Goal: Information Seeking & Learning: Learn about a topic

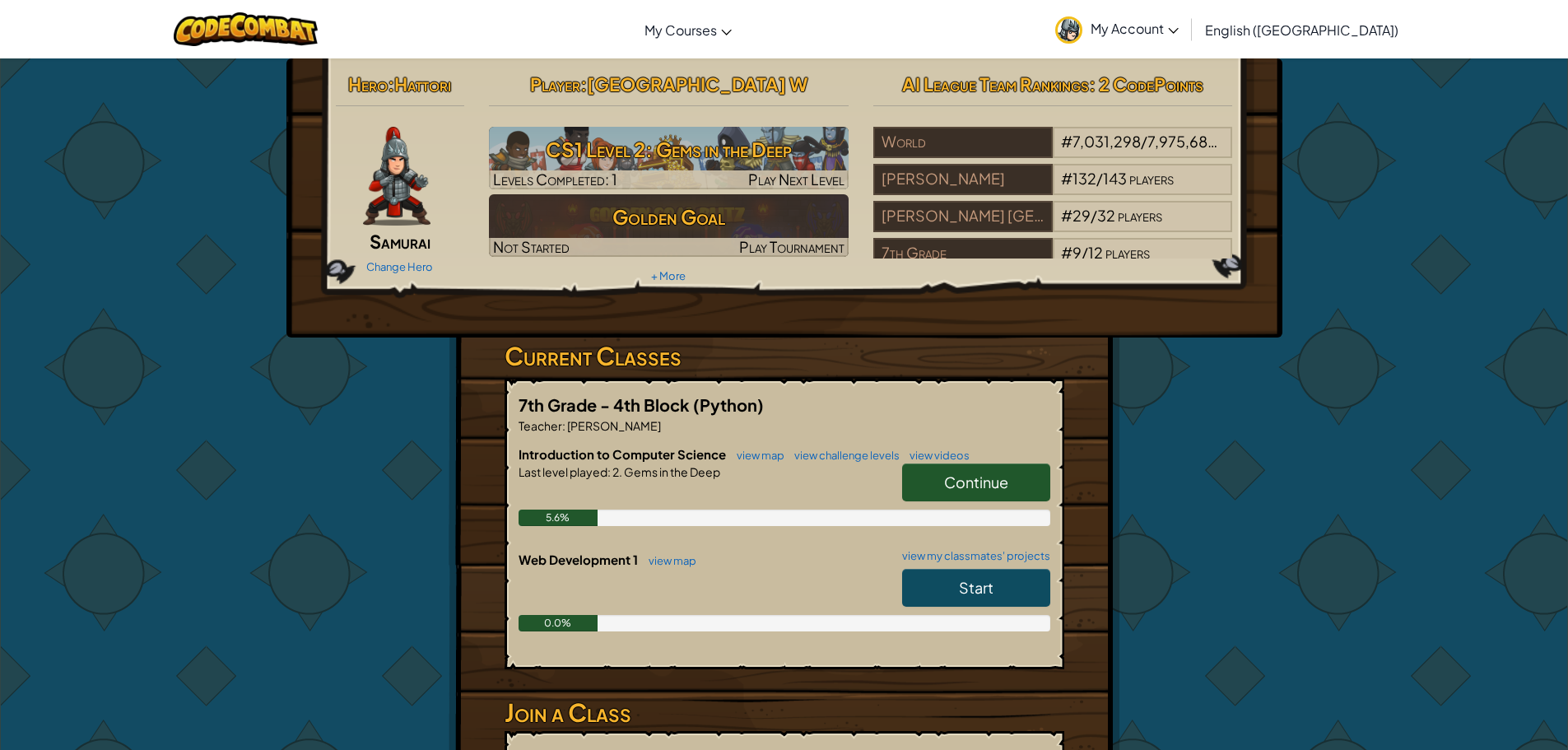
click at [959, 570] on link "Start" at bounding box center [976, 588] width 148 height 37
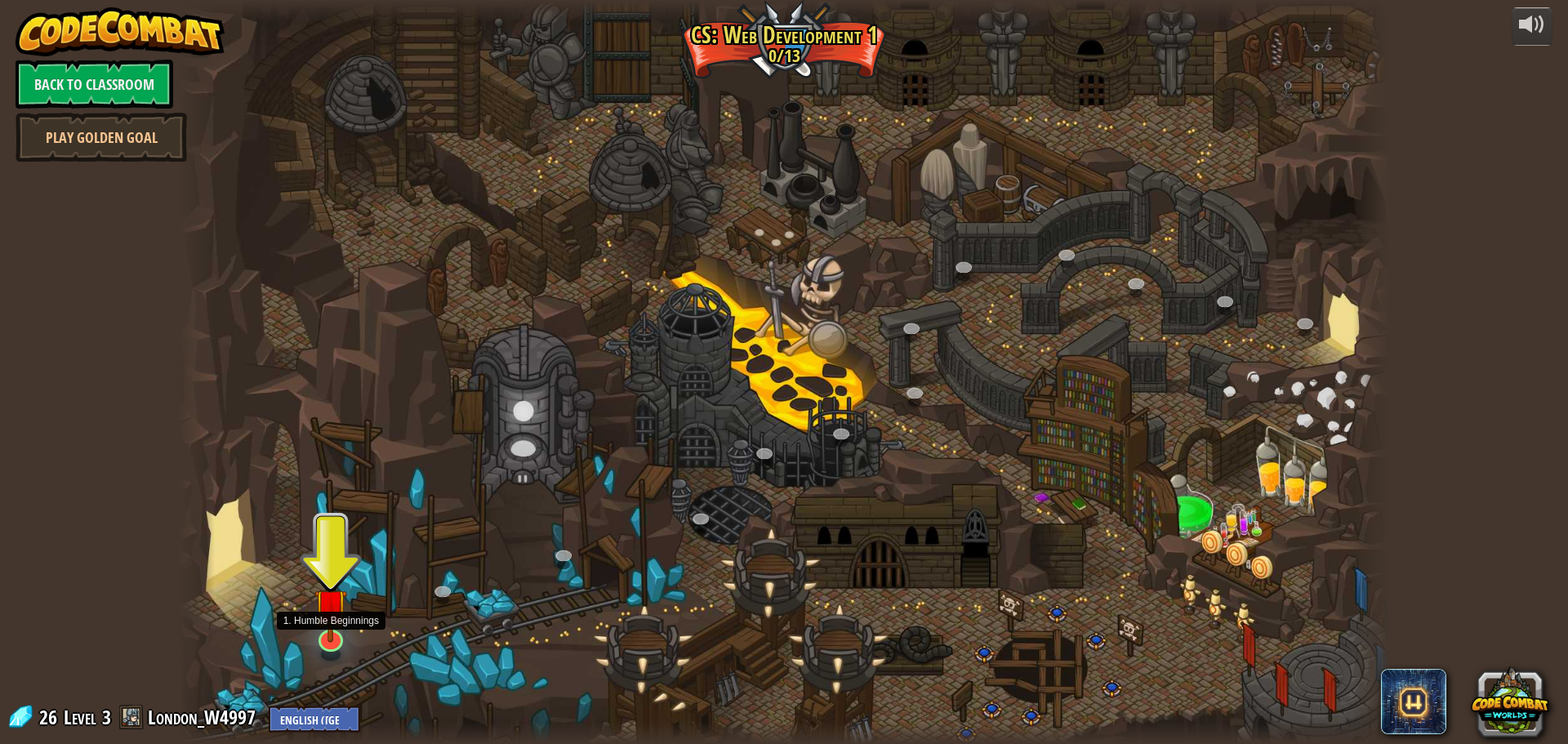
click at [334, 626] on img at bounding box center [331, 605] width 33 height 75
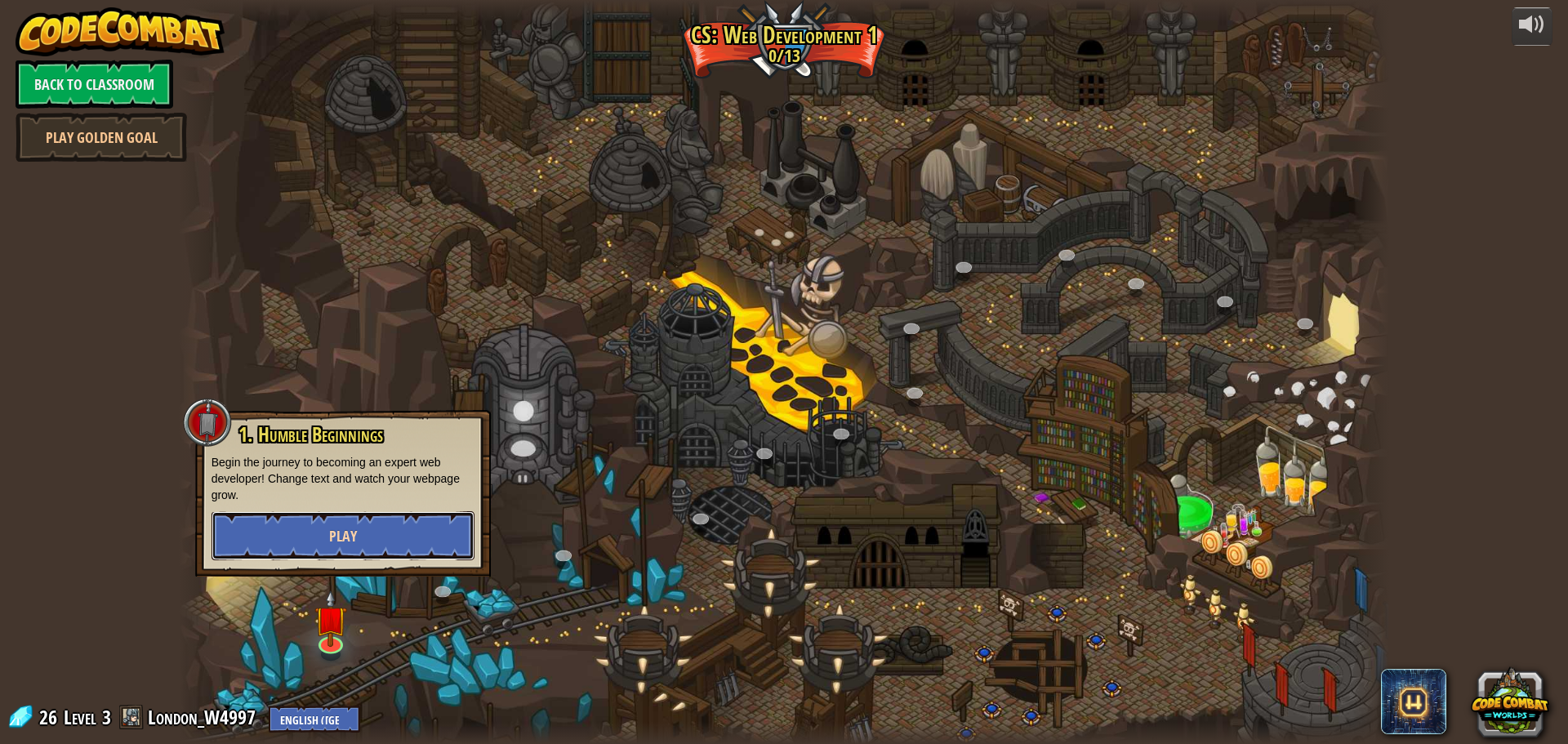
click at [399, 530] on button "Play" at bounding box center [343, 535] width 263 height 49
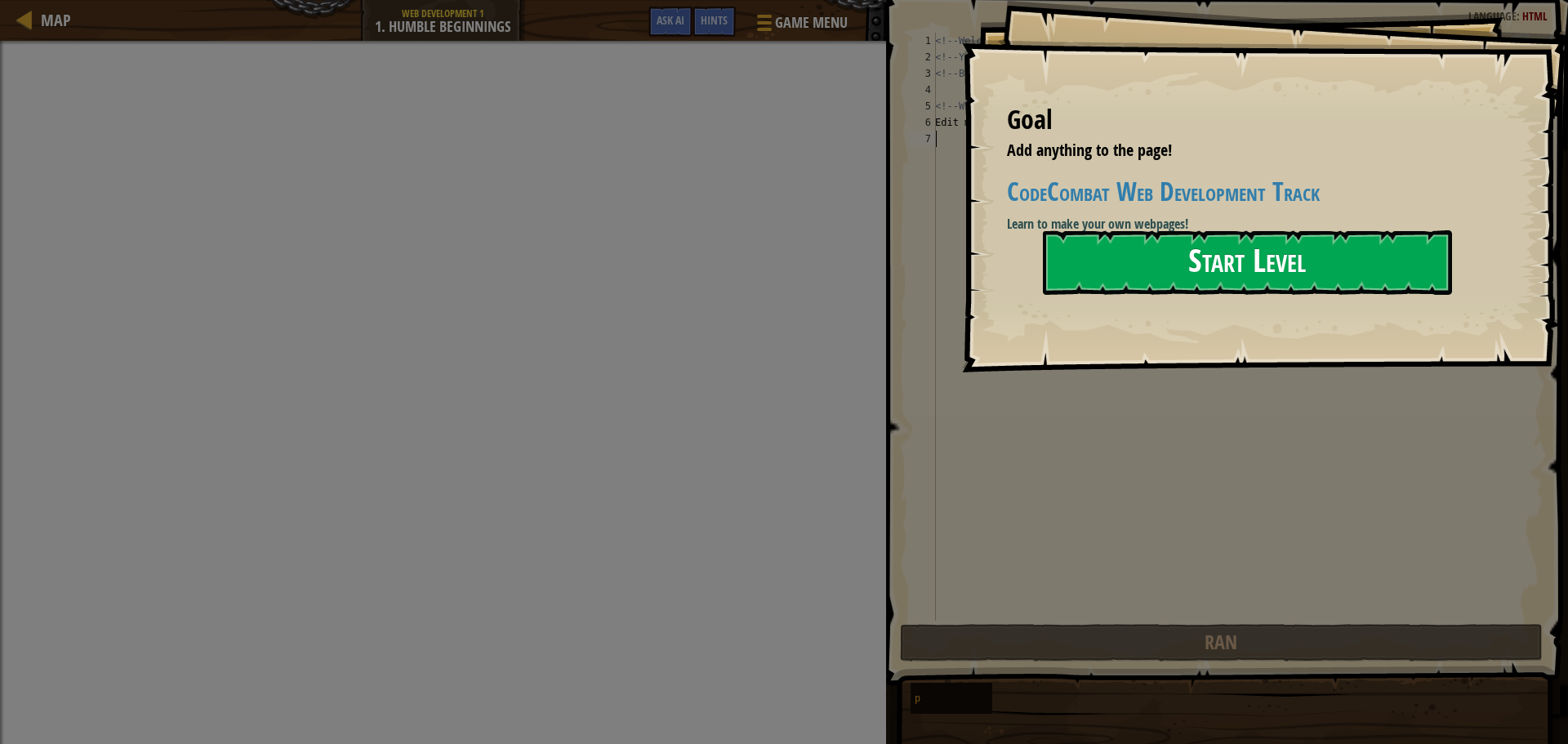
click at [1132, 268] on button "Start Level" at bounding box center [1248, 262] width 410 height 64
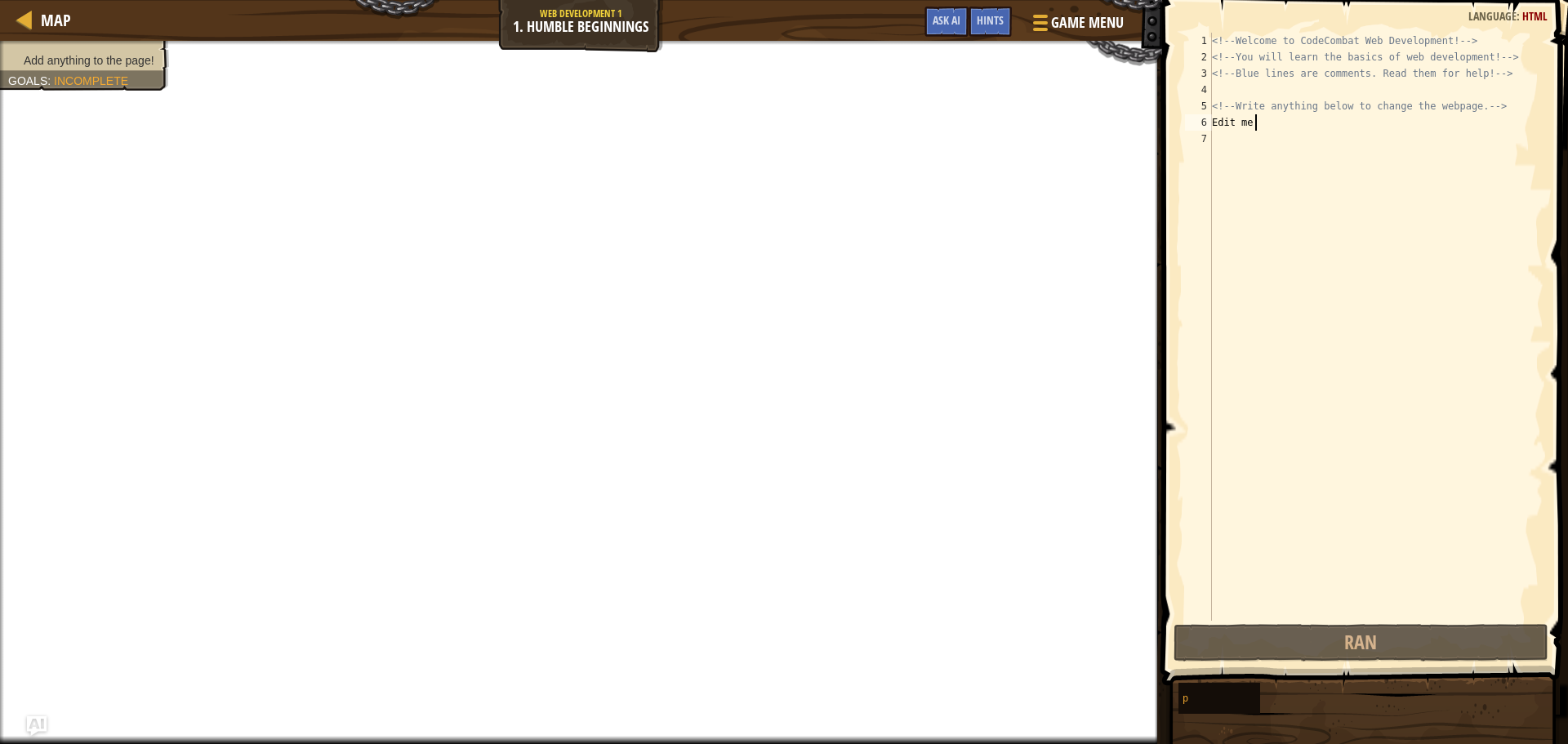
click at [1261, 124] on div "<!-- Welcome to CodeCombat Web Development! --> <!-- You will learn the basics …" at bounding box center [1376, 343] width 335 height 620
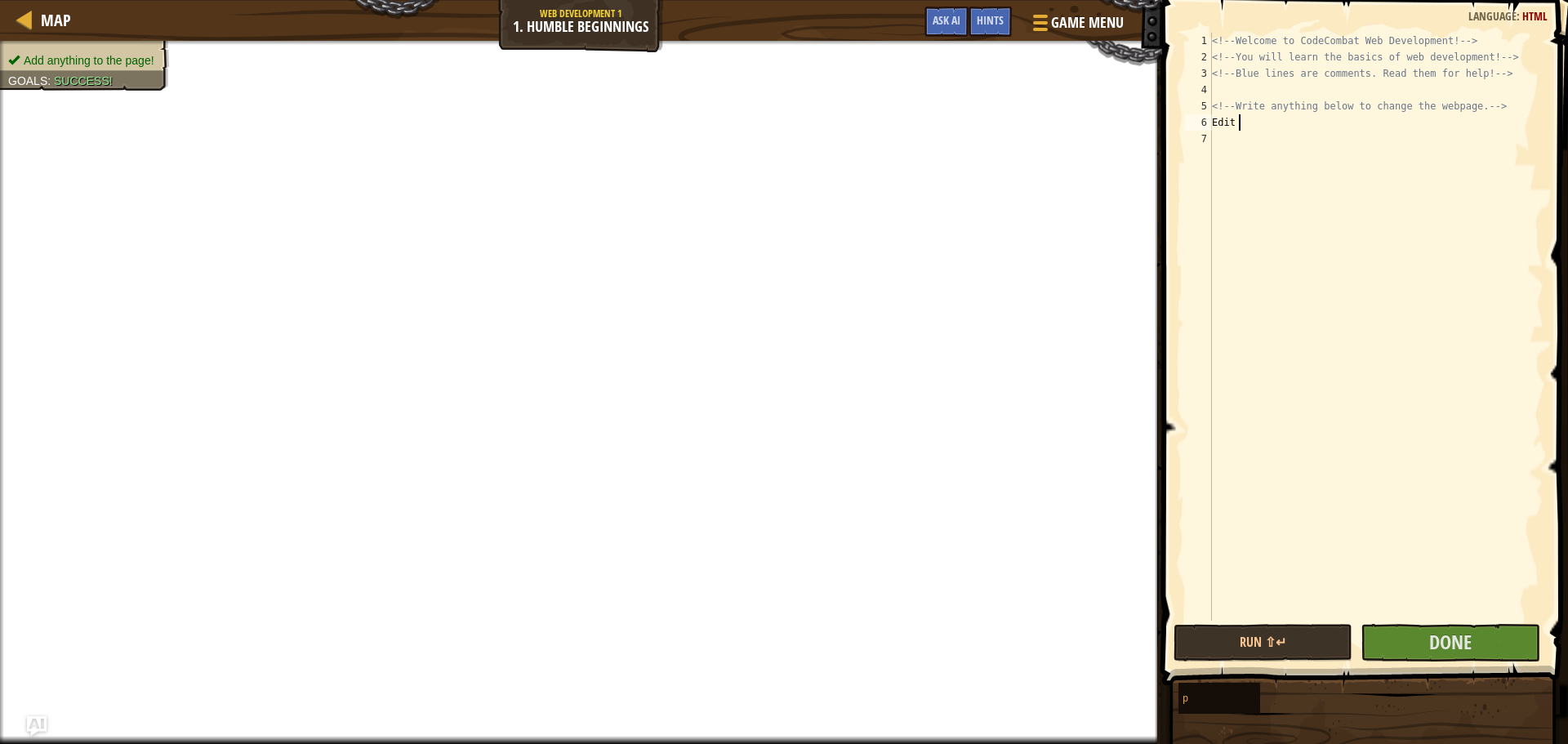
scroll to position [7, 1]
type textarea "E"
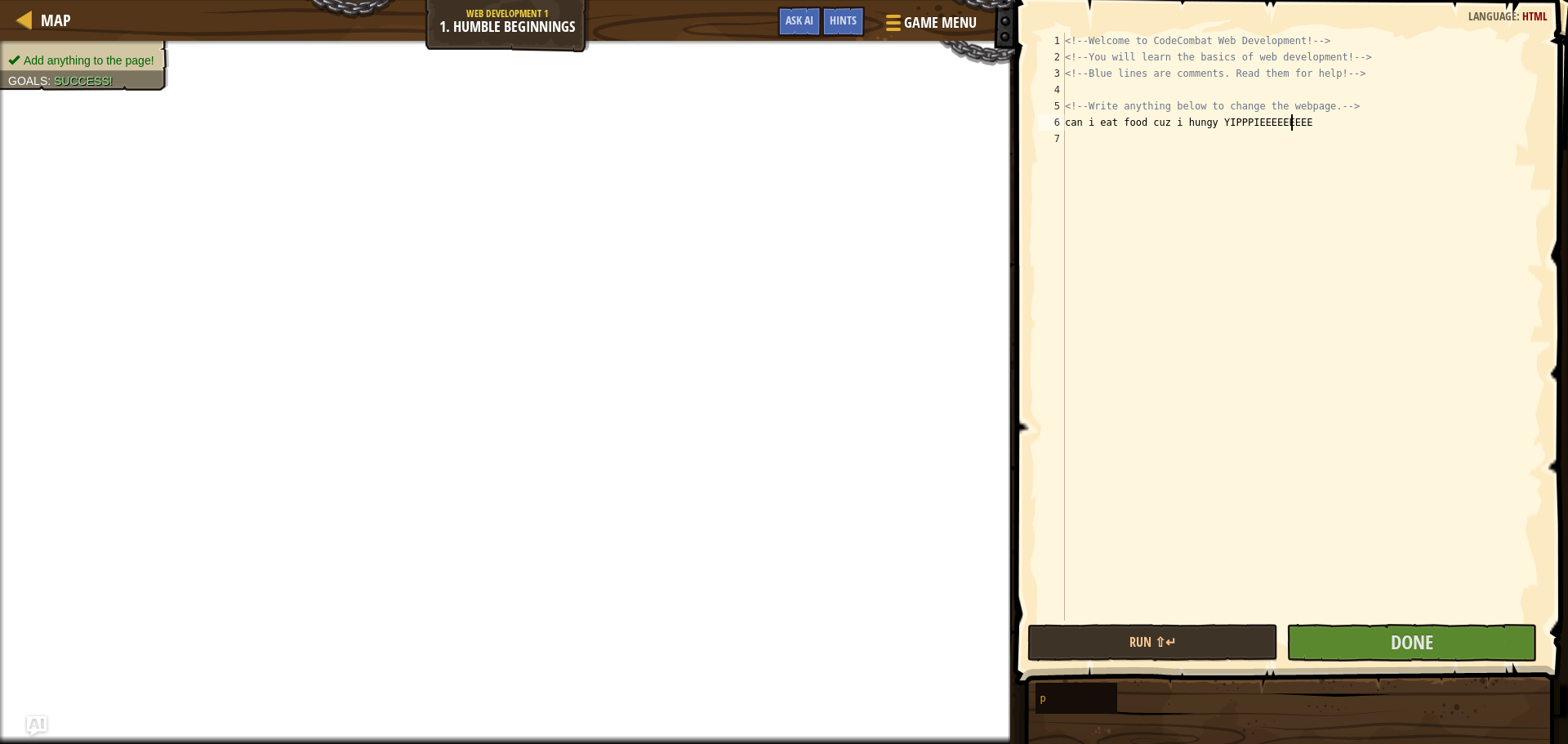
scroll to position [7, 17]
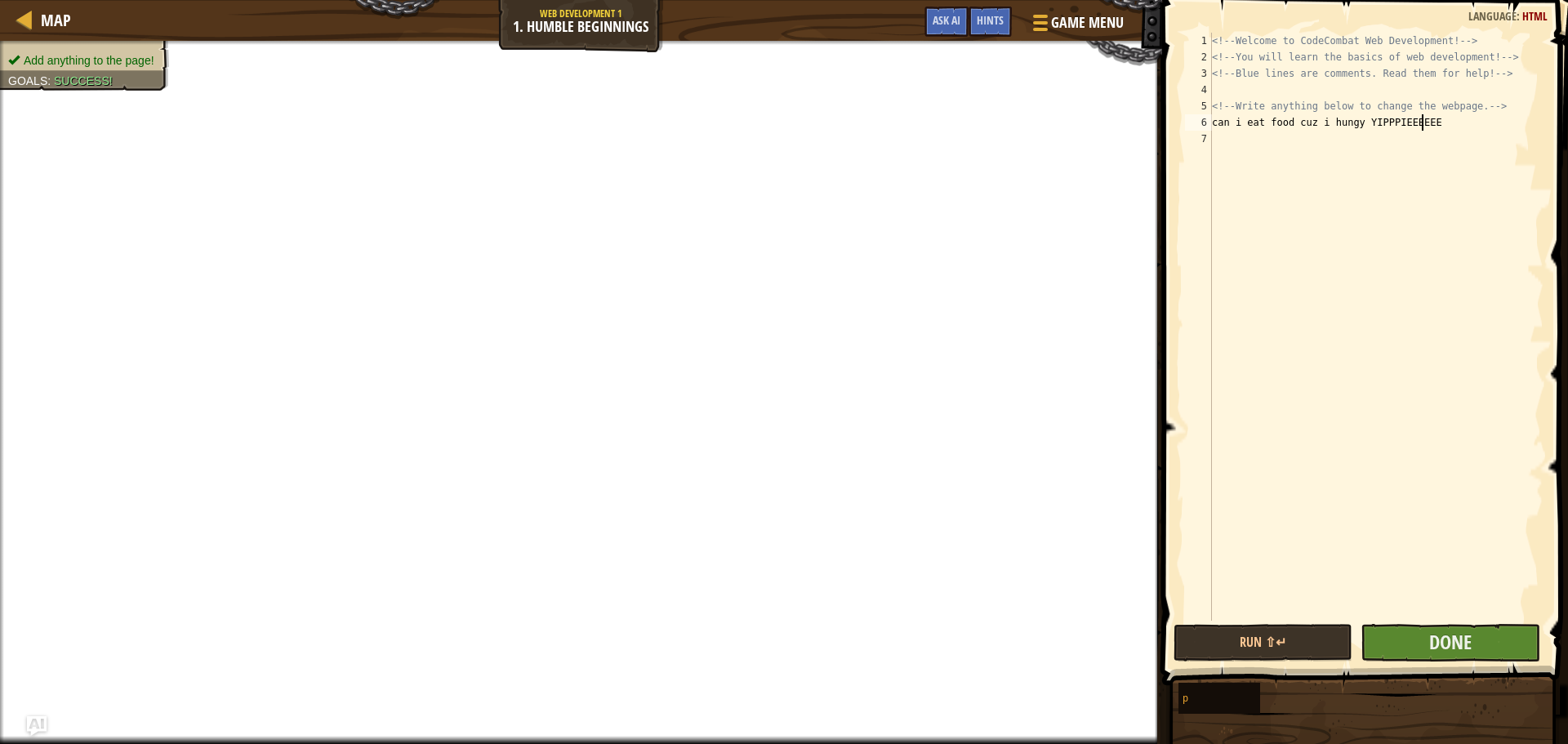
type textarea "can i eat food cuz i hungy YIPPPIEEEEEE"
click at [1437, 657] on button "Done" at bounding box center [1450, 643] width 179 height 37
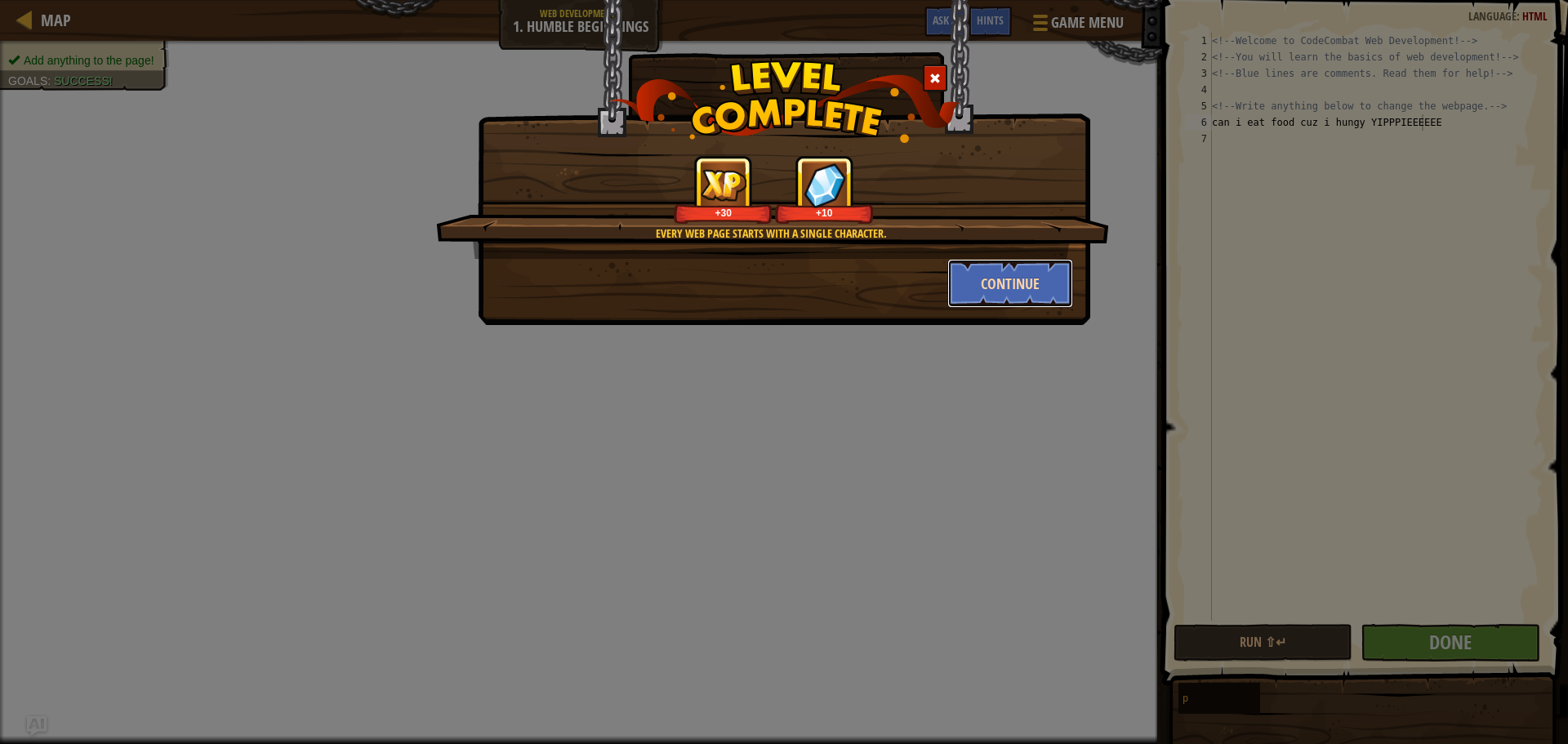
click at [1005, 287] on button "Continue" at bounding box center [1011, 283] width 126 height 49
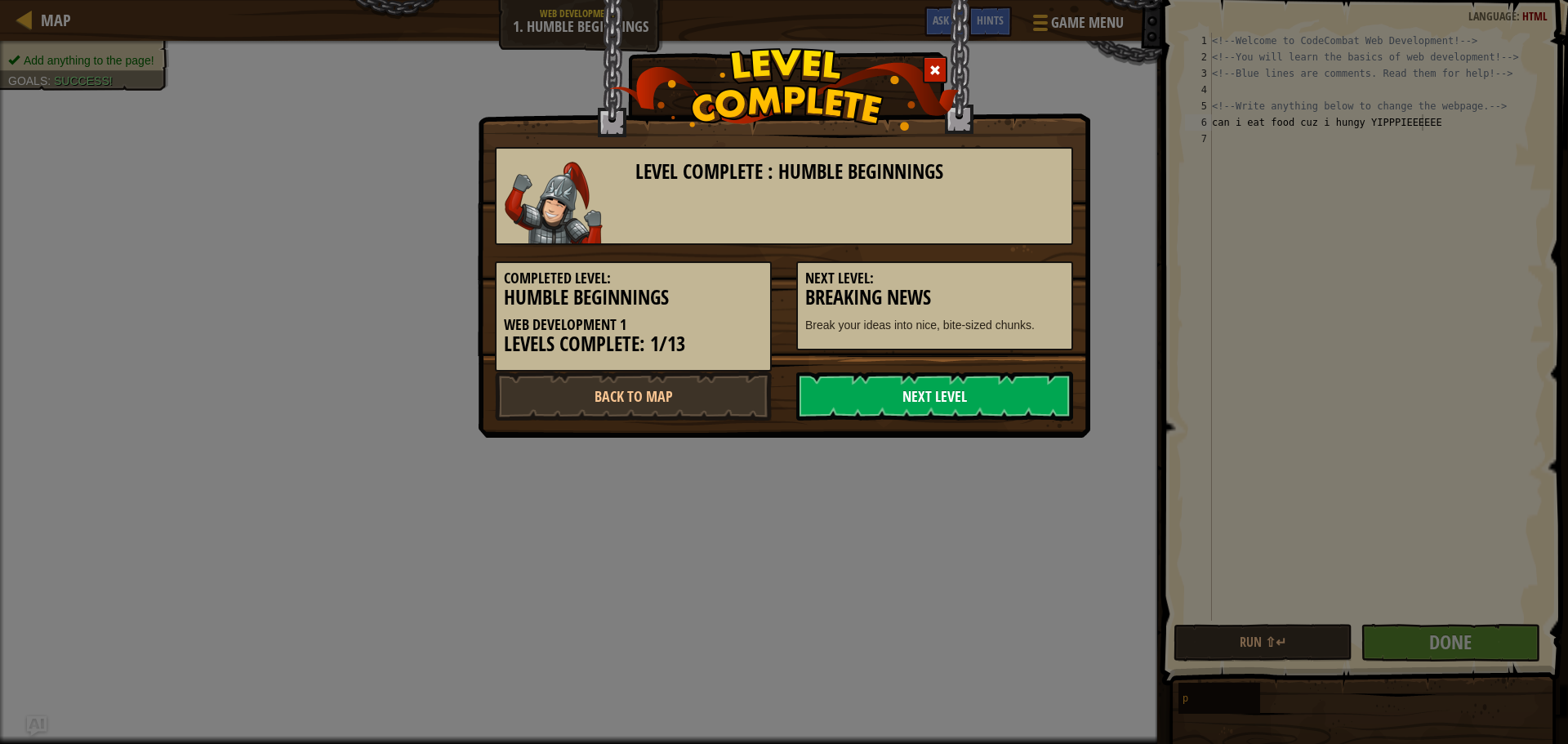
click at [924, 403] on link "Next Level" at bounding box center [934, 396] width 277 height 49
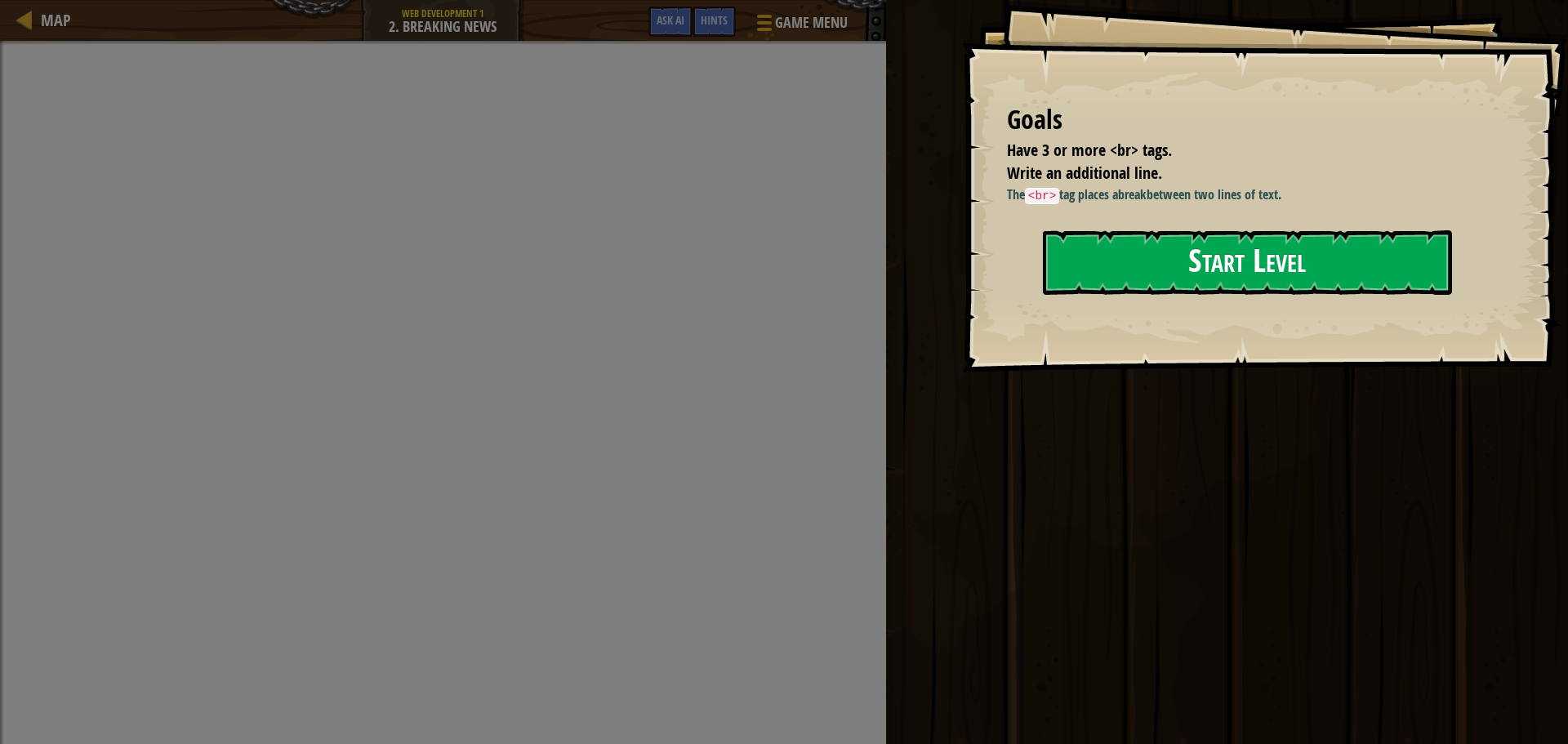
click at [1166, 260] on button "Start Level" at bounding box center [1248, 262] width 410 height 64
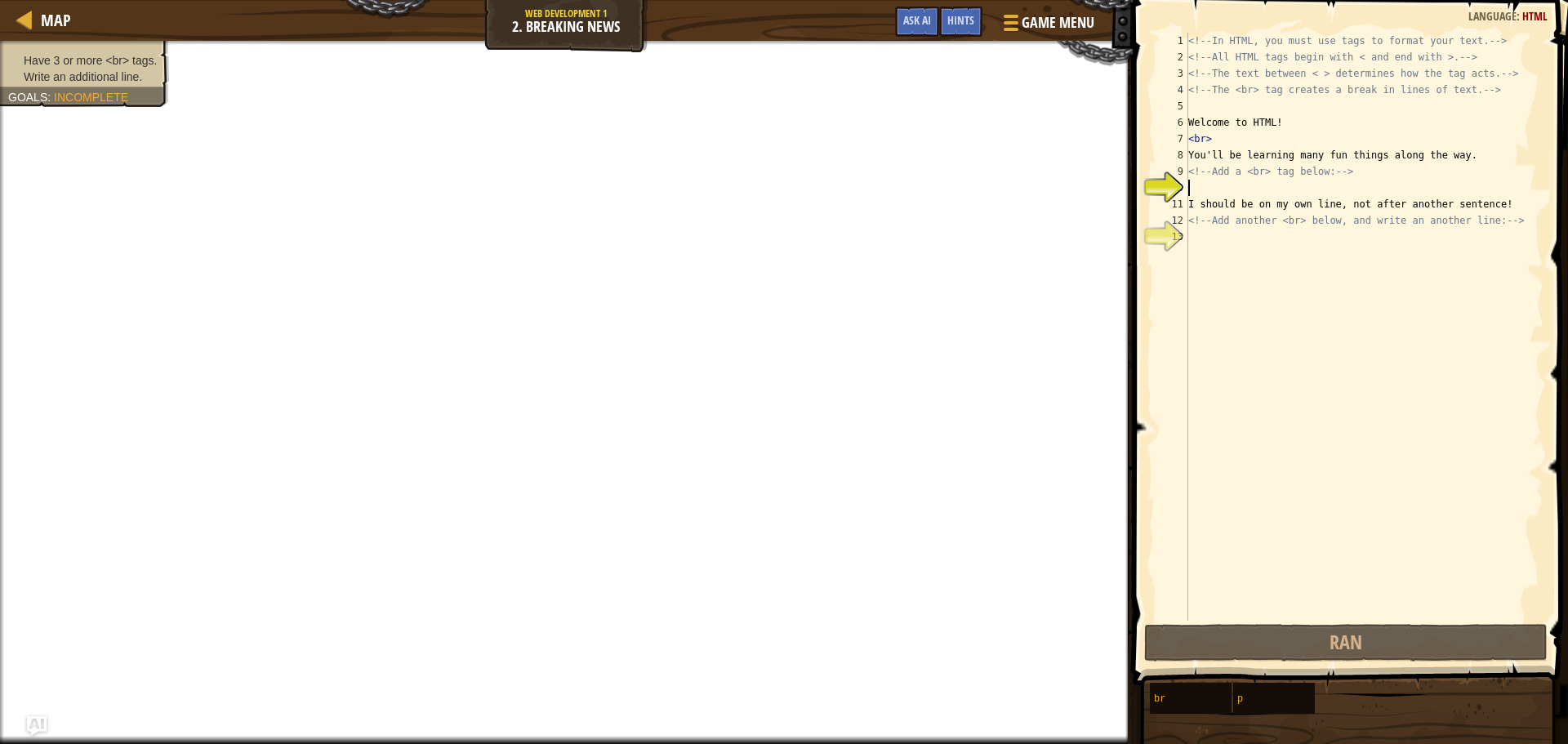
scroll to position [7, 0]
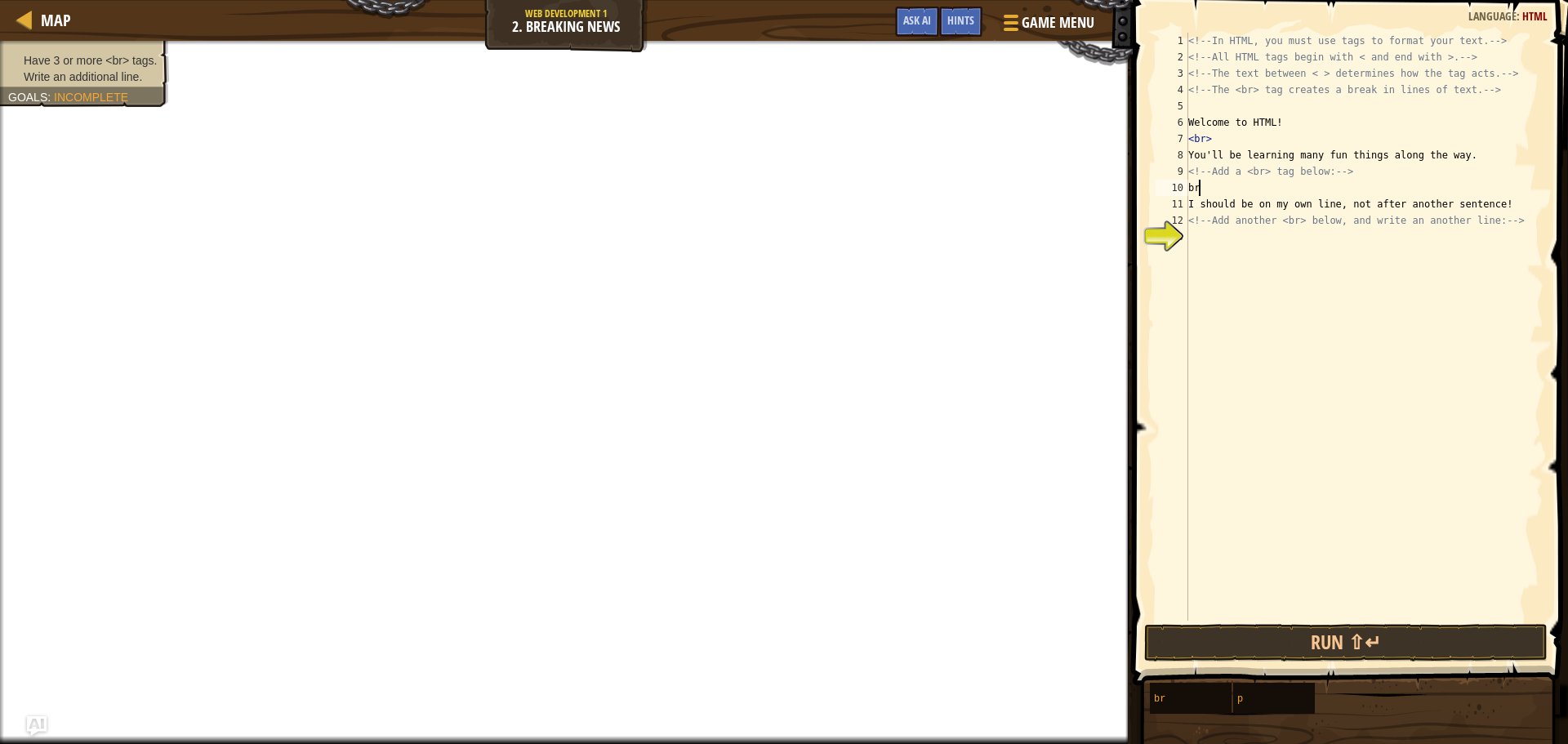
type textarea "b"
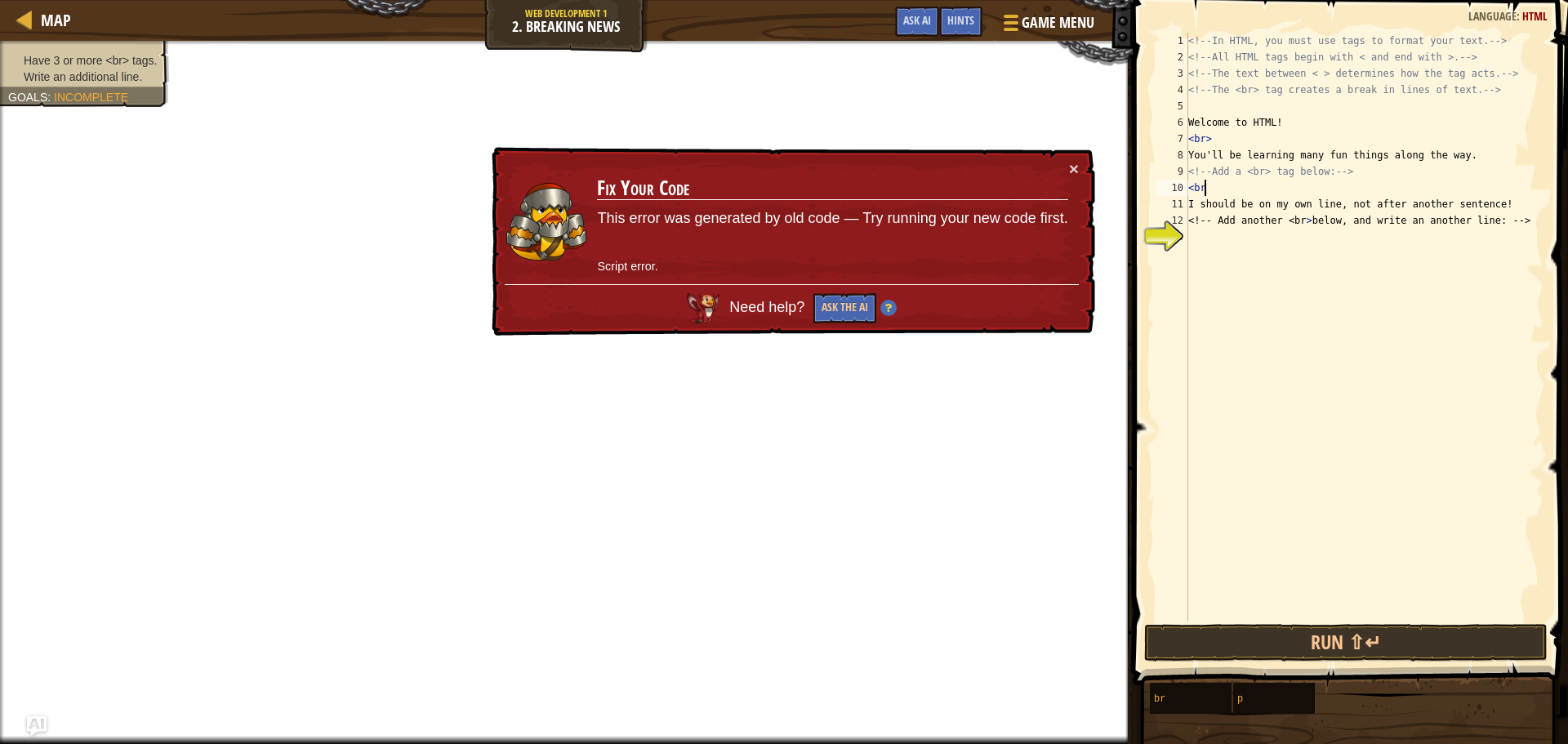
type textarea "<br>"
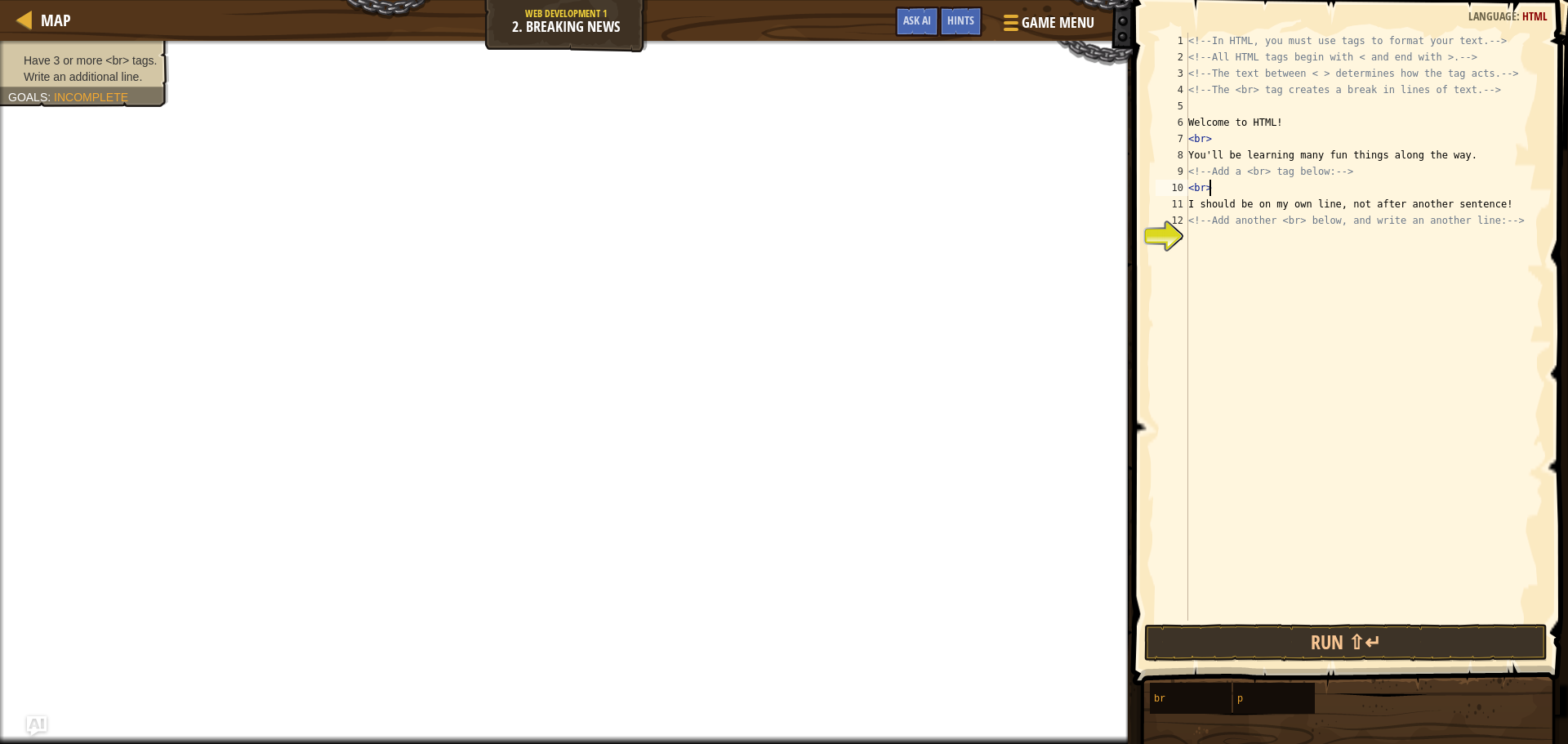
click at [1226, 241] on div "<!-- In HTML, you must use tags to format your text. --> <!-- All HTML tags beg…" at bounding box center [1365, 343] width 359 height 620
type textarea "<br>"
click at [1208, 250] on div "<!-- In HTML, you must use tags to format your text. --> <!-- All HTML tags beg…" at bounding box center [1365, 343] width 359 height 620
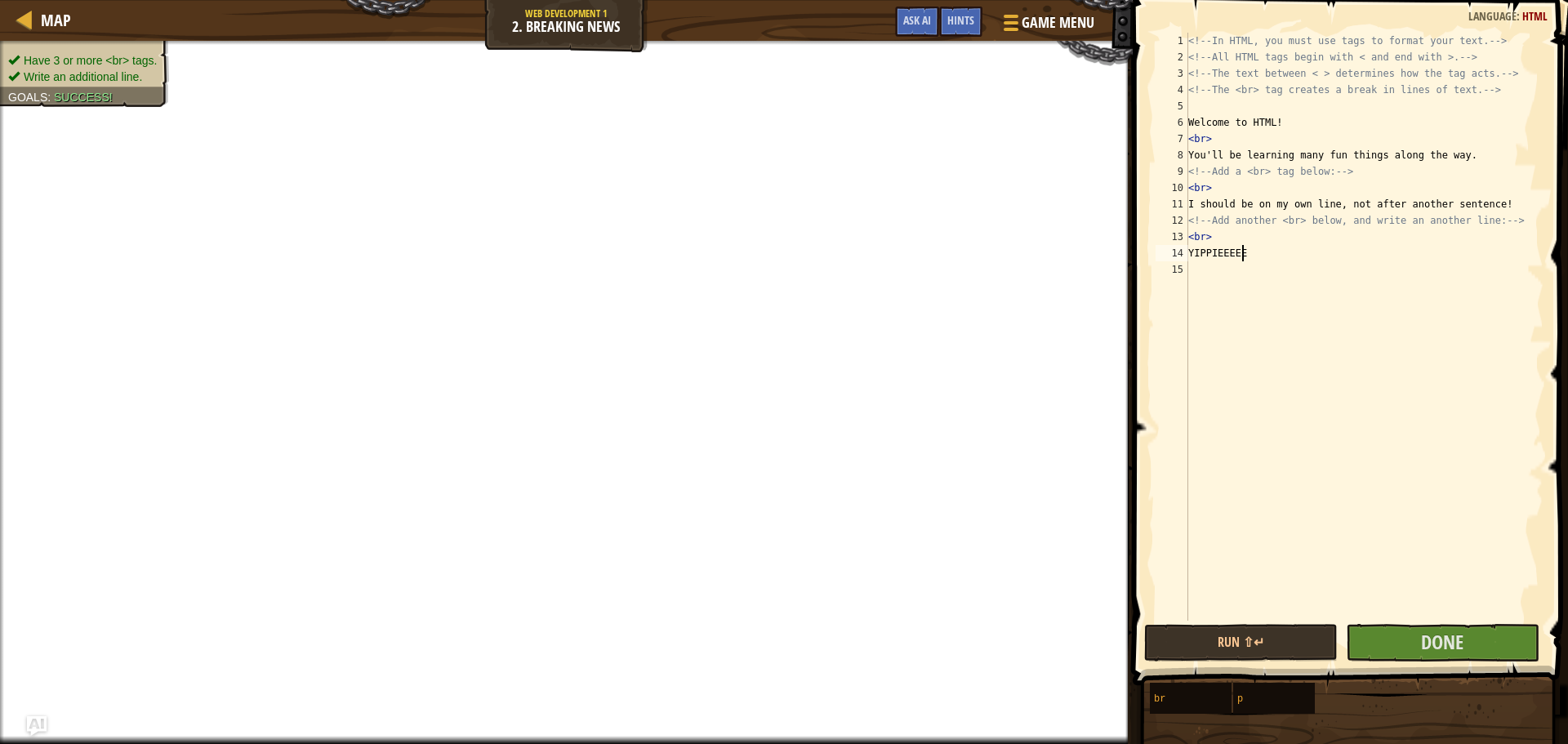
scroll to position [7, 4]
type textarea "YIPPIEEEEEE"
click at [1444, 625] on button "Done" at bounding box center [1443, 643] width 193 height 37
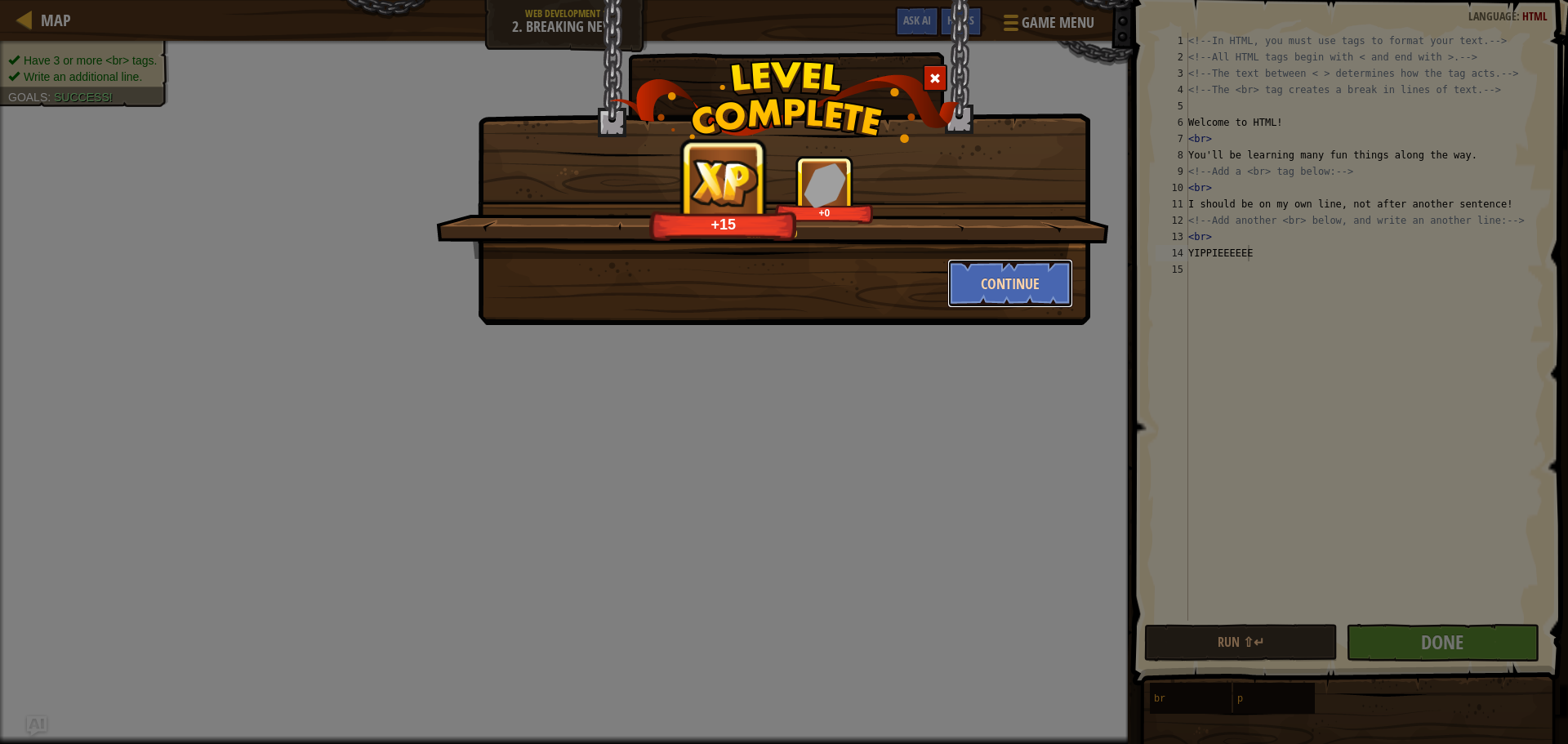
click at [1047, 288] on button "Continue" at bounding box center [1011, 283] width 126 height 49
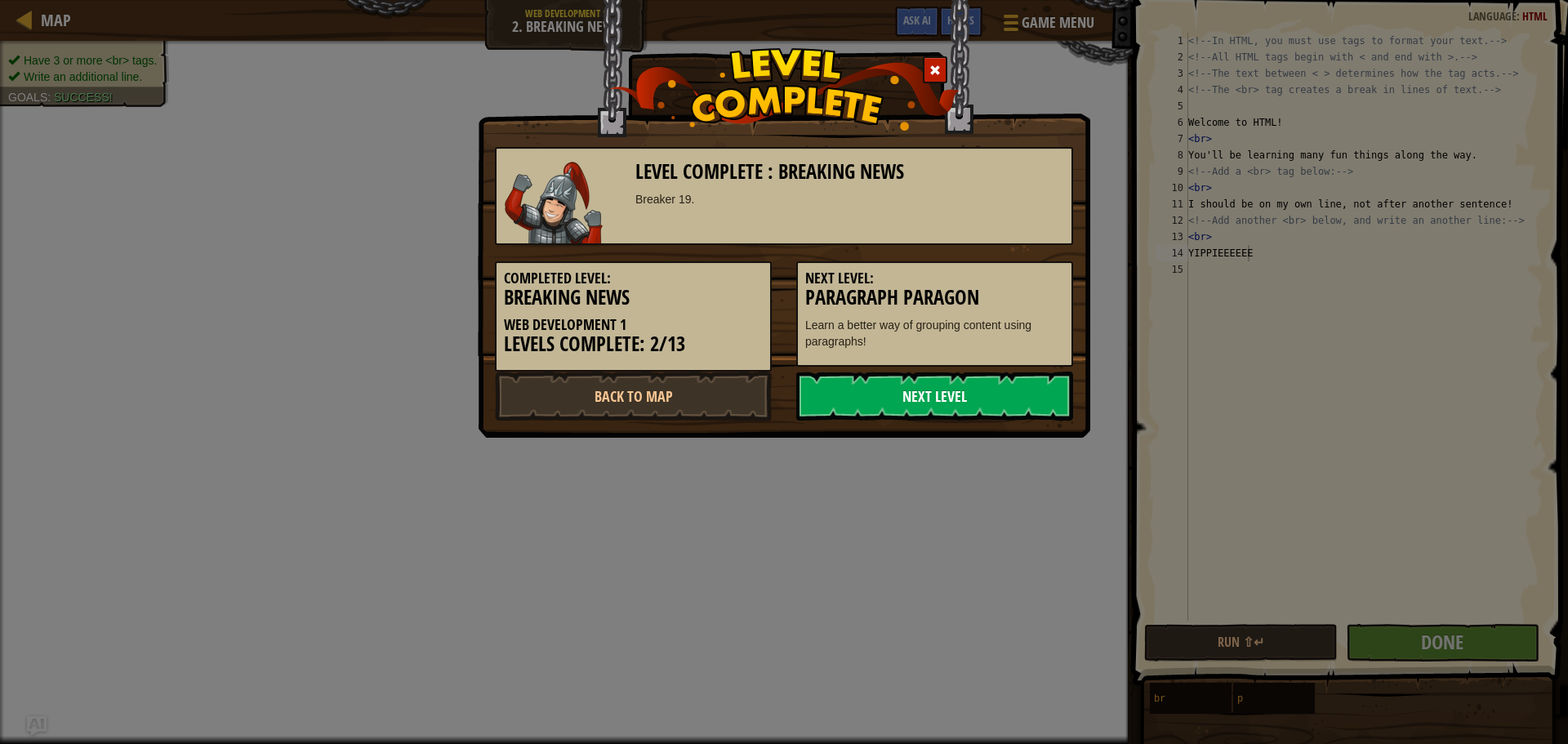
click at [989, 384] on link "Next Level" at bounding box center [934, 396] width 277 height 49
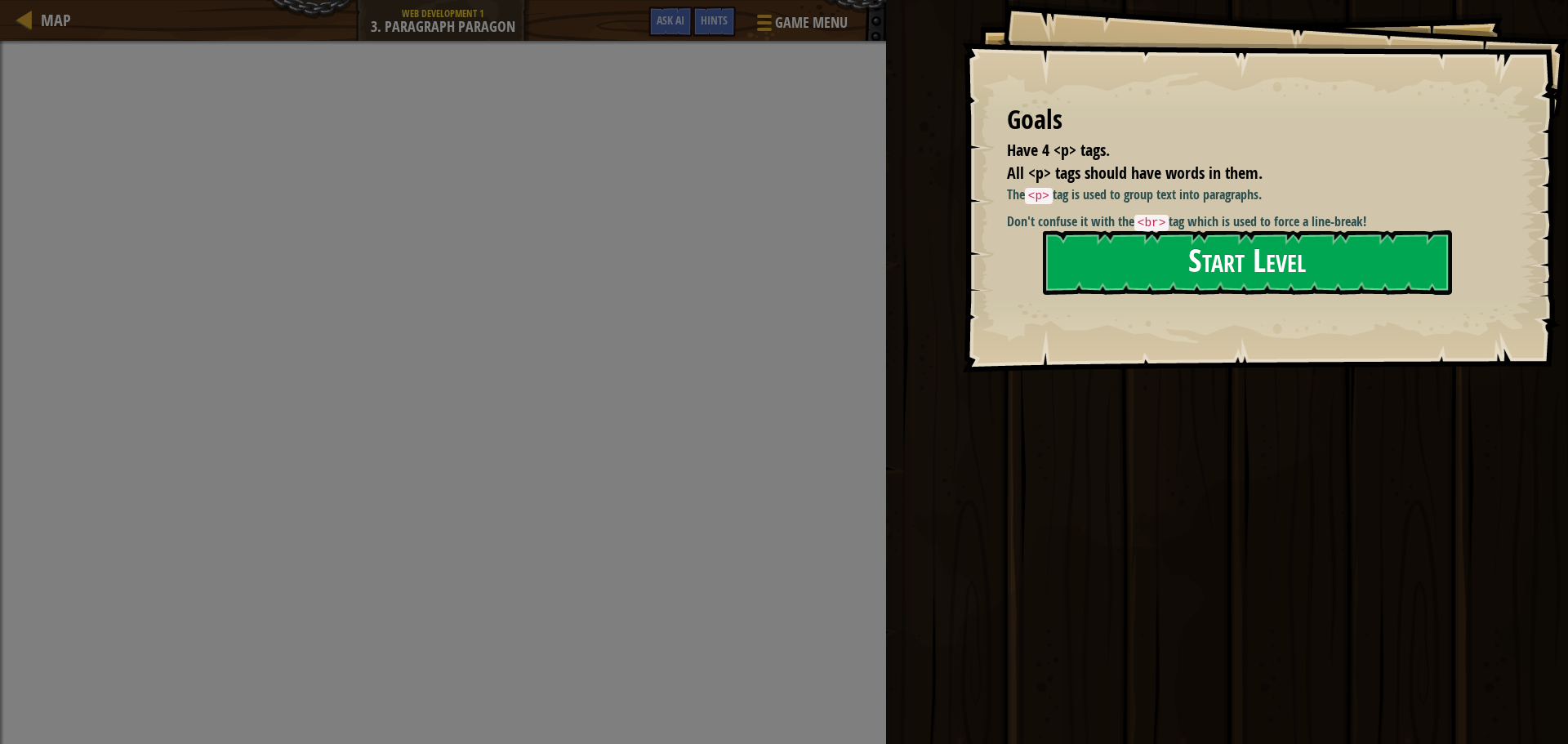
click at [1170, 282] on button "Start Level" at bounding box center [1248, 262] width 410 height 64
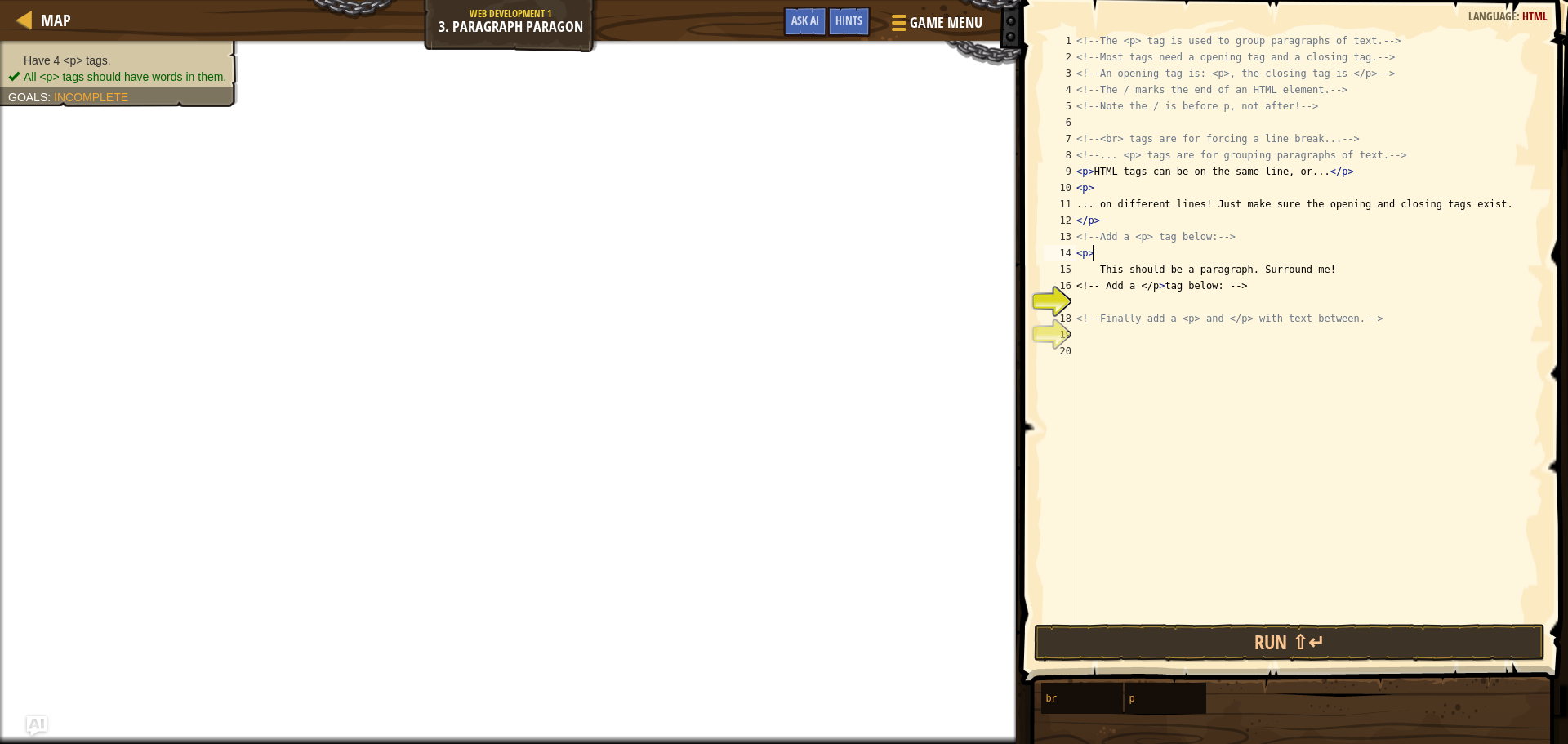
scroll to position [7, 1]
click at [1149, 311] on div "<!-- The <p> tag is used to group paragraphs of text. --> <!-- Most tags need a…" at bounding box center [1308, 343] width 471 height 620
type textarea "<!-- Finally add a <p> and </p> with text between. -->"
click at [1121, 307] on div "<!-- The <p> tag is used to group paragraphs of text. --> <!-- Most tags need a…" at bounding box center [1308, 343] width 471 height 620
type textarea "</p>"
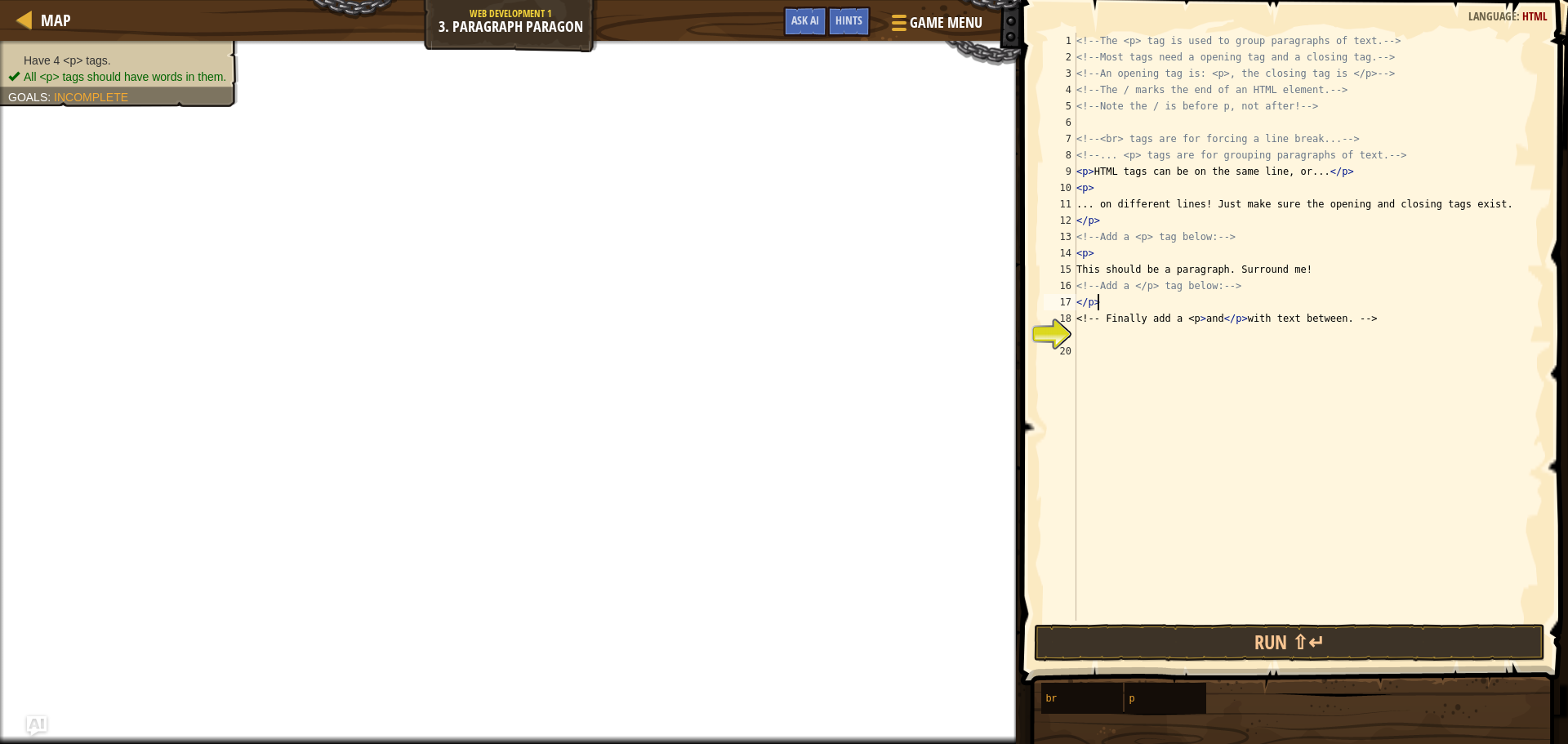
click at [1099, 340] on div "<!-- The <p> tag is used to group paragraphs of text. --> <!-- Most tags need a…" at bounding box center [1308, 343] width 471 height 620
type textarea "<p>"
click at [1093, 347] on div "<!-- The <p> tag is used to group paragraphs of text. --> <!-- Most tags need a…" at bounding box center [1308, 343] width 471 height 620
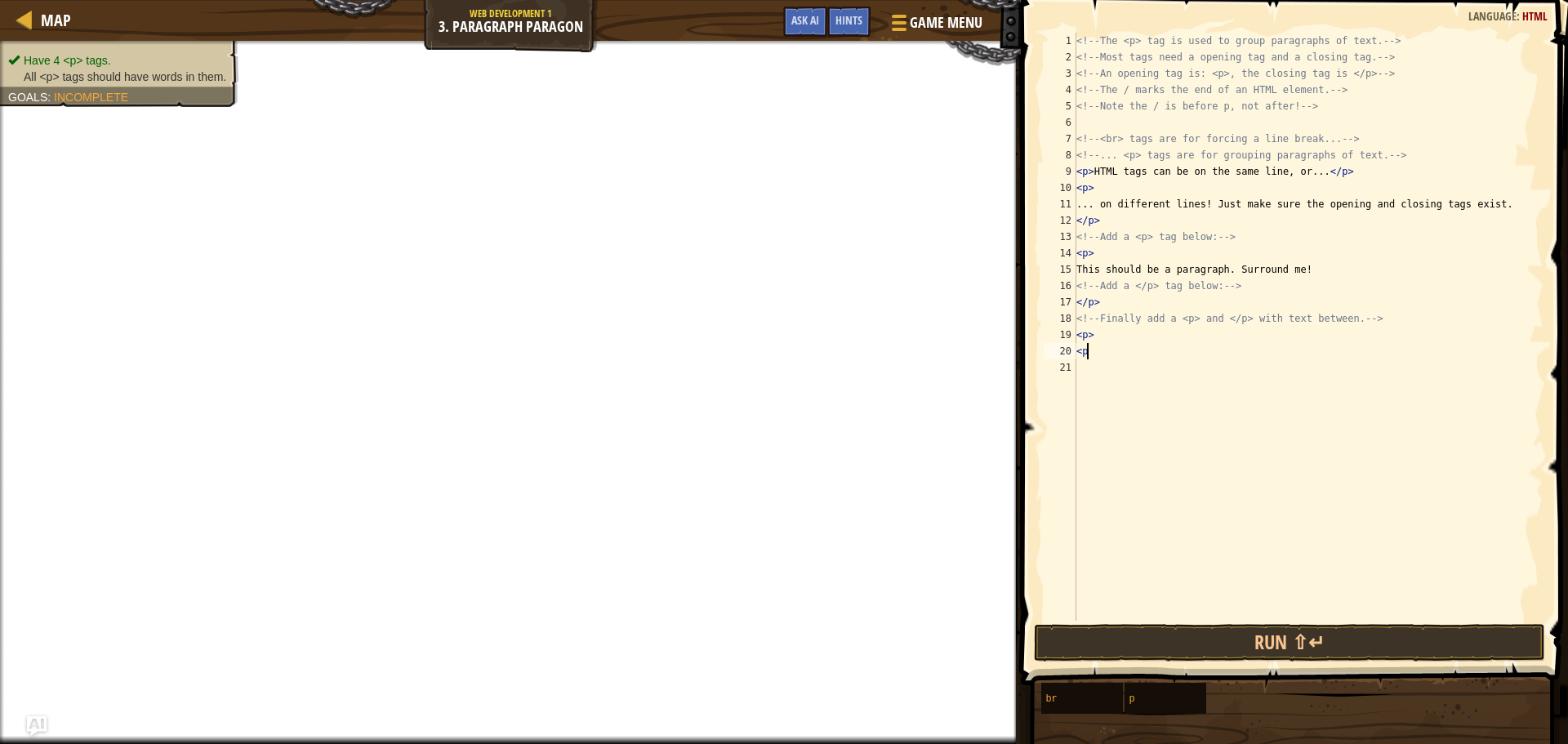
scroll to position [7, 0]
type textarea "<"
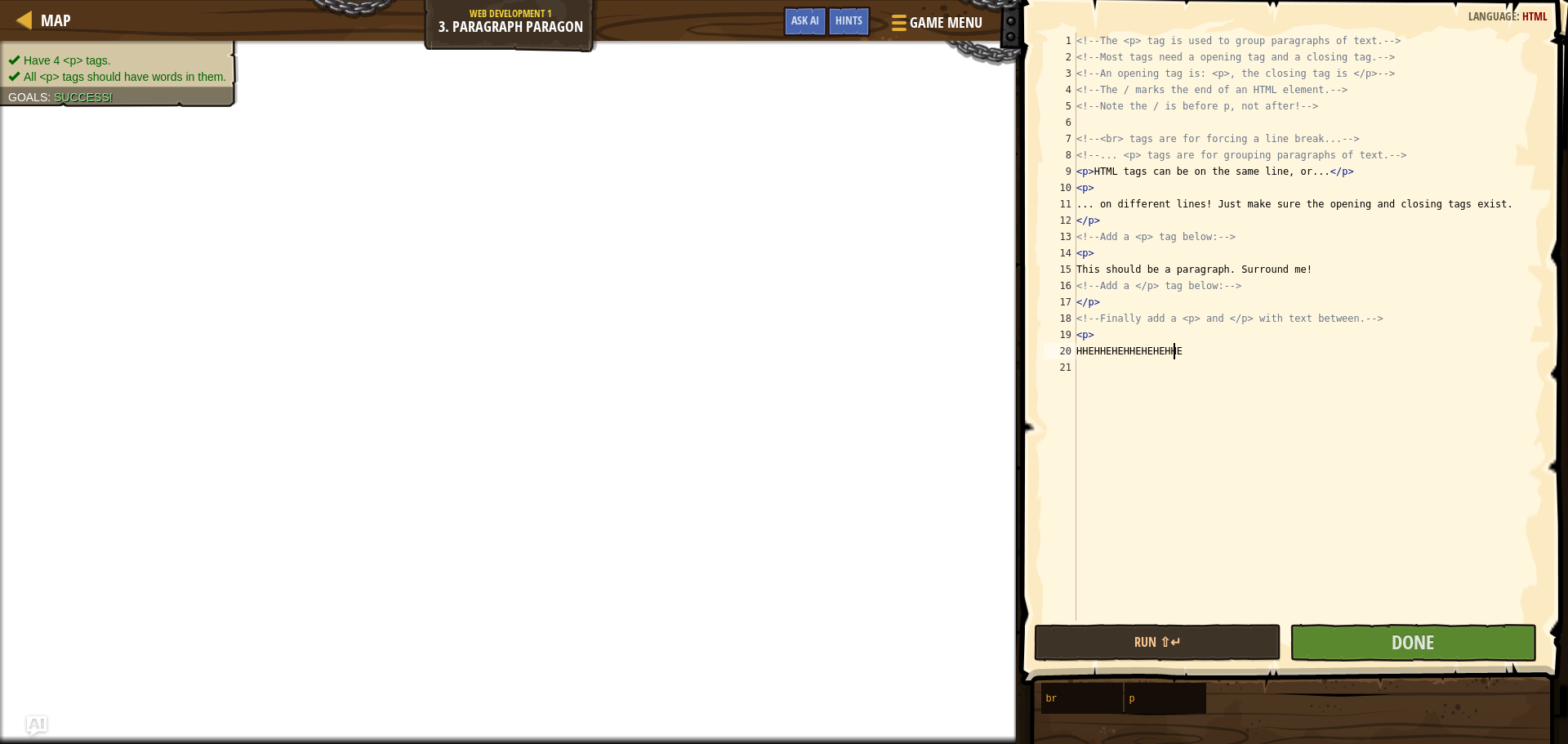
type textarea "HHEHHEHEHHEHEHEHHEHEH"
click at [1078, 368] on div "<!-- The <p> tag is used to group paragraphs of text. --> <!-- Most tags need a…" at bounding box center [1308, 343] width 471 height 620
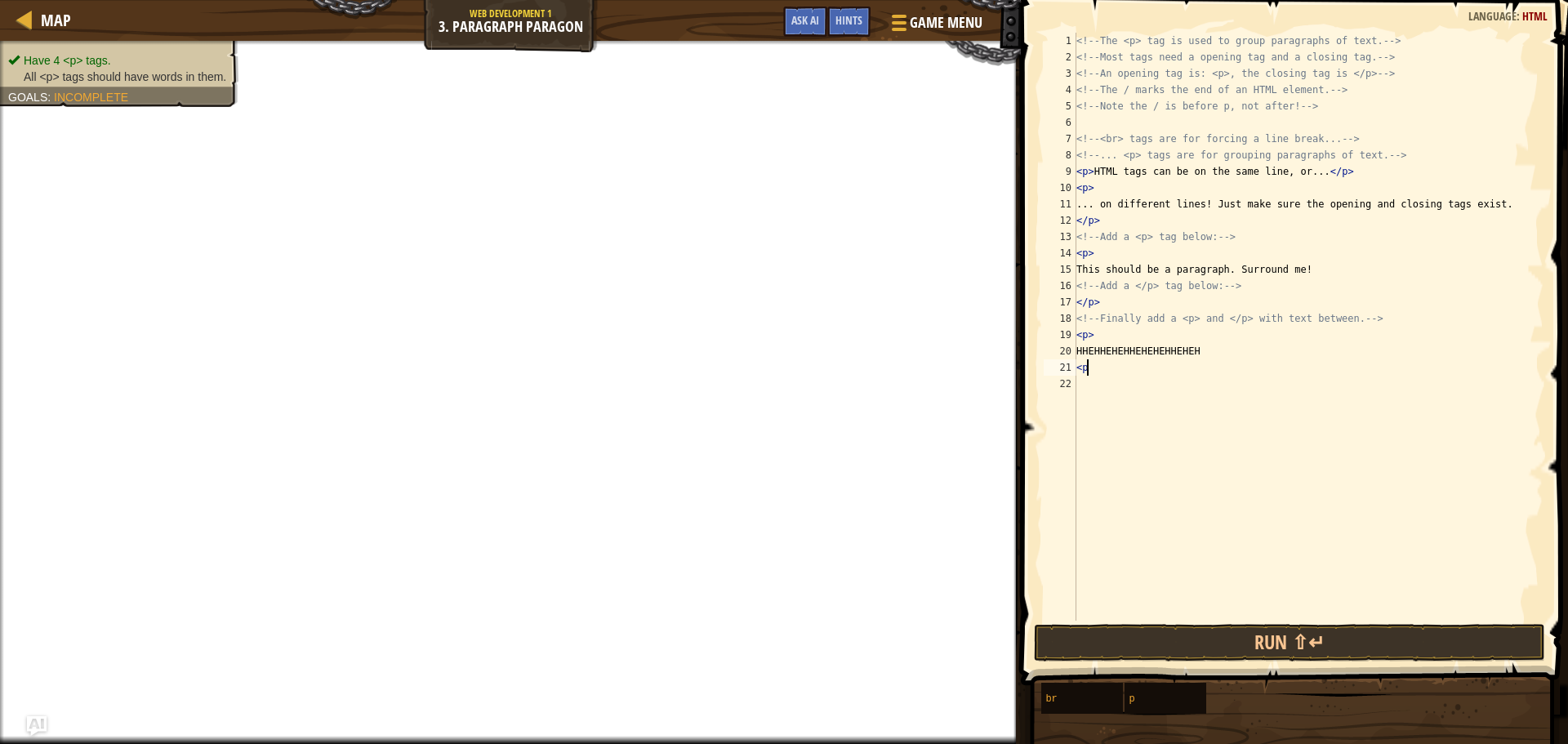
scroll to position [7, 0]
type textarea "<"
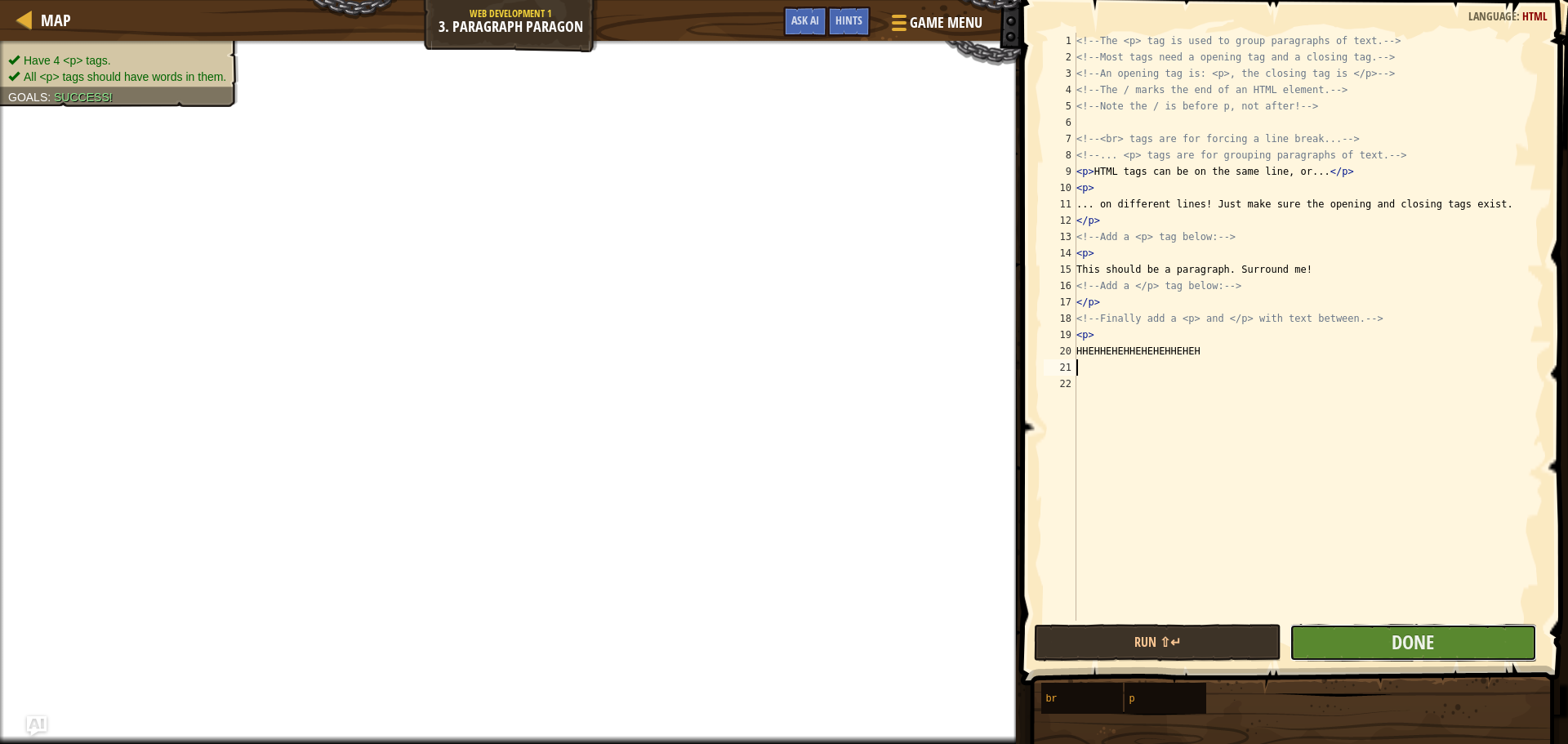
drag, startPoint x: 1436, startPoint y: 646, endPoint x: 1436, endPoint y: 636, distance: 10.0
click at [1436, 636] on button "Done" at bounding box center [1413, 643] width 247 height 37
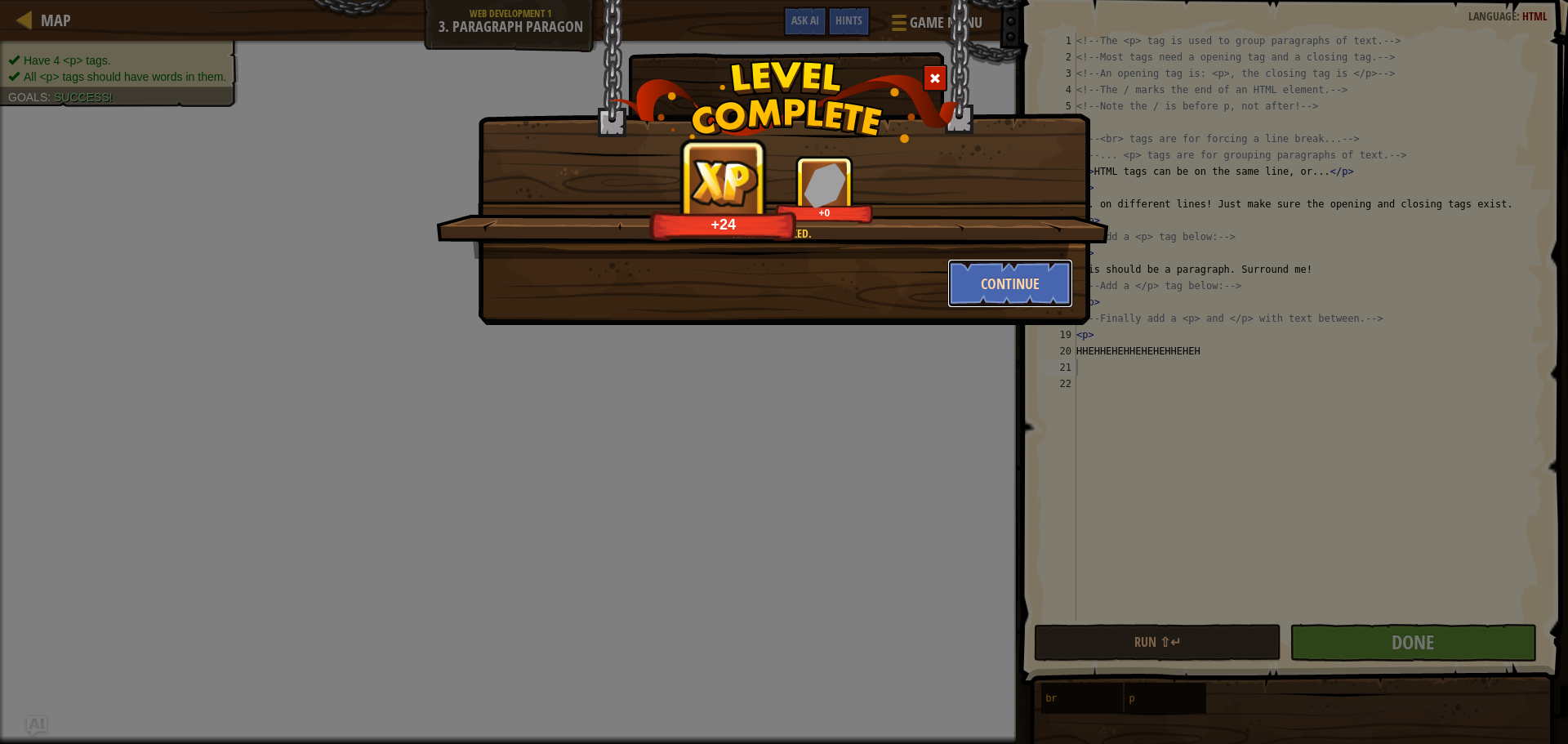
click at [991, 294] on button "Continue" at bounding box center [1011, 283] width 126 height 49
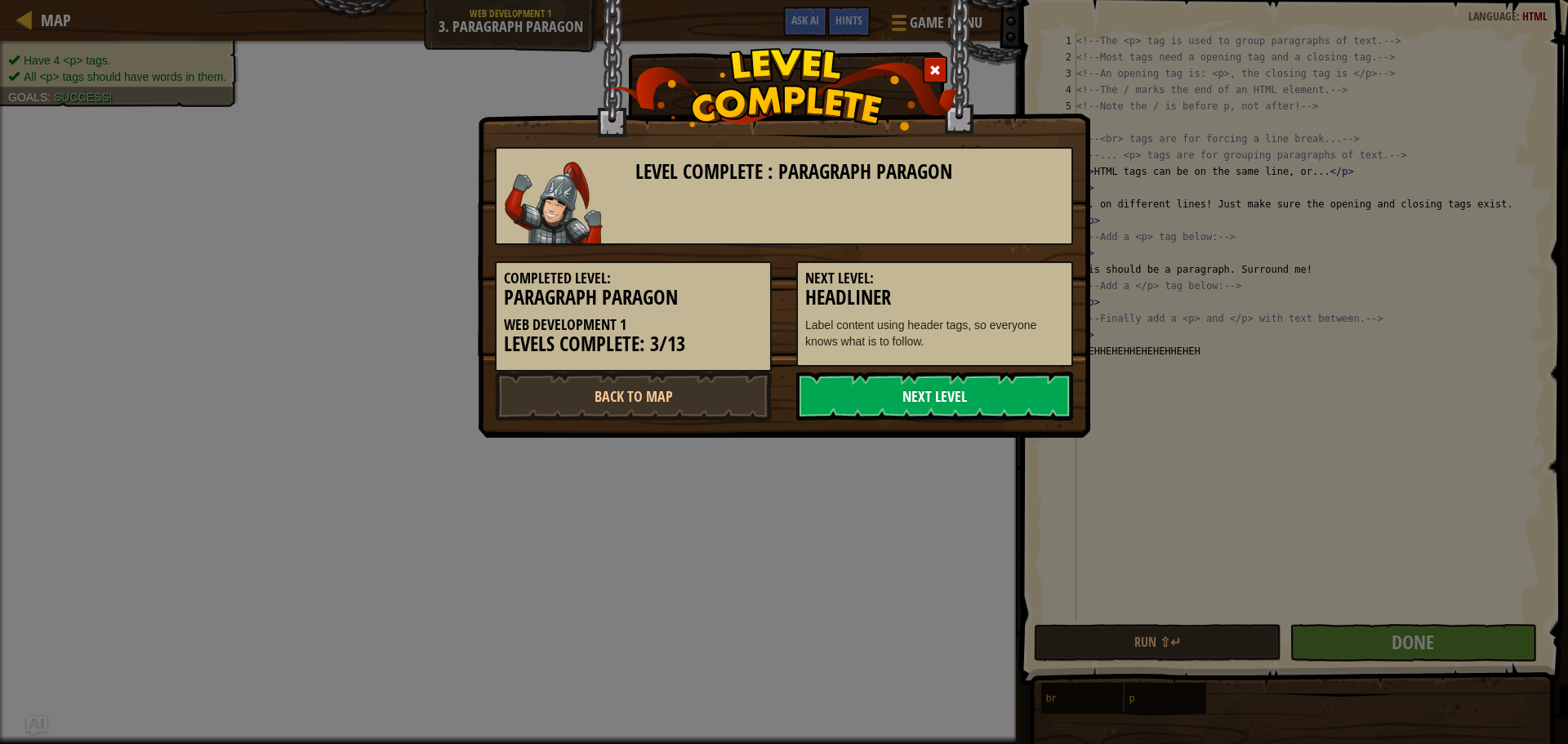
click at [960, 378] on link "Next Level" at bounding box center [934, 396] width 277 height 49
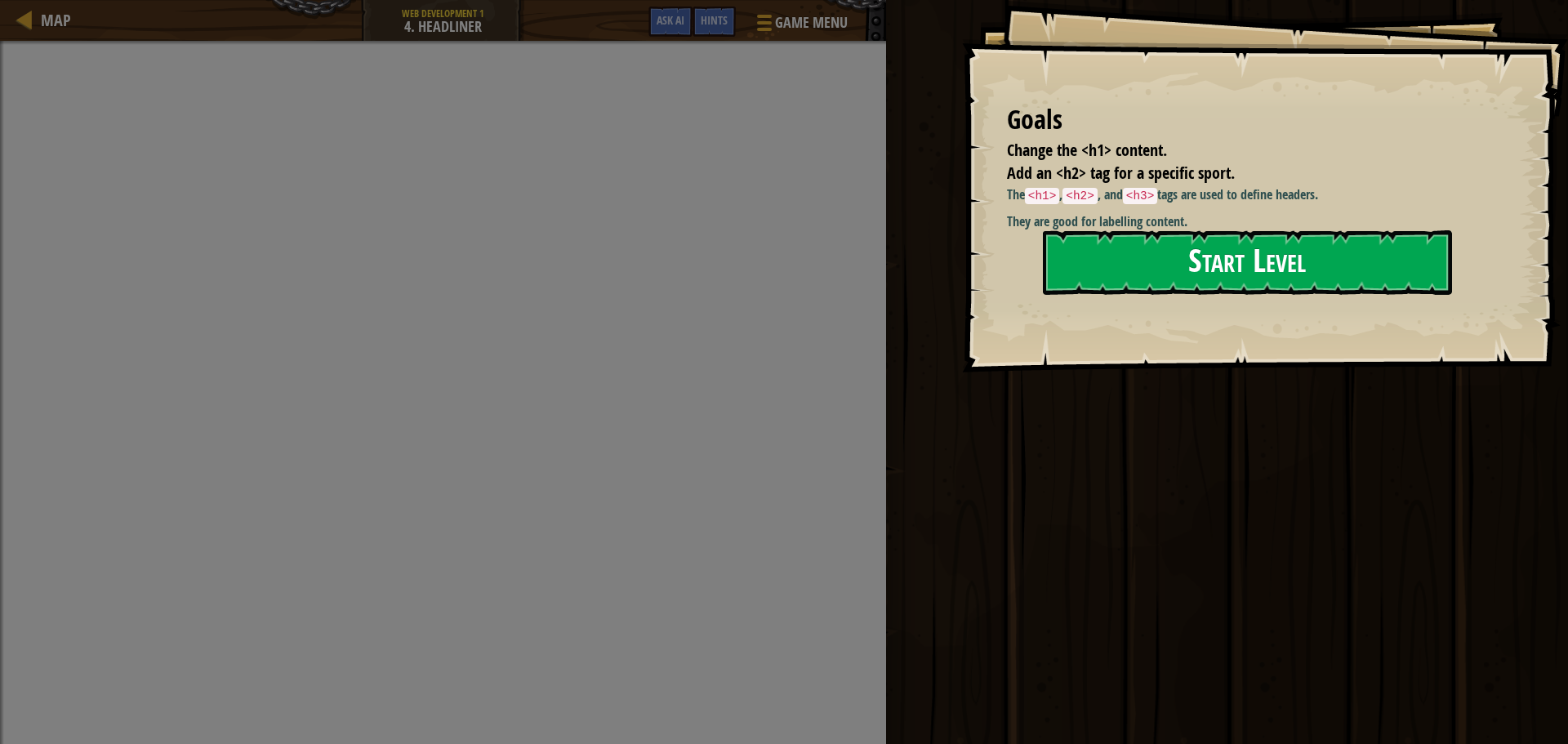
click at [1229, 287] on button "Start Level" at bounding box center [1248, 262] width 410 height 64
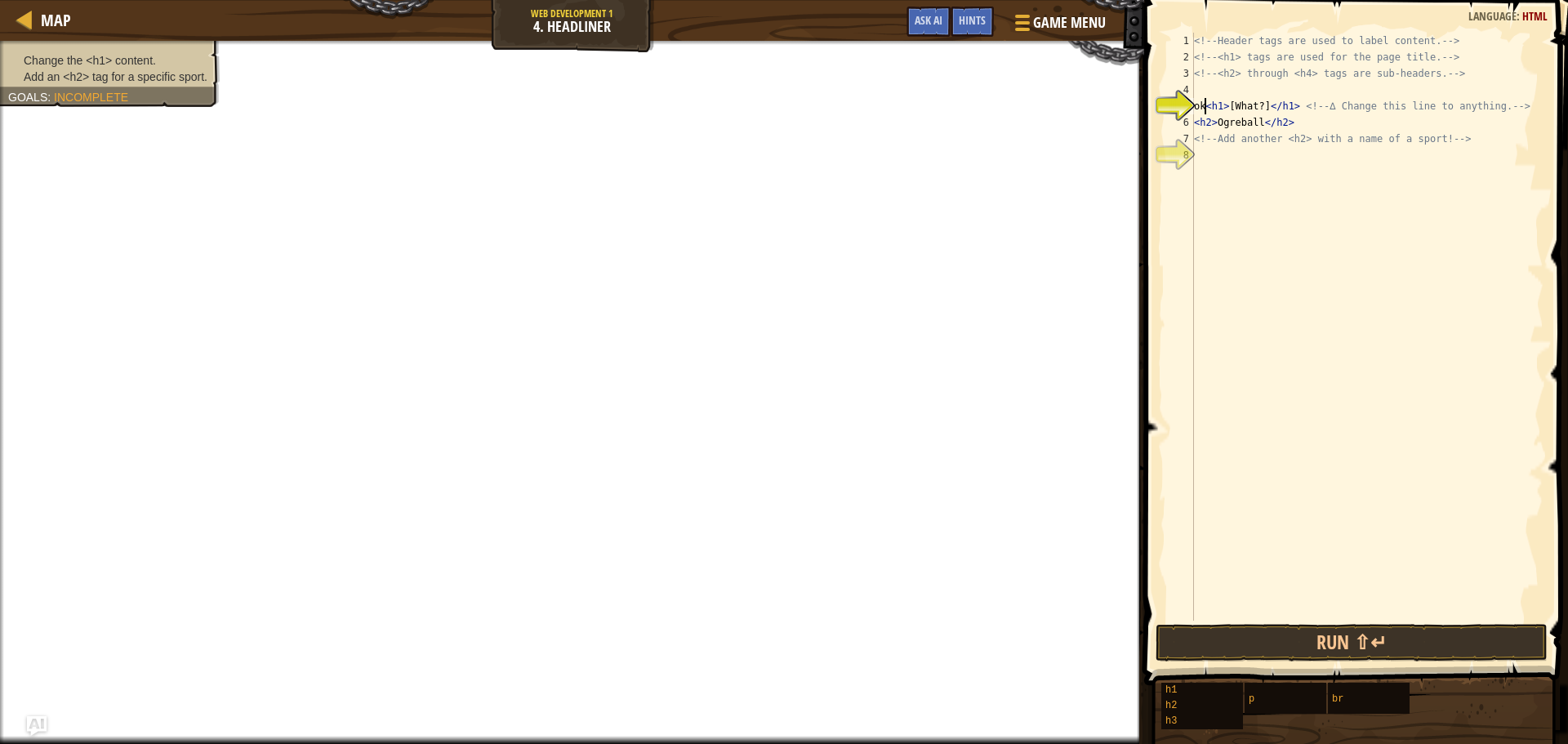
scroll to position [7, 2]
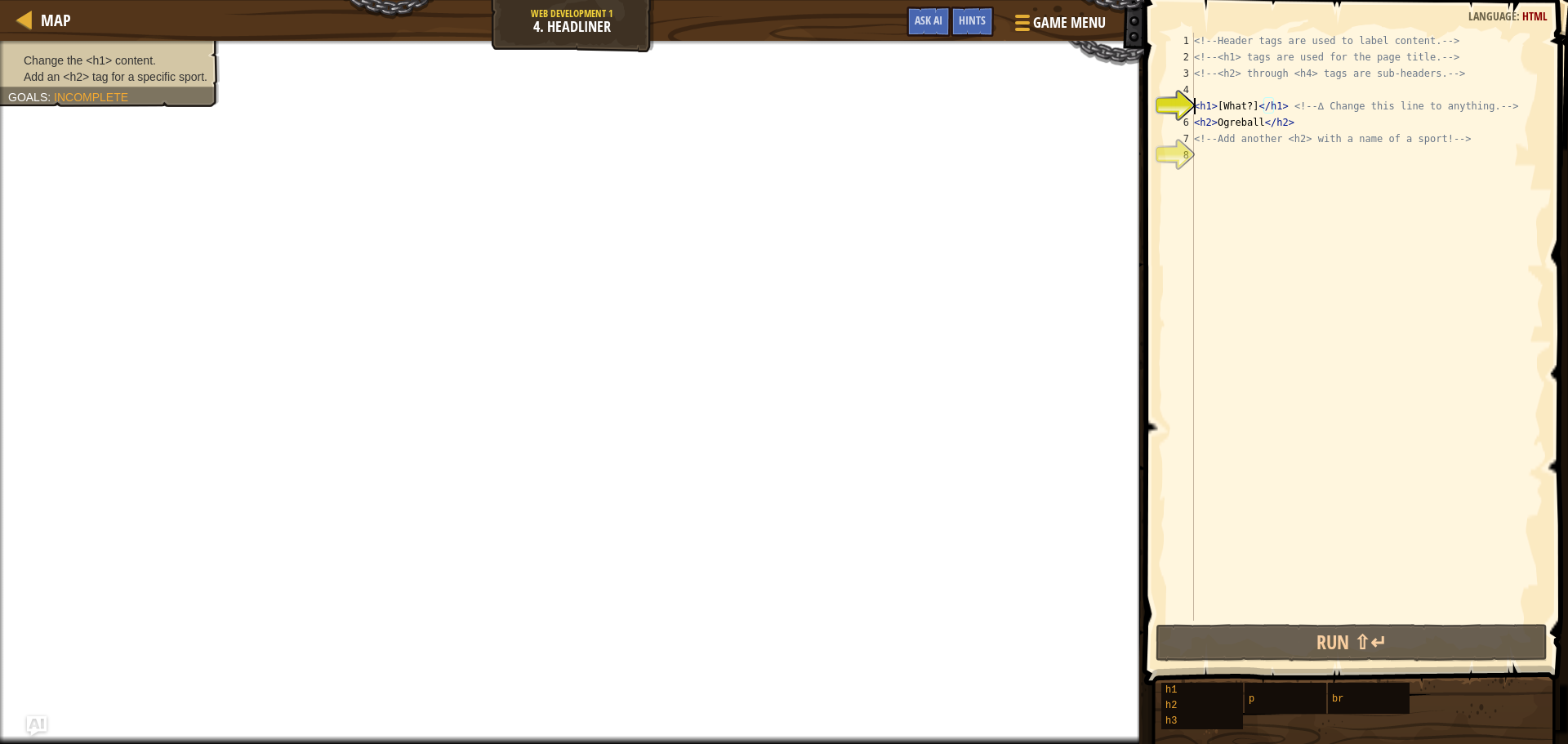
type textarea "h<h1>[What?]</h1> <!-- ∆ Change this line to anything. -->"
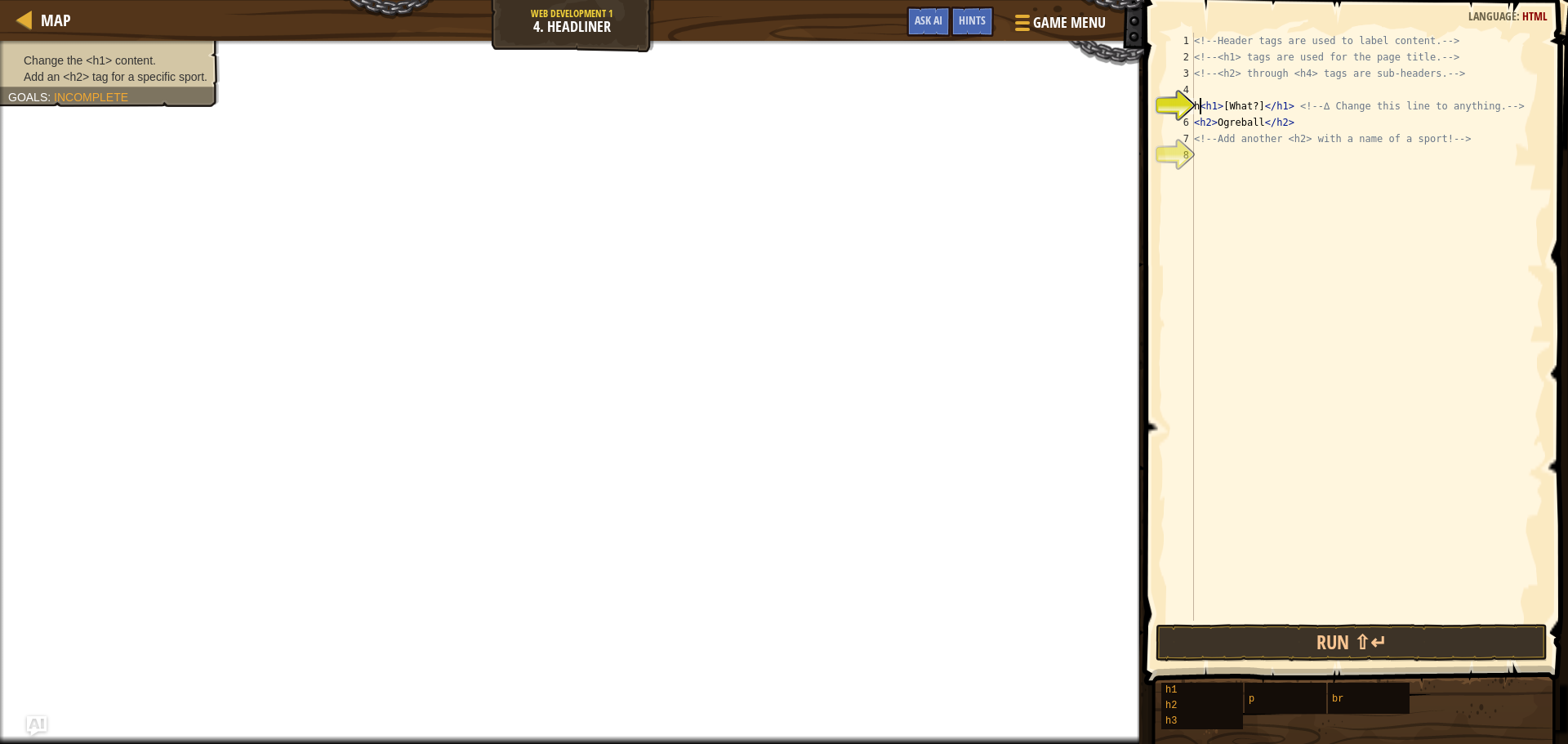
scroll to position [7, 1]
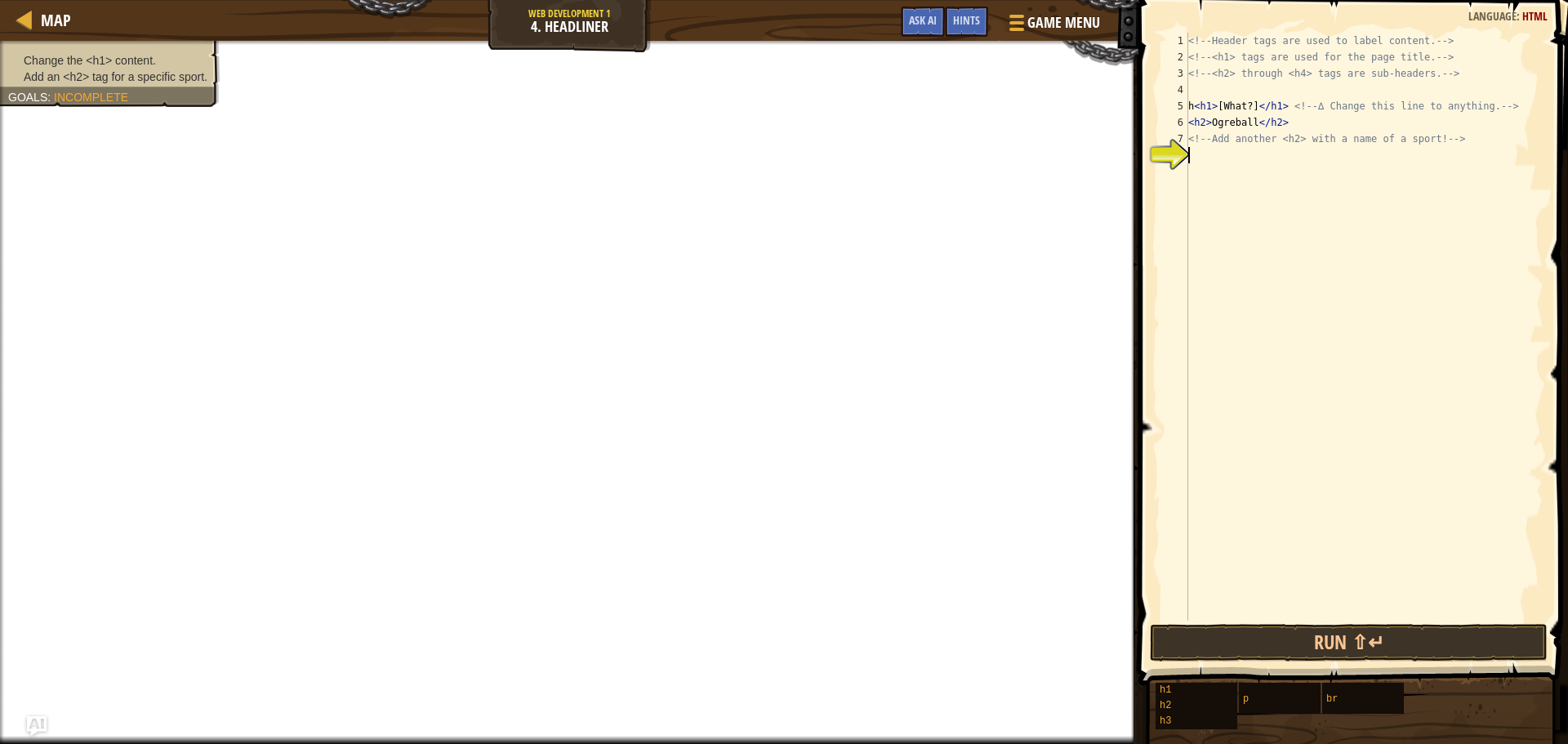
click at [1222, 173] on div "<!-- Header tags are used to label content. --> <!-- <h1> tags are used for the…" at bounding box center [1365, 343] width 359 height 620
click at [1193, 105] on div "<!-- Header tags are used to label content. --> <!-- <h1> tags are used for the…" at bounding box center [1365, 343] width 359 height 620
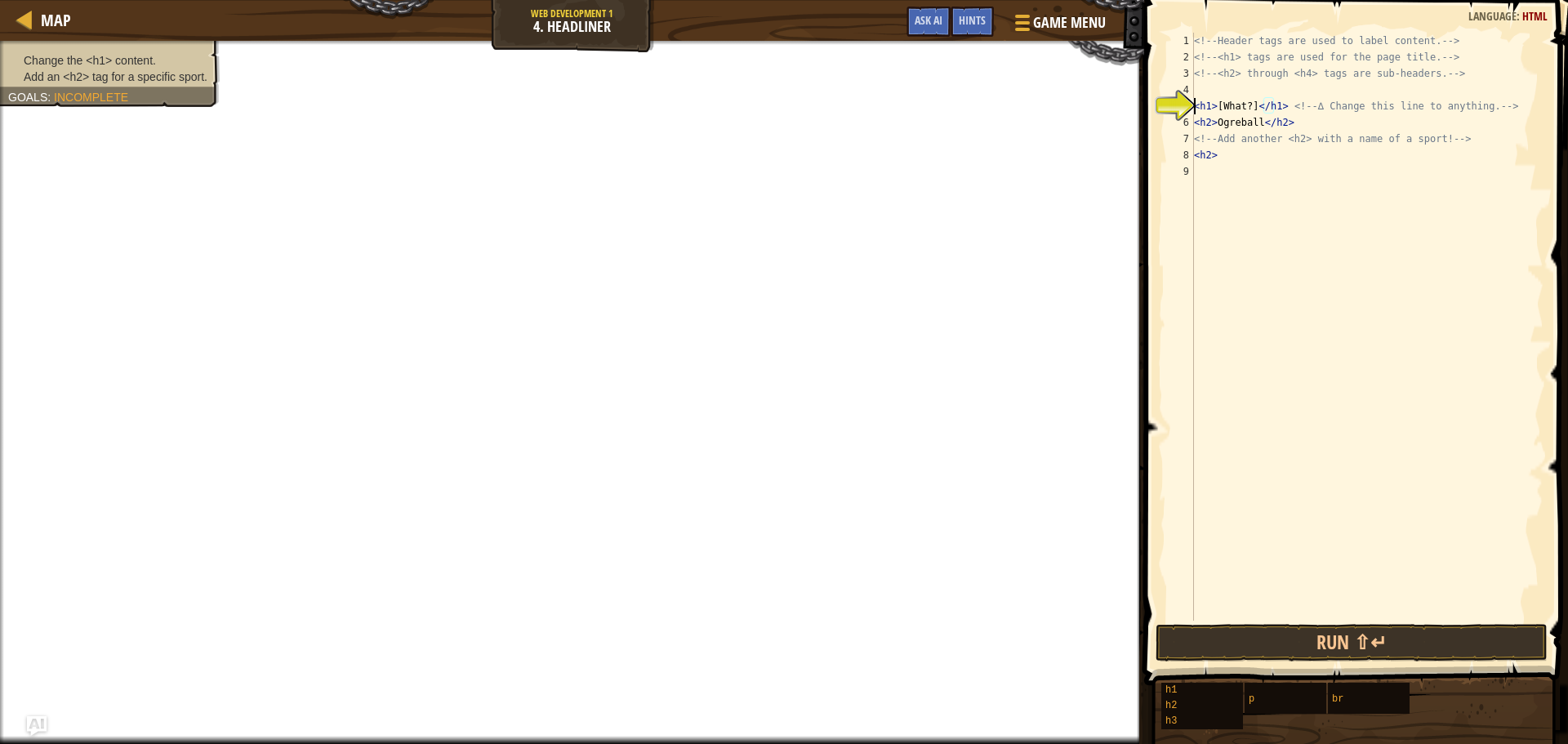
click at [1317, 109] on div "<!-- Header tags are used to label content. --> <!-- <h1> tags are used for the…" at bounding box center [1367, 343] width 353 height 620
click at [1297, 113] on div "<!-- Header tags are used to label content. --> <!-- <h1> tags are used for the…" at bounding box center [1367, 343] width 353 height 620
click at [1512, 100] on div "<!-- Header tags are used to label content. --> <!-- <h1> tags are used for the…" at bounding box center [1367, 343] width 353 height 620
click at [1248, 109] on div "<!-- Header tags are used to label content. --> <!-- <h1> tags are used for the…" at bounding box center [1367, 343] width 353 height 620
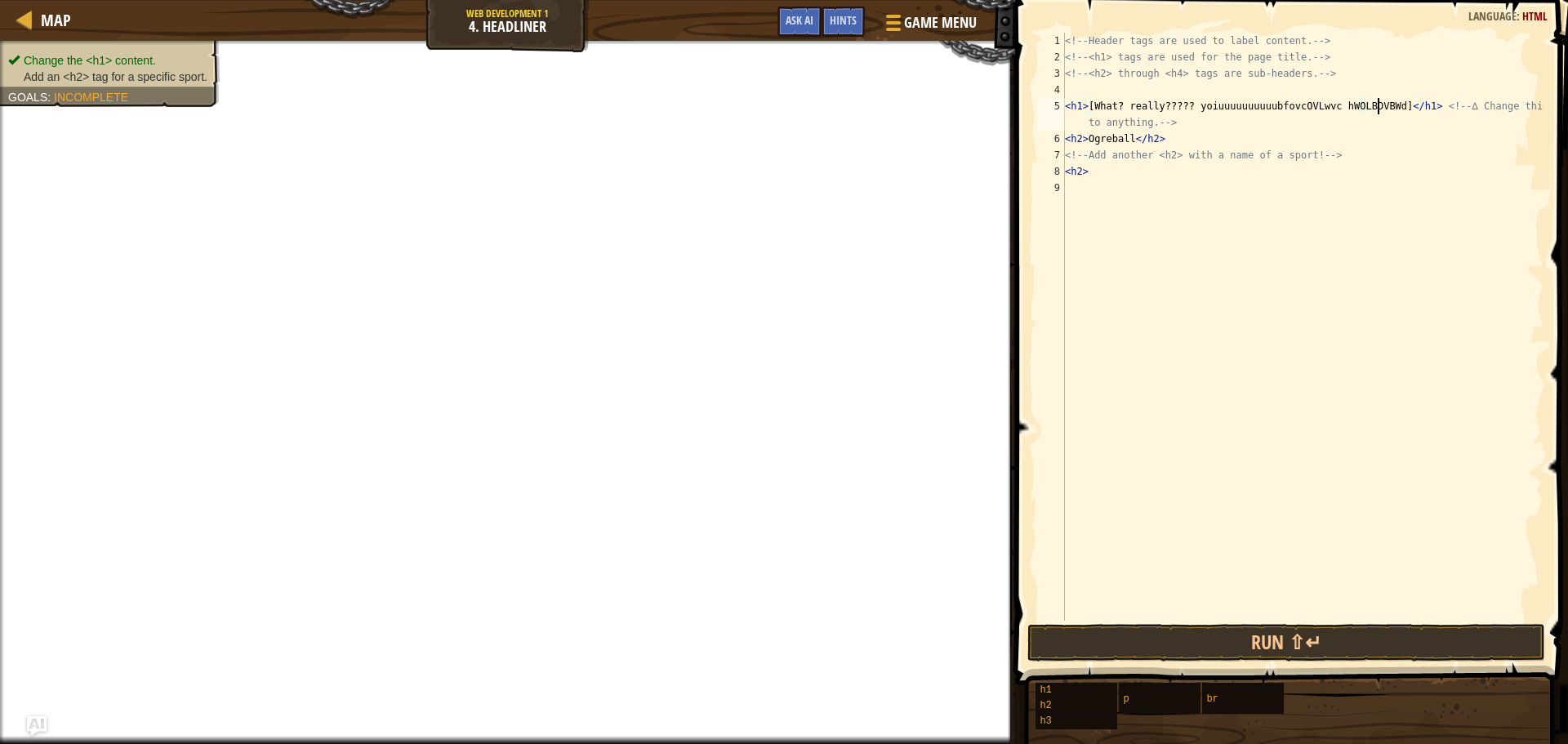
scroll to position [7, 28]
type textarea "<h1>[What? really????? yoiuuuuuuuuuubfovcOVLwvc hWOLBDVBWdbovc]</h1> <!-- ∆ Cha…"
click at [1143, 529] on div "<!-- Header tags are used to label content. --> <!-- <h1> tags are used for the…" at bounding box center [1302, 343] width 482 height 620
click at [1215, 124] on div "<!-- Header tags are used to label content. --> <!-- <h1> tags are used for the…" at bounding box center [1302, 343] width 482 height 620
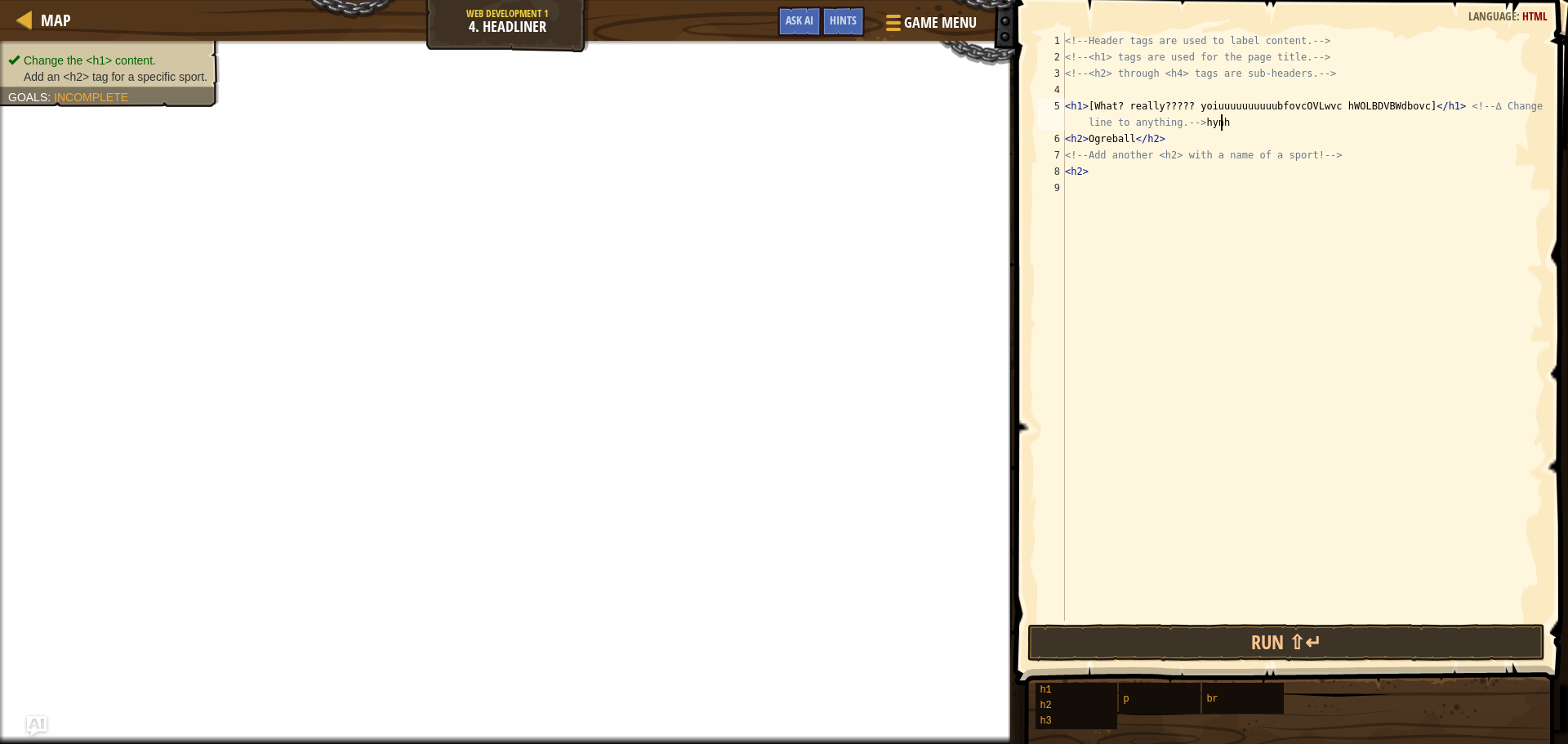
scroll to position [7, 50]
click at [1090, 171] on div "<!-- Header tags are used to label content. --> <!-- <h1> tags are used for the…" at bounding box center [1302, 343] width 482 height 620
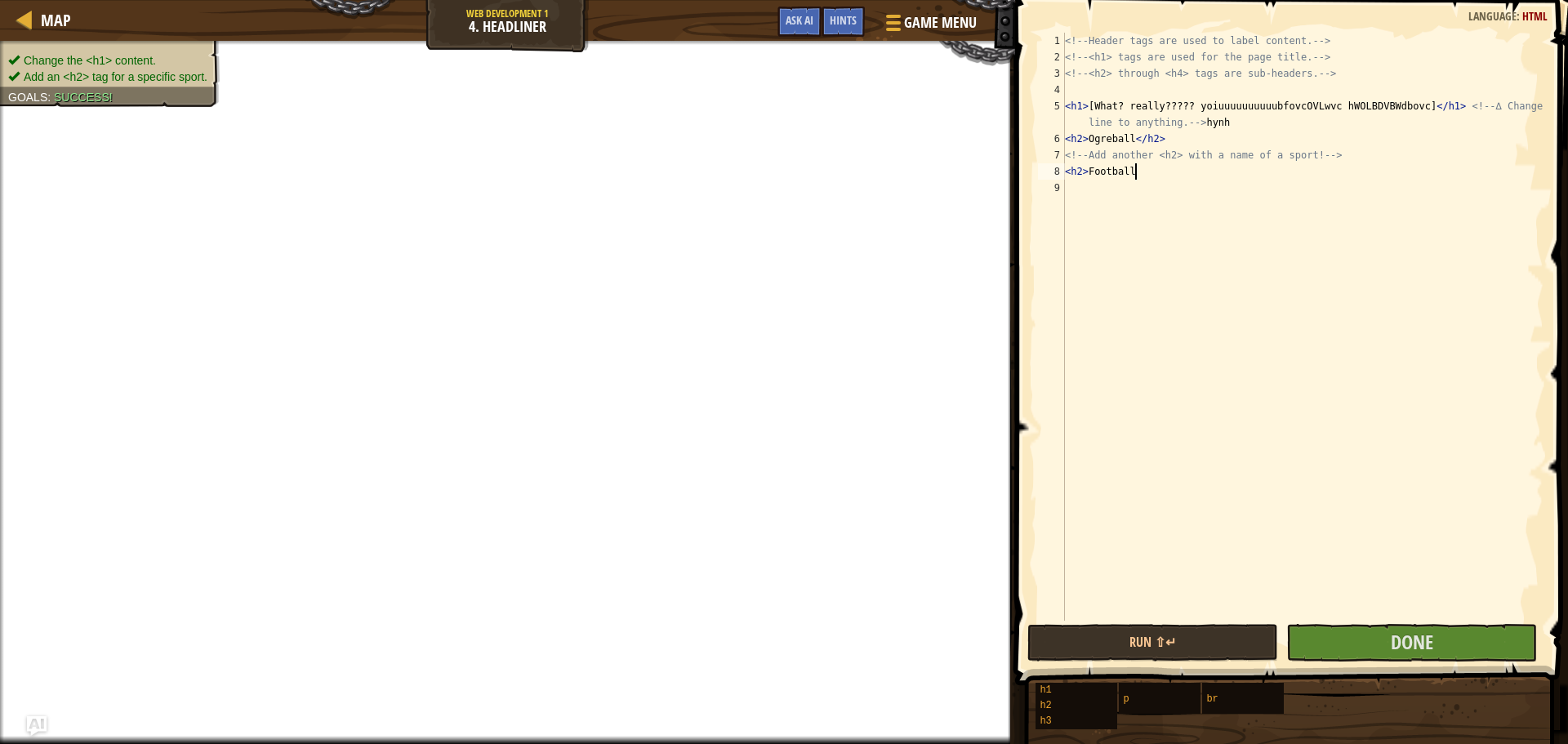
scroll to position [7, 5]
type textarea "<h2> Footballz"
click at [1362, 659] on button "Done" at bounding box center [1412, 643] width 251 height 37
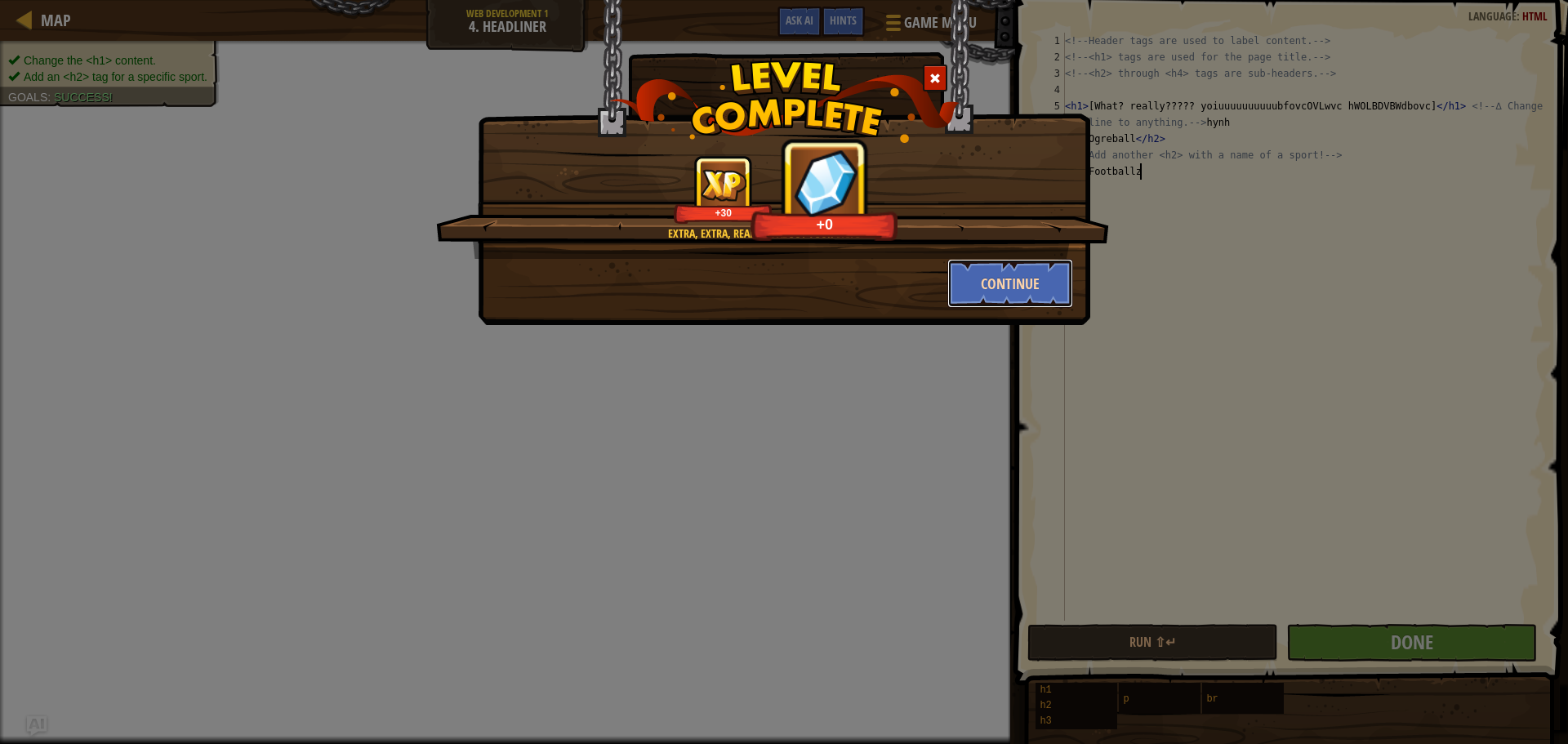
click at [1035, 301] on button "Continue" at bounding box center [1011, 283] width 126 height 49
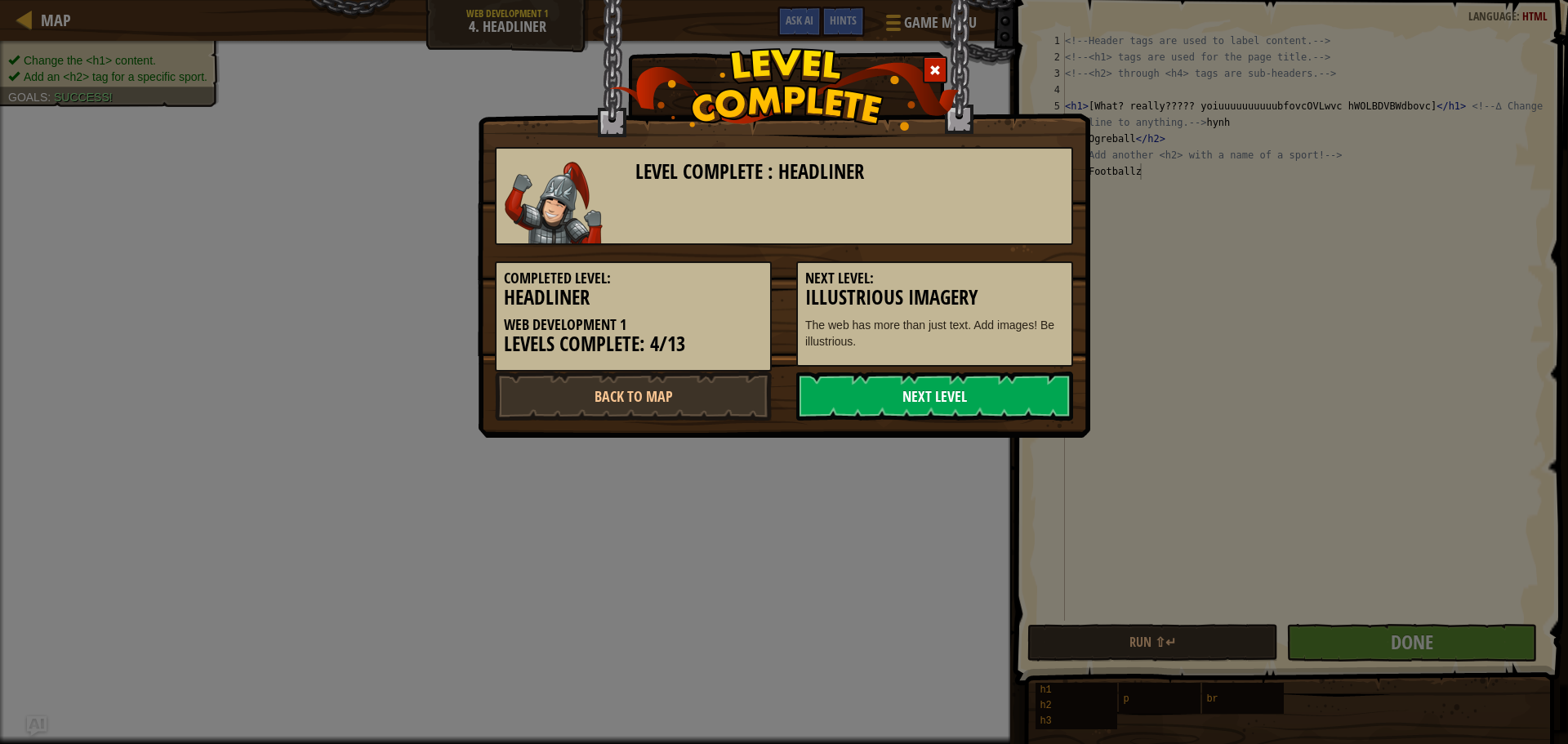
click at [1027, 404] on link "Next Level" at bounding box center [934, 396] width 277 height 49
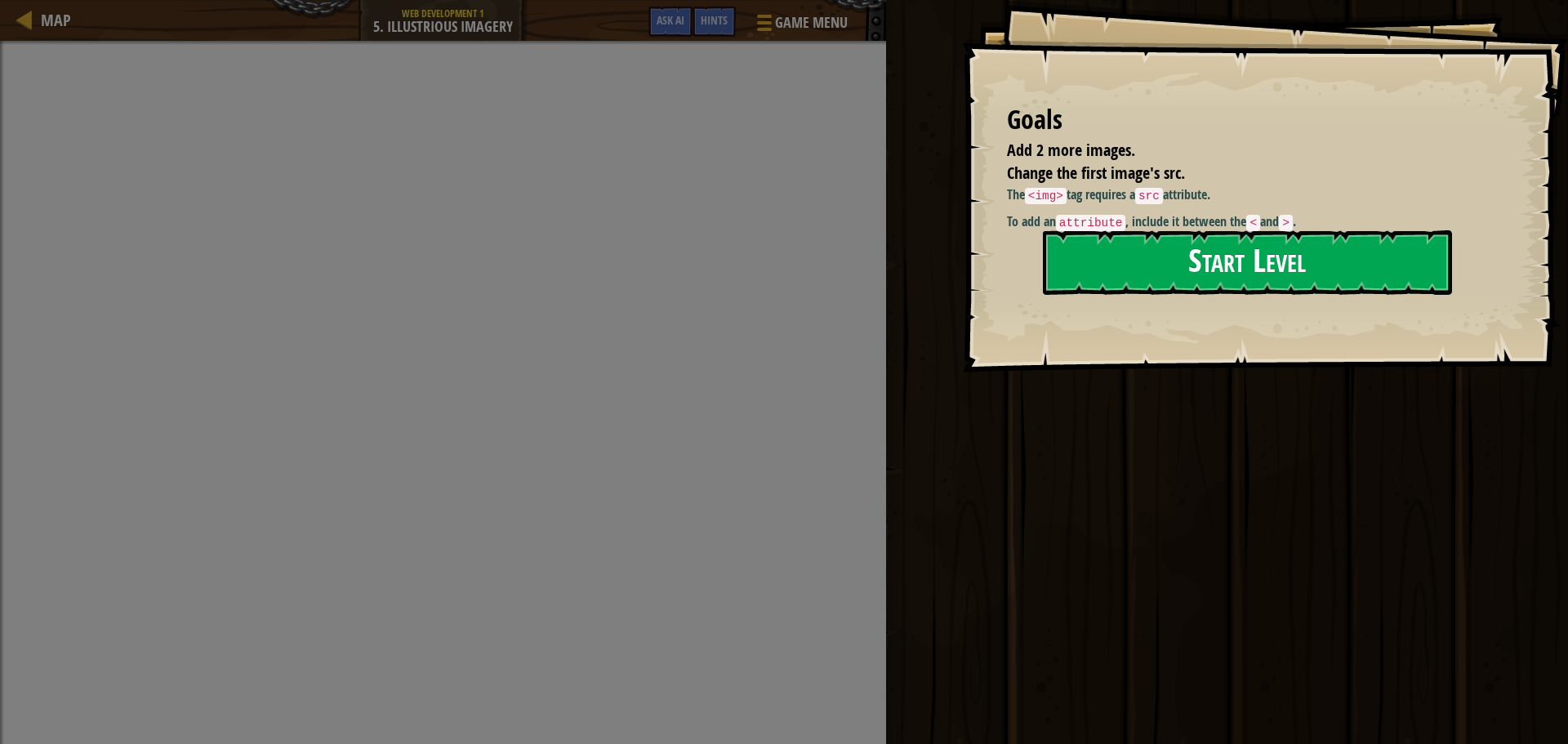
click at [1216, 275] on button "Start Level" at bounding box center [1248, 262] width 410 height 64
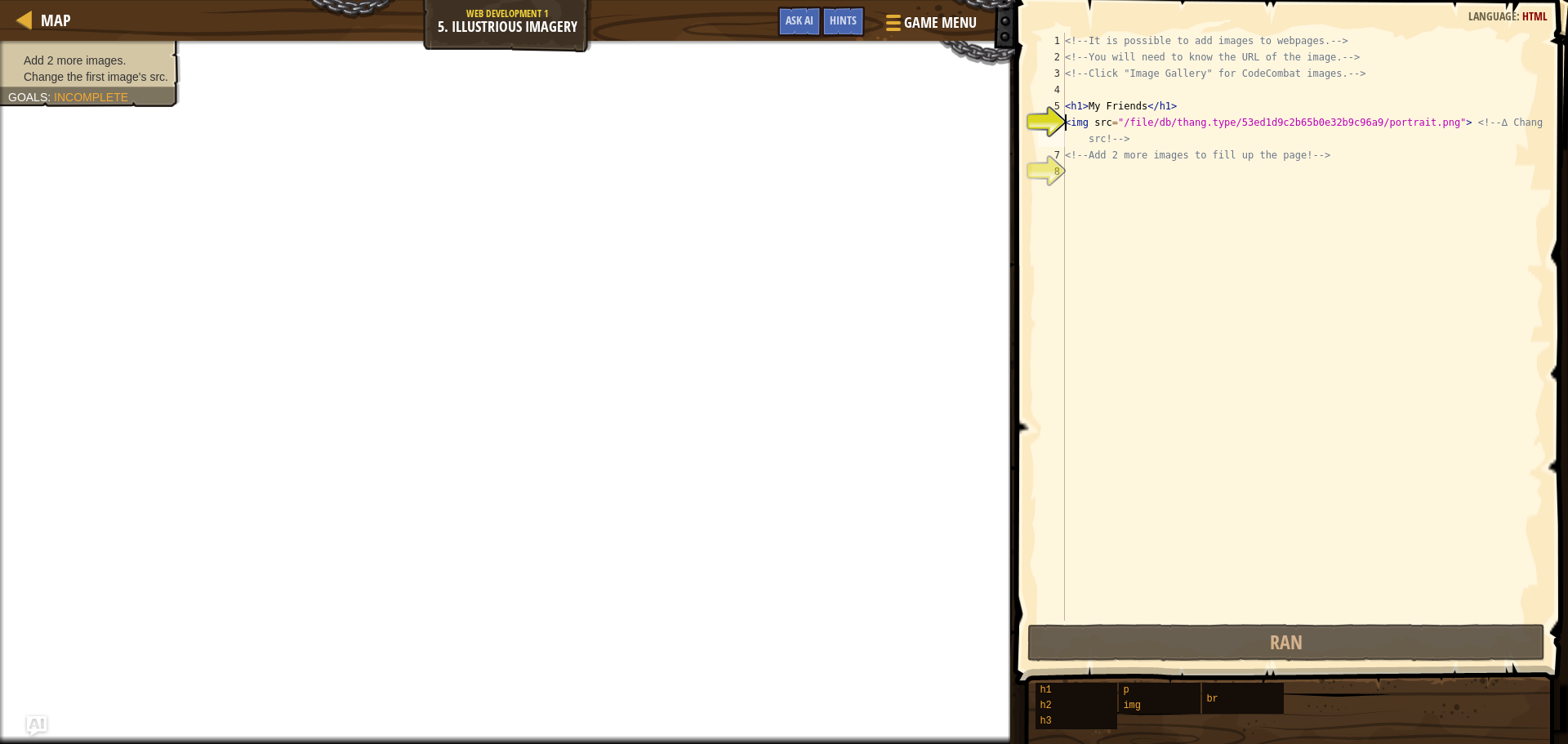
click at [1141, 111] on div "<!-- It is possible to add images to webpages. --> <!-- You will need to know t…" at bounding box center [1302, 343] width 482 height 620
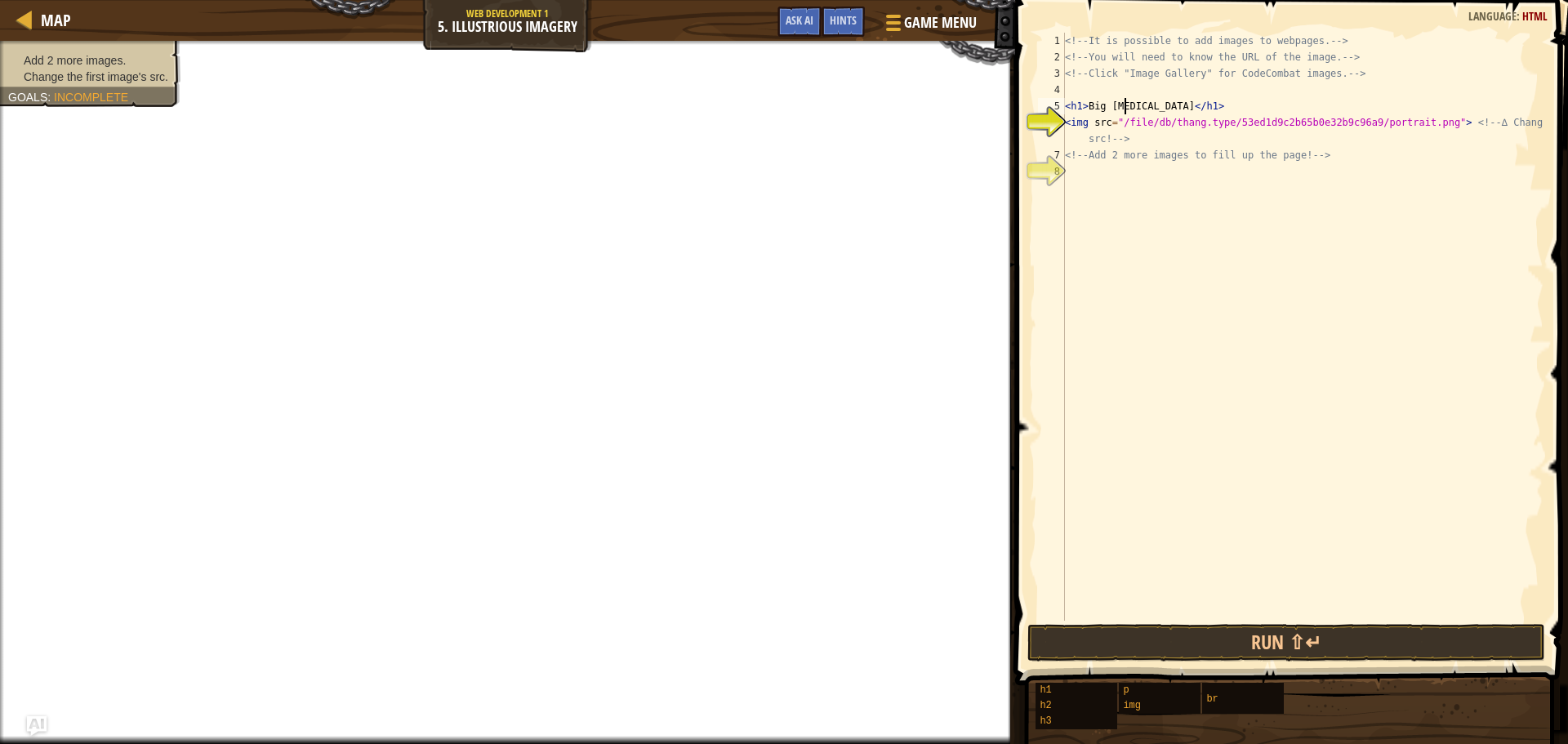
scroll to position [7, 5]
click at [1083, 124] on div "<!-- It is possible to add images to webpages. --> <!-- You will need to know t…" at bounding box center [1302, 343] width 482 height 620
type textarea "<img src="/file/db/thang.type/53ed1d9c2b65b0e32b9c96a9/portrait.png"> <!-- ∆ Ch…"
click at [1087, 123] on div "<!-- It is possible to add images to webpages. --> <!-- You will need to know t…" at bounding box center [1302, 343] width 482 height 620
click at [1284, 123] on div "<!-- It is possible to add images to webpages. --> <!-- You will need to know t…" at bounding box center [1302, 343] width 482 height 620
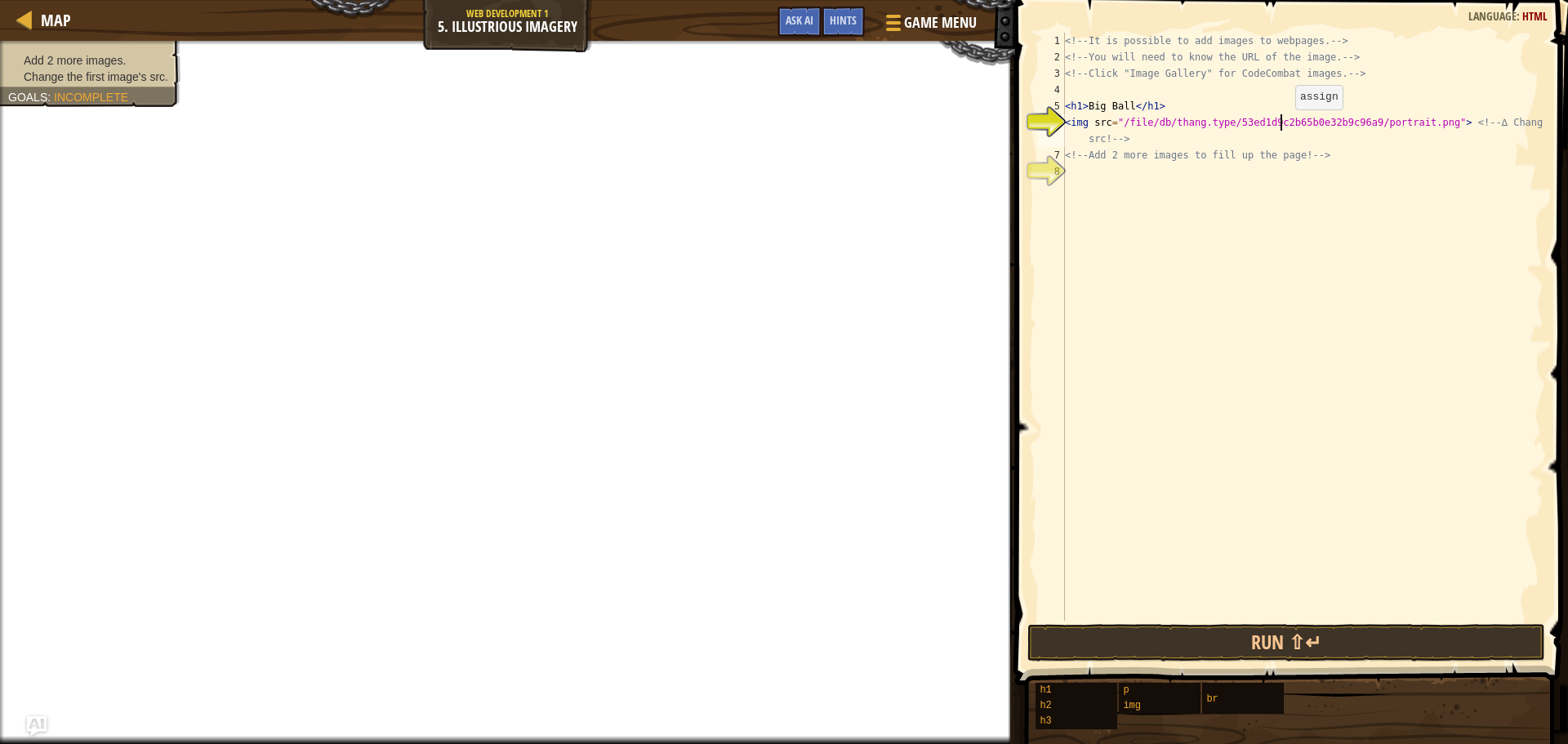
drag, startPoint x: 1281, startPoint y: 125, endPoint x: 1127, endPoint y: 391, distance: 307.4
click at [1127, 391] on div "<!-- It is possible to add images to webpages. --> <!-- You will need to know t…" at bounding box center [1302, 343] width 482 height 620
drag, startPoint x: 1118, startPoint y: 120, endPoint x: 1430, endPoint y: 130, distance: 312.2
click at [1430, 130] on div "<!-- It is possible to add images to webpages. --> <!-- You will need to know t…" at bounding box center [1302, 343] width 482 height 620
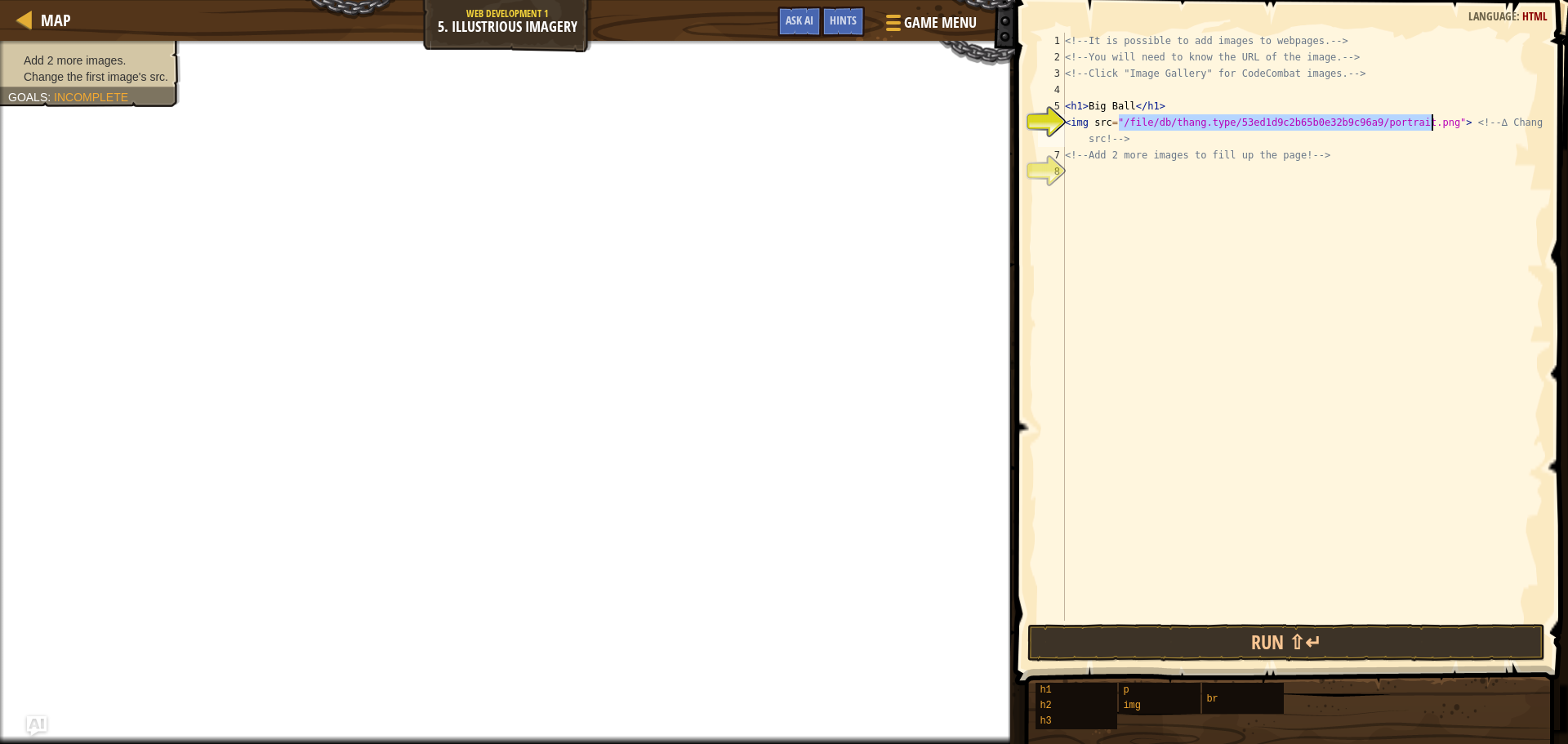
type textarea "<img src="/file/db/thang.type/53ed1d9c2b65b0e32b9c96a9/portrait.png"> <!-- ∆ Ch…"
type textarea "3"
type textarea "0558"
type textarea "1"
type textarea "0"
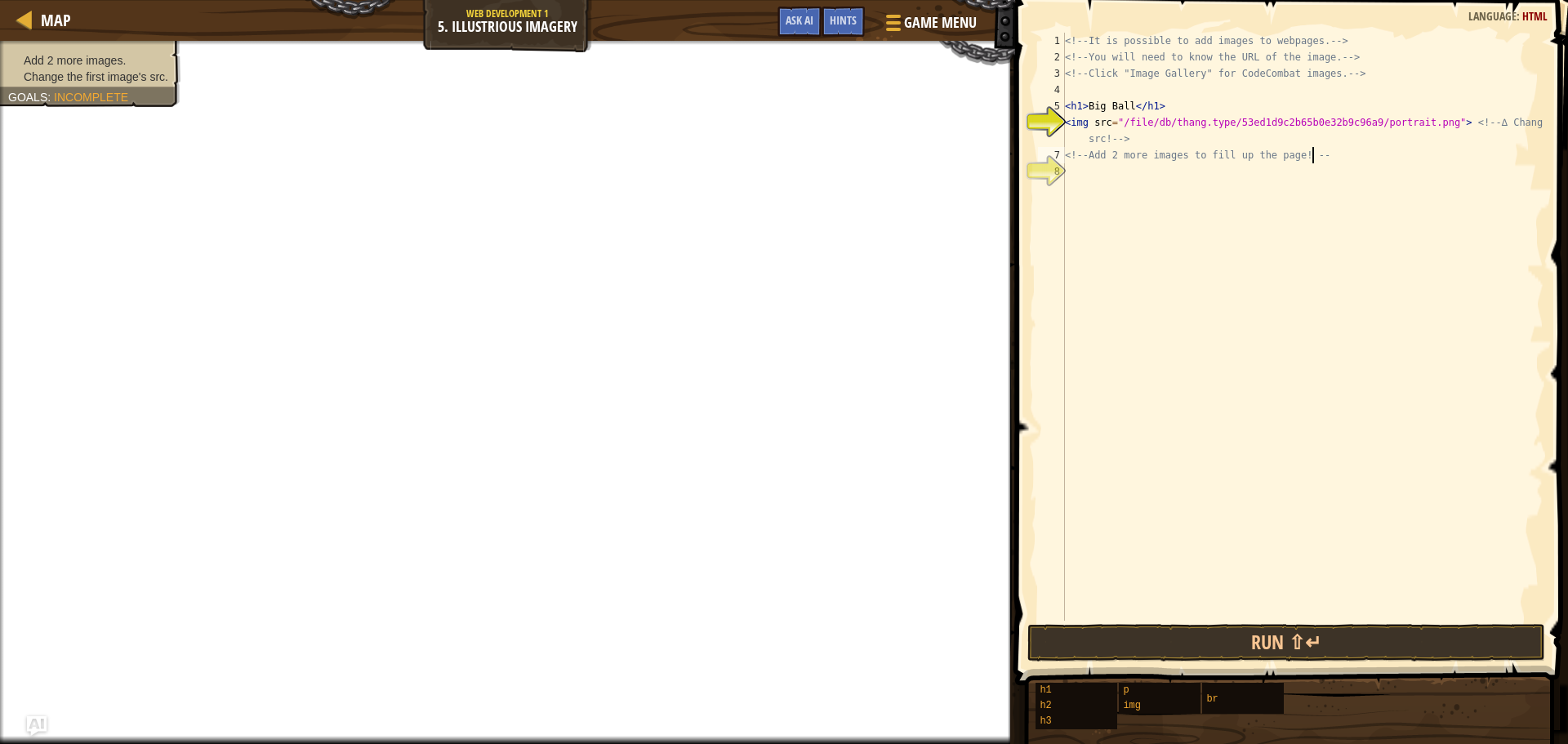
scroll to position [7, 20]
type textarea "<img src="/file/db/thang.type/53ed1d9c2b65b0e32b9c96a9/portrait.png"> <!-- ∆ Ch…"
drag, startPoint x: 1151, startPoint y: 125, endPoint x: 1098, endPoint y: 519, distance: 397.5
click at [1098, 519] on div "<!-- It is possible to add images to webpages. --> <!-- You will need to know t…" at bounding box center [1303, 343] width 483 height 620
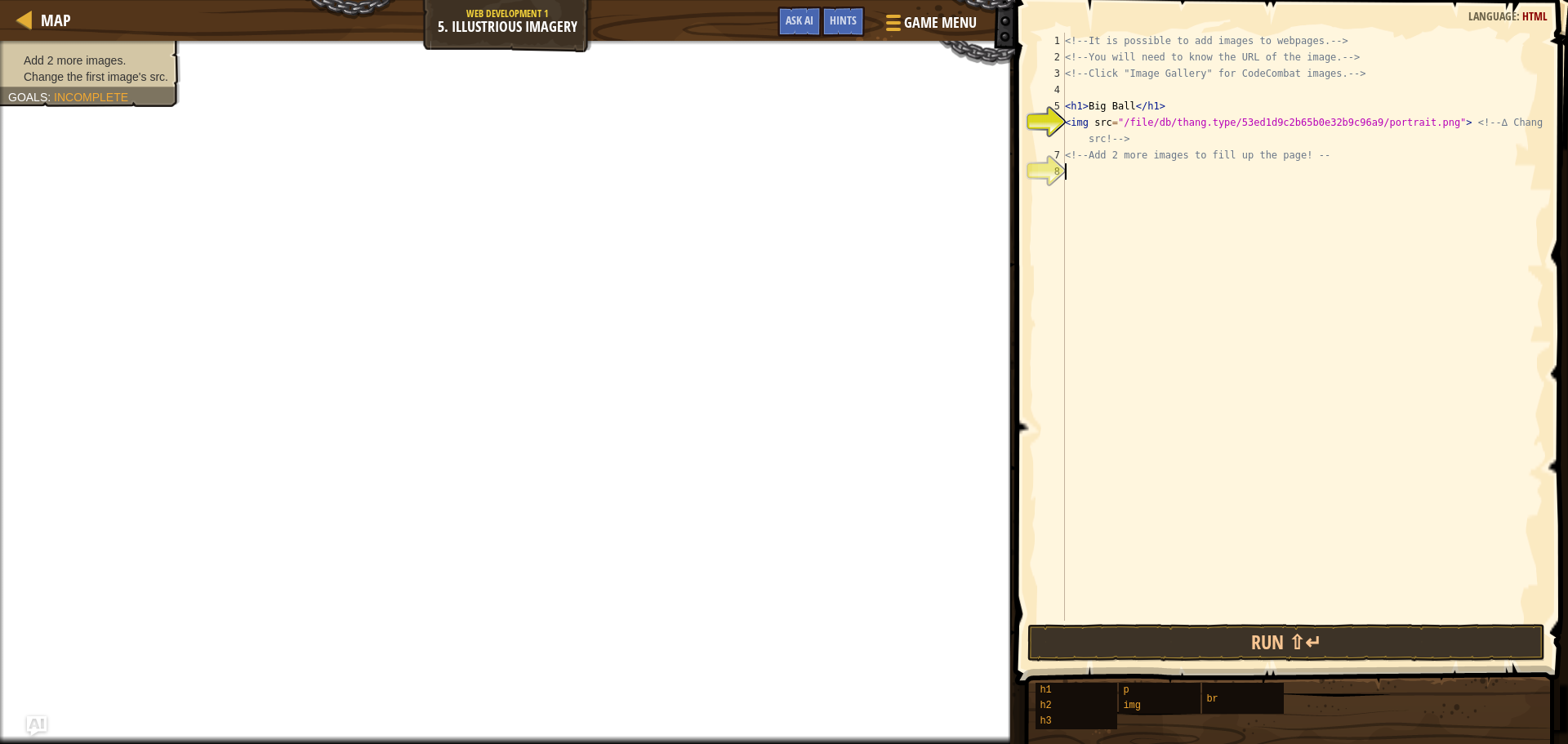
click at [1343, 156] on div "<!-- It is possible to add images to webpages. --> <!-- You will need to know t…" at bounding box center [1303, 343] width 483 height 620
click at [973, 20] on span "Game Menu" at bounding box center [941, 22] width 76 height 22
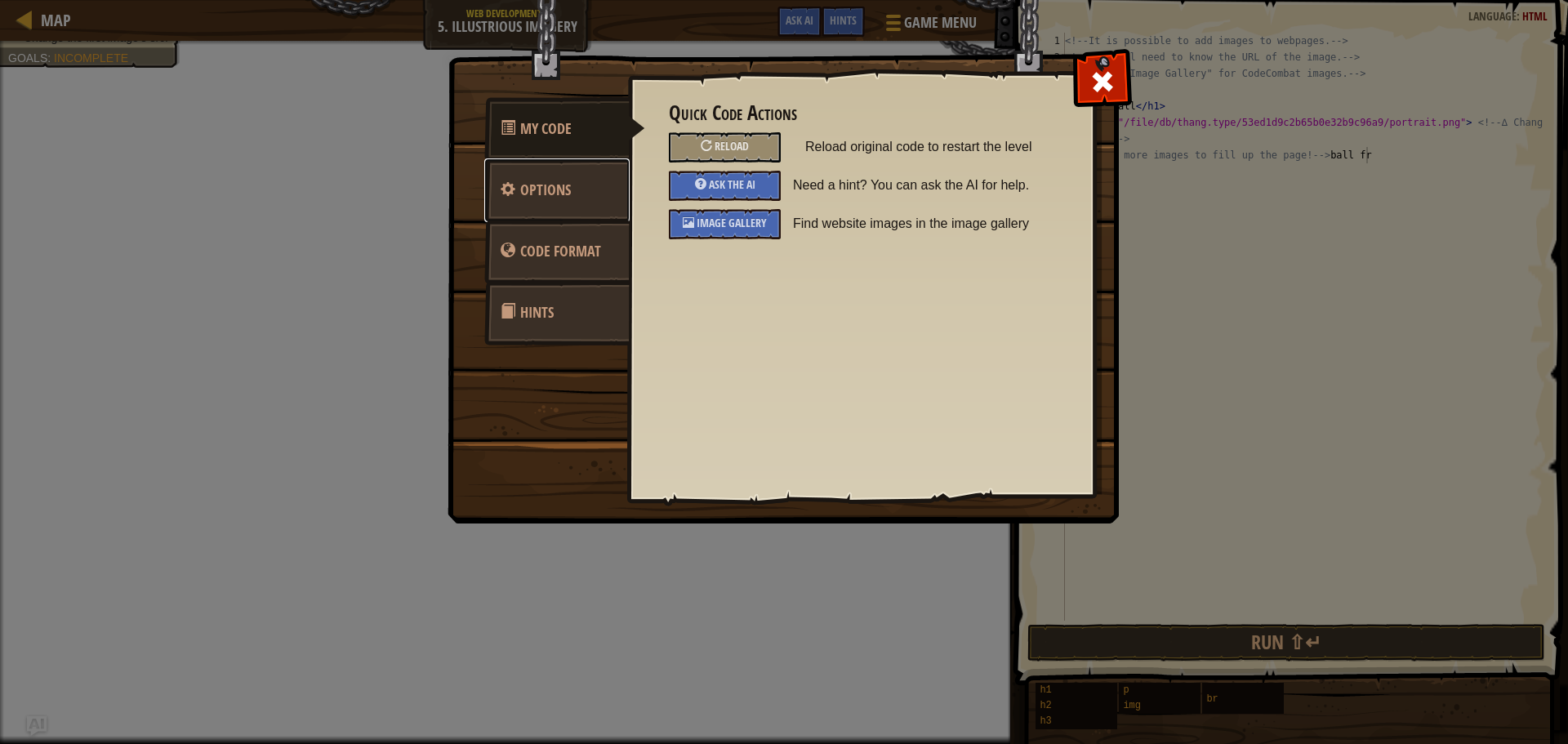
click at [550, 182] on span "Options" at bounding box center [545, 189] width 51 height 20
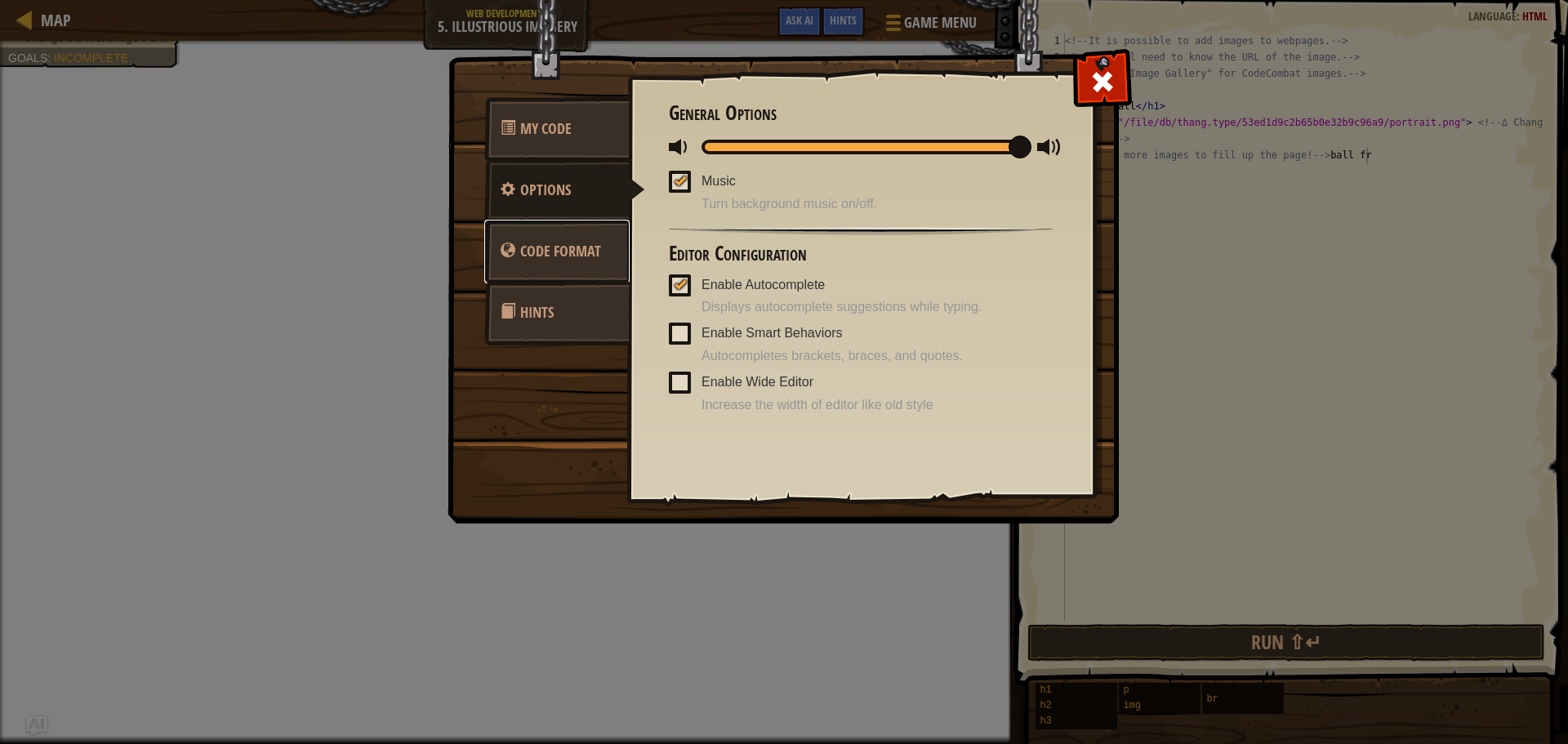
click at [570, 248] on span "Code Format" at bounding box center [560, 251] width 81 height 20
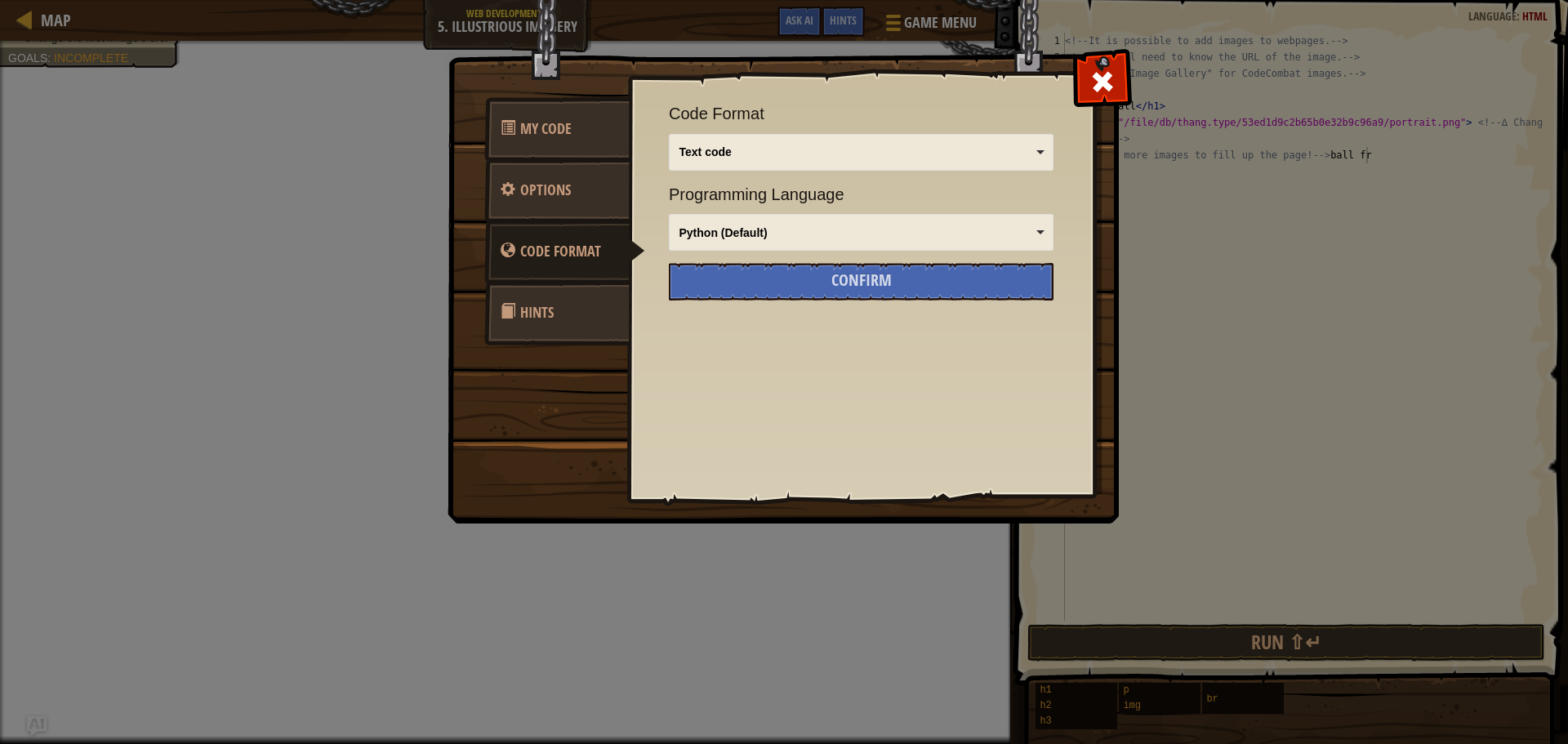
click at [540, 321] on span "Hints" at bounding box center [537, 312] width 33 height 20
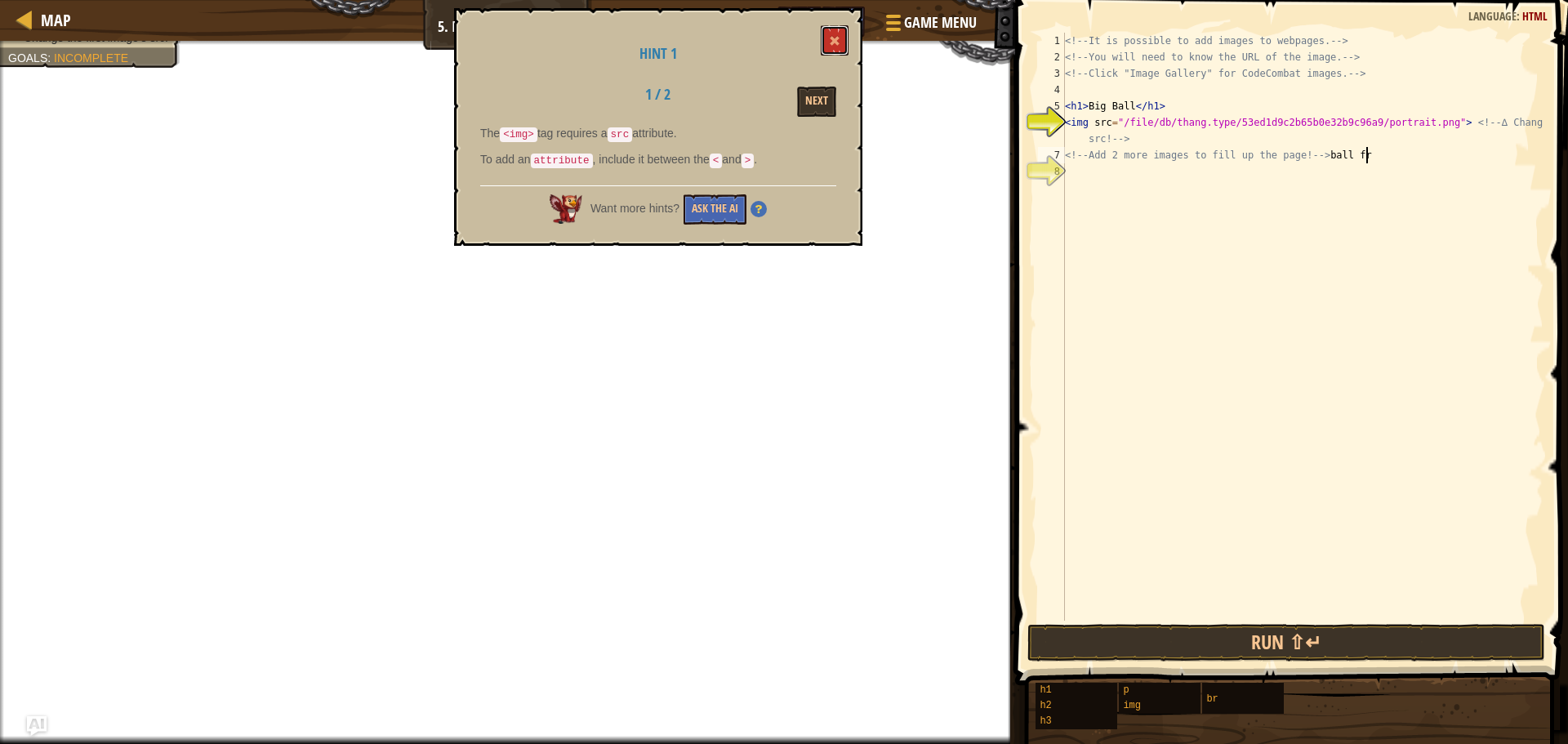
click at [836, 59] on div "Hint 1 1 / 2 Next The <img> tag requires a src attribute. To add an attribute ,…" at bounding box center [659, 127] width 409 height 238
click at [835, 51] on button at bounding box center [835, 40] width 28 height 31
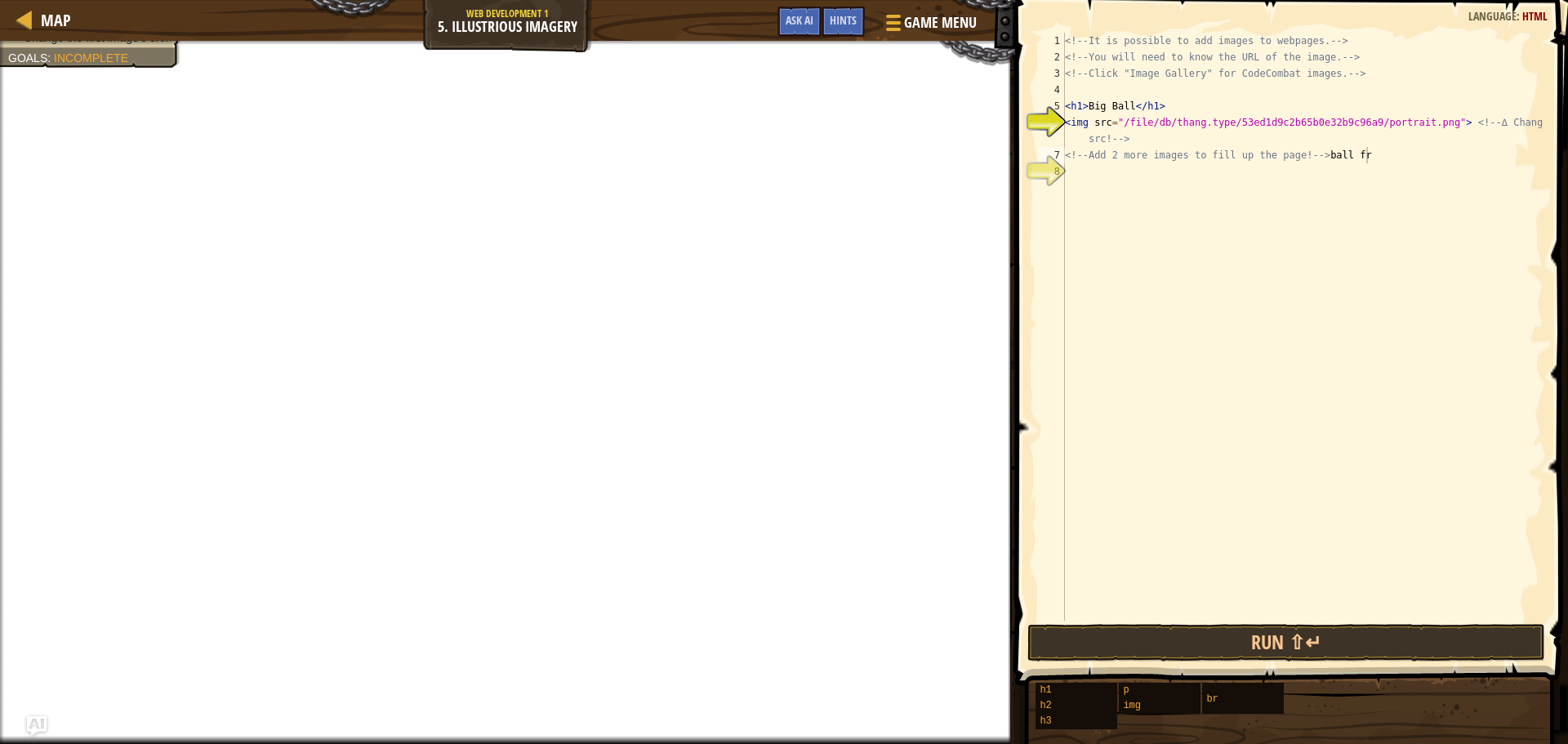
scroll to position [7, 23]
click at [1183, 72] on div "<!-- It is possible to add images to webpages. --> <!-- You will need to know t…" at bounding box center [1302, 343] width 482 height 620
click at [1185, 78] on div "<!-- It is possible to add images to webpages. --> <!-- You will need to know t…" at bounding box center [1302, 343] width 482 height 620
click at [1403, 69] on div "<!-- It is possible to add images to webpages. --> <!-- You will need to know t…" at bounding box center [1302, 343] width 482 height 620
click at [947, 18] on span "Game Menu" at bounding box center [941, 22] width 76 height 22
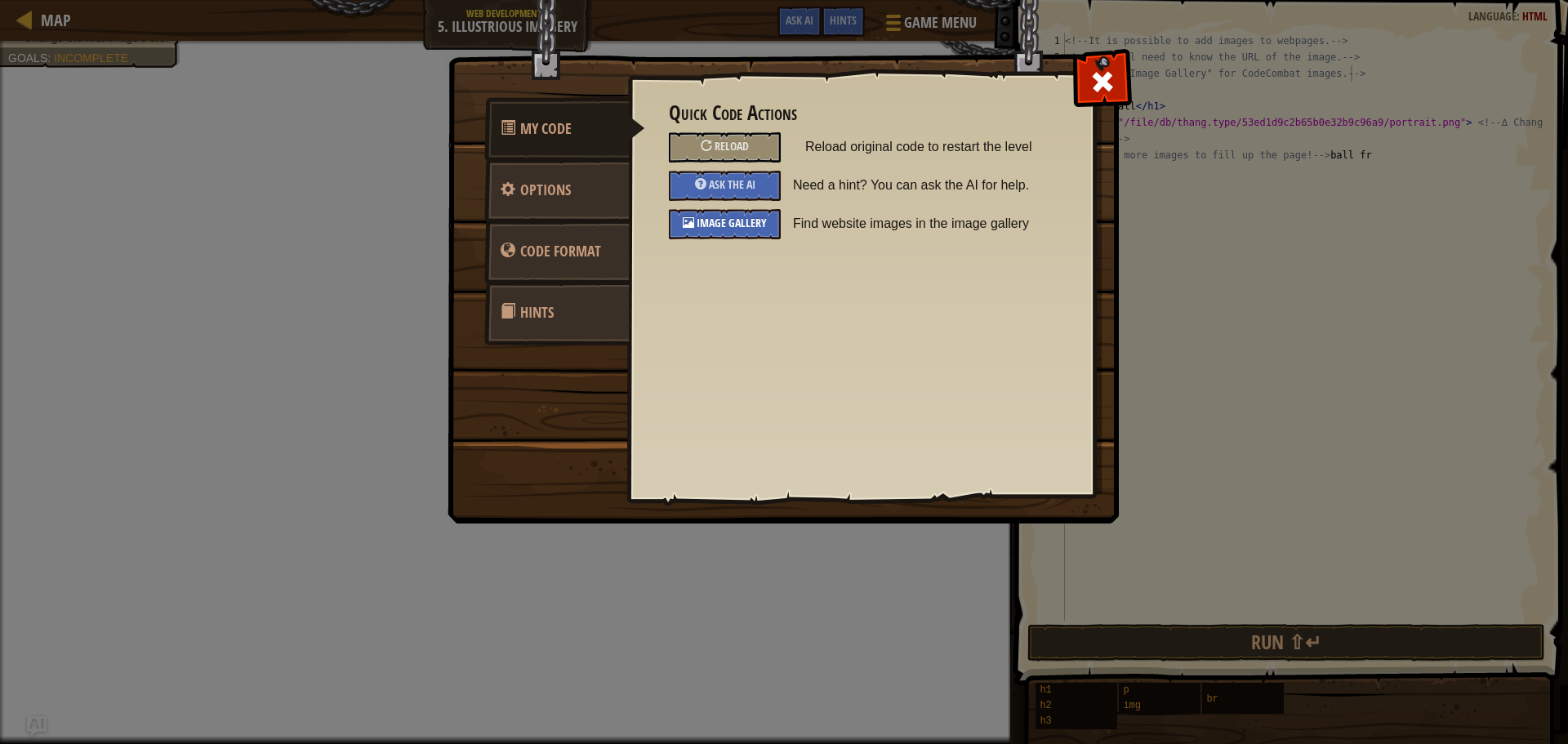
click at [762, 232] on div "Image Gallery" at bounding box center [725, 224] width 111 height 31
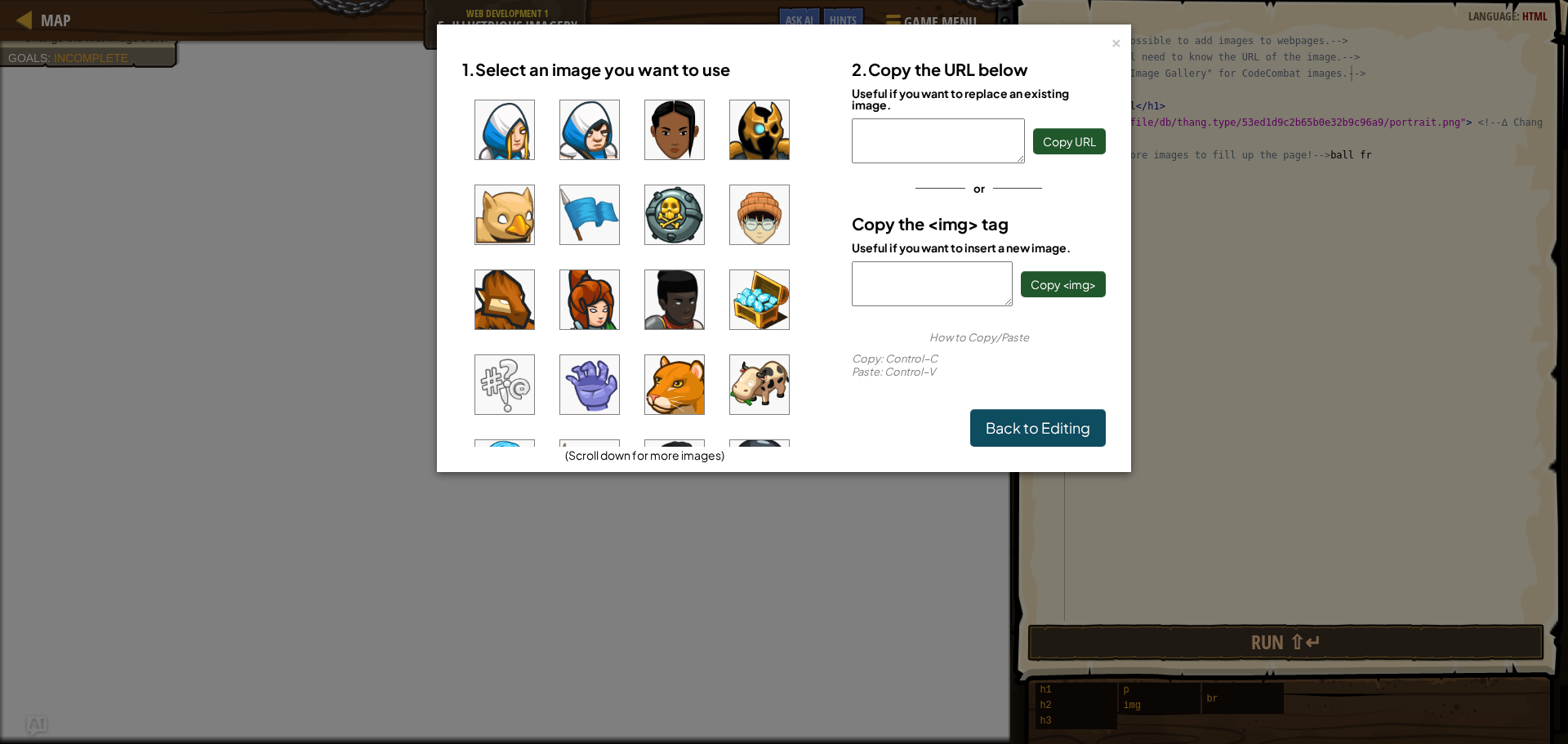
click at [686, 220] on img at bounding box center [674, 215] width 59 height 59
click at [1054, 282] on span "Copy <img>" at bounding box center [1064, 284] width 65 height 15
click at [1121, 46] on div "×" at bounding box center [1117, 40] width 11 height 17
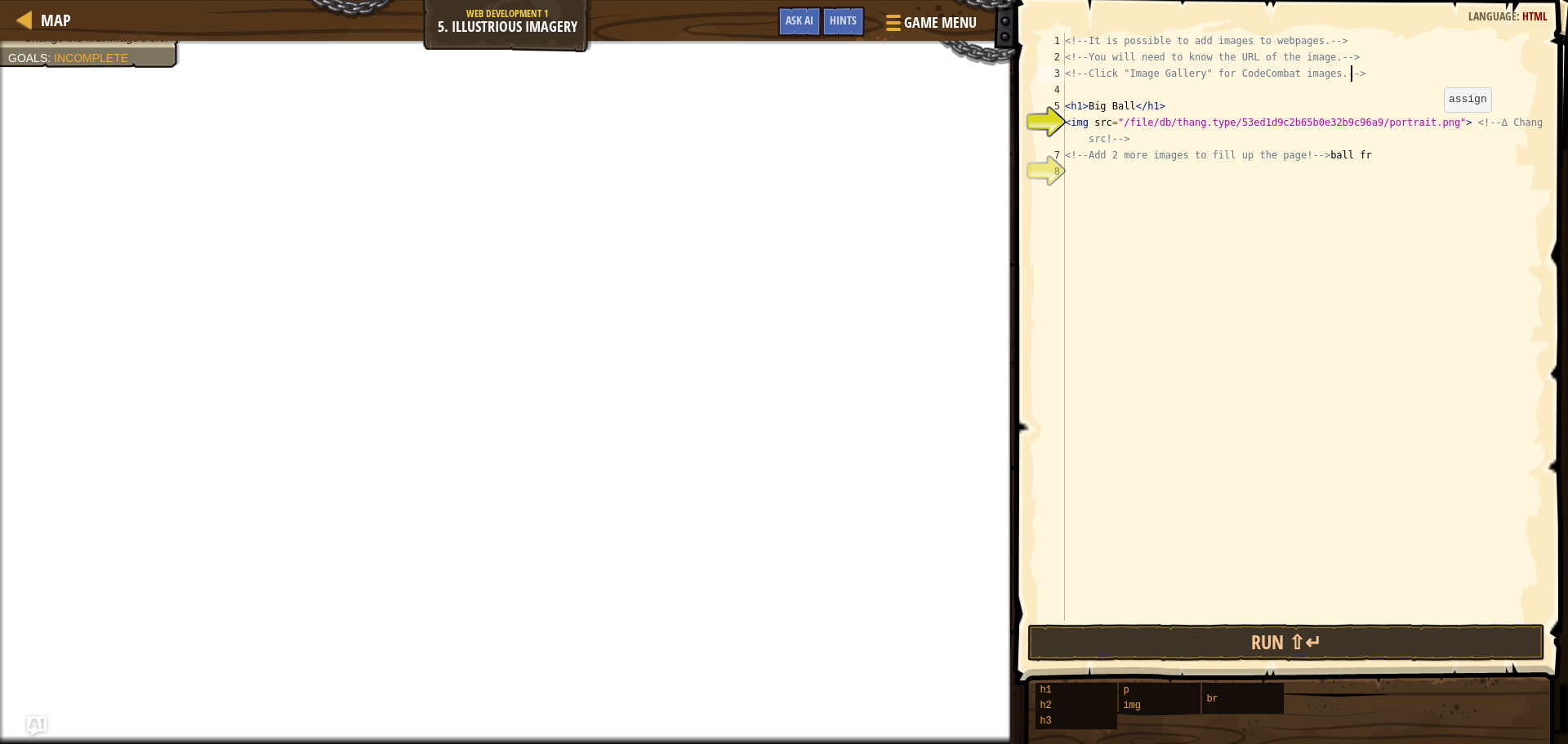
click at [1431, 128] on div "<!-- It is possible to add images to webpages. --> <!-- You will need to know t…" at bounding box center [1302, 343] width 482 height 620
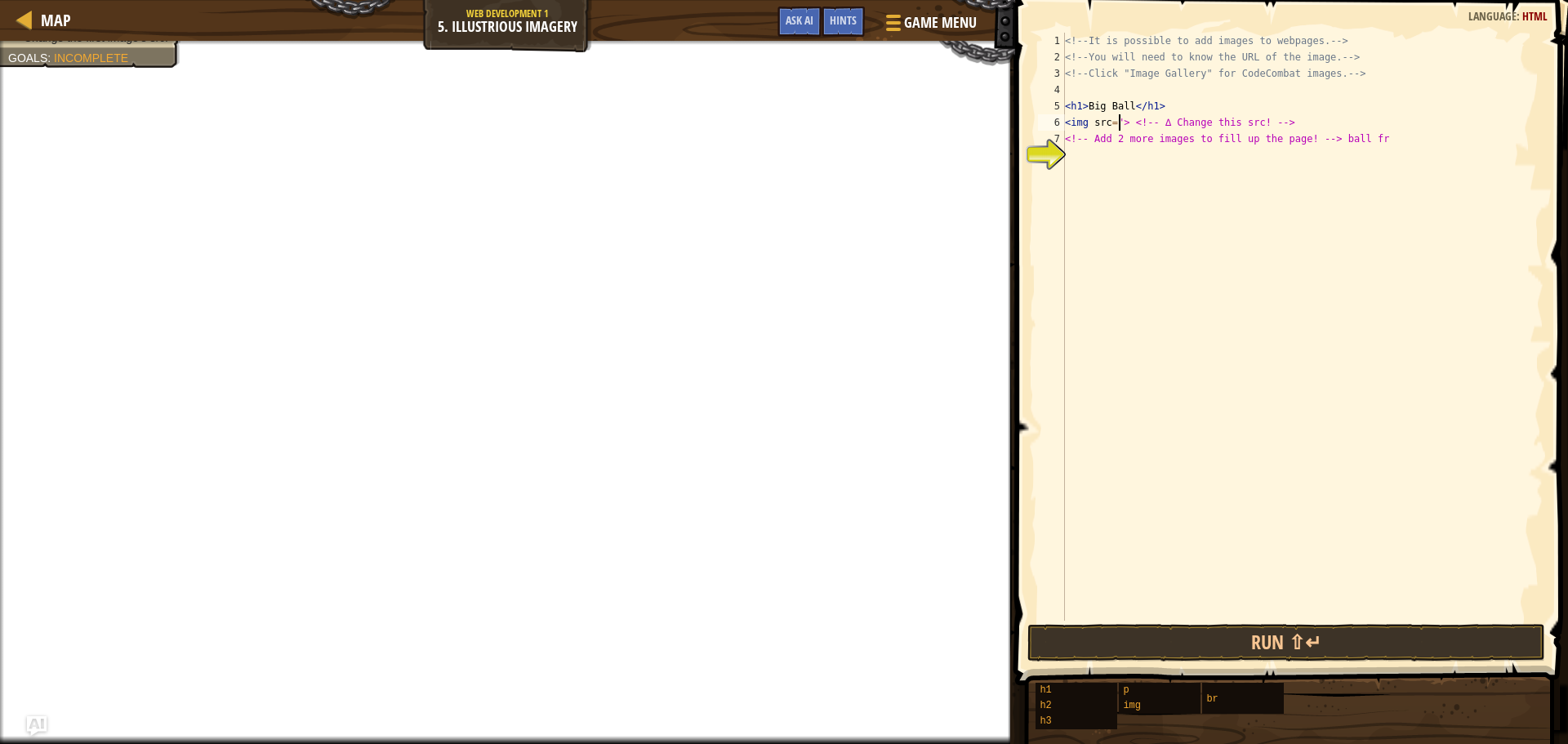
paste textarea "<img src="[URL][DOMAIN_NAME]"/>"
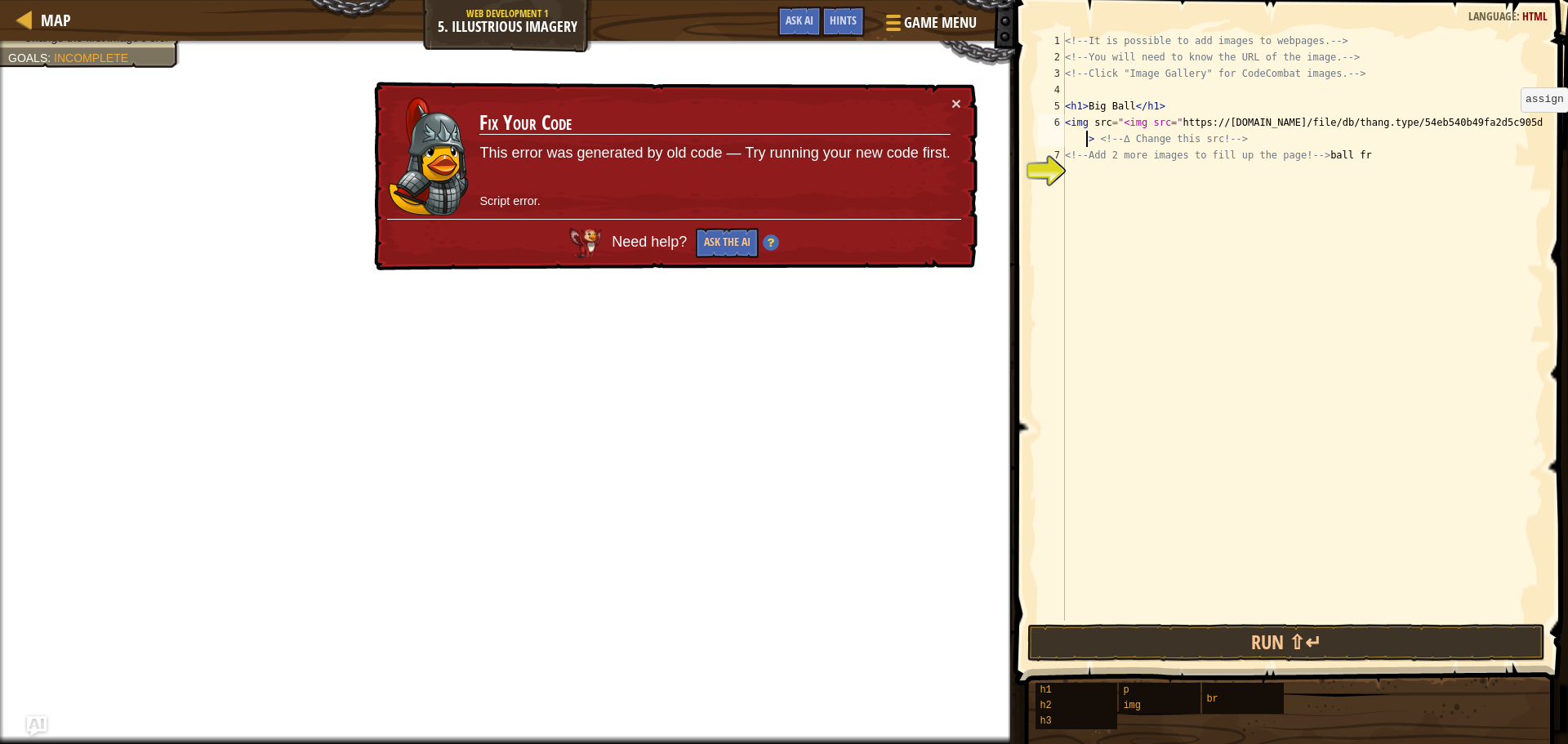
click at [1547, 126] on span at bounding box center [1293, 320] width 566 height 734
click at [1542, 126] on div "<!-- It is possible to add images to webpages. --> <!-- You will need to know t…" at bounding box center [1302, 343] width 482 height 620
click at [1540, 126] on div "<!-- It is possible to add images to webpages. --> <!-- You will need to know t…" at bounding box center [1302, 343] width 482 height 620
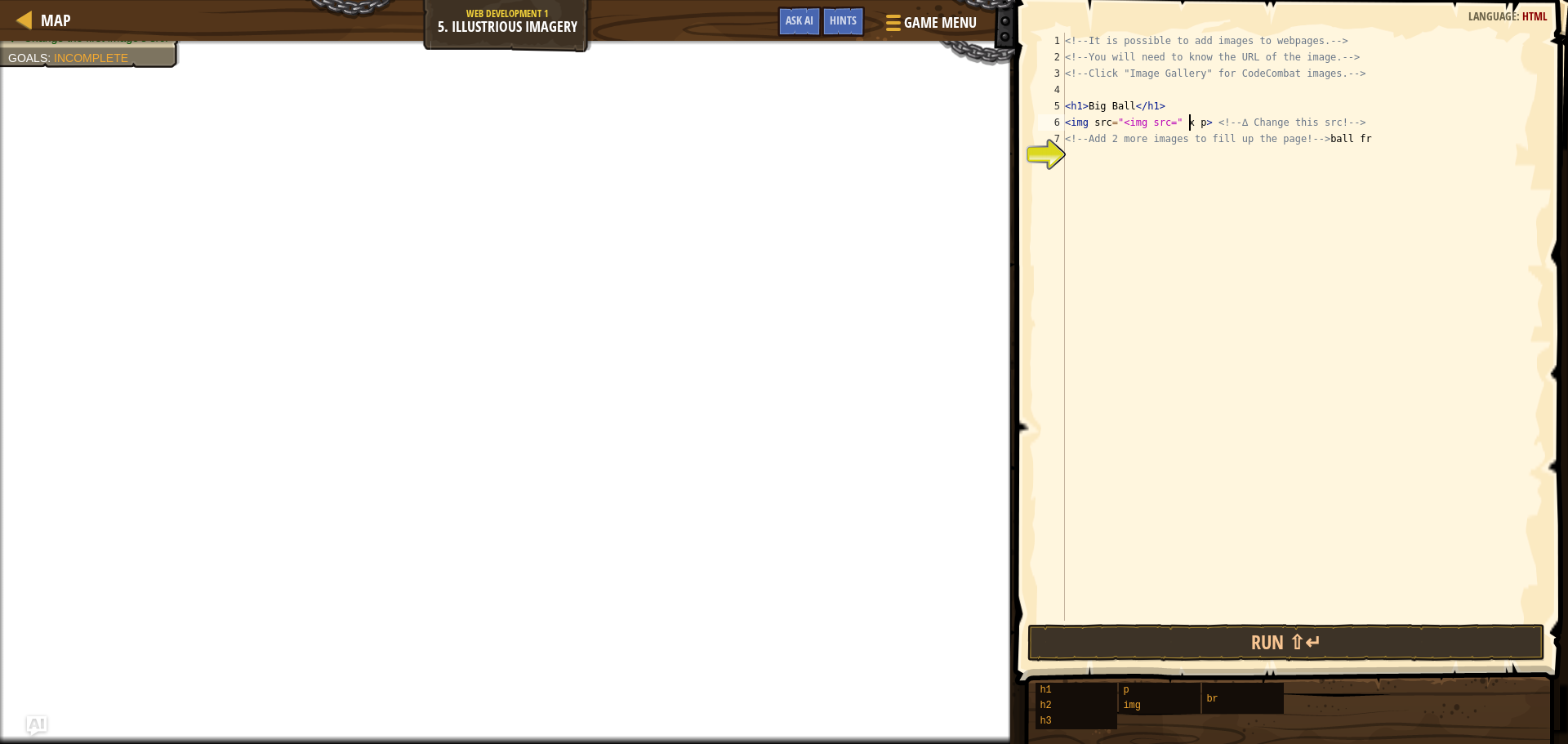
scroll to position [7, 10]
type textarea "<img src="<img src="p> <!-- ∆ Change this src! -->"
click at [32, 25] on div at bounding box center [25, 20] width 20 height 20
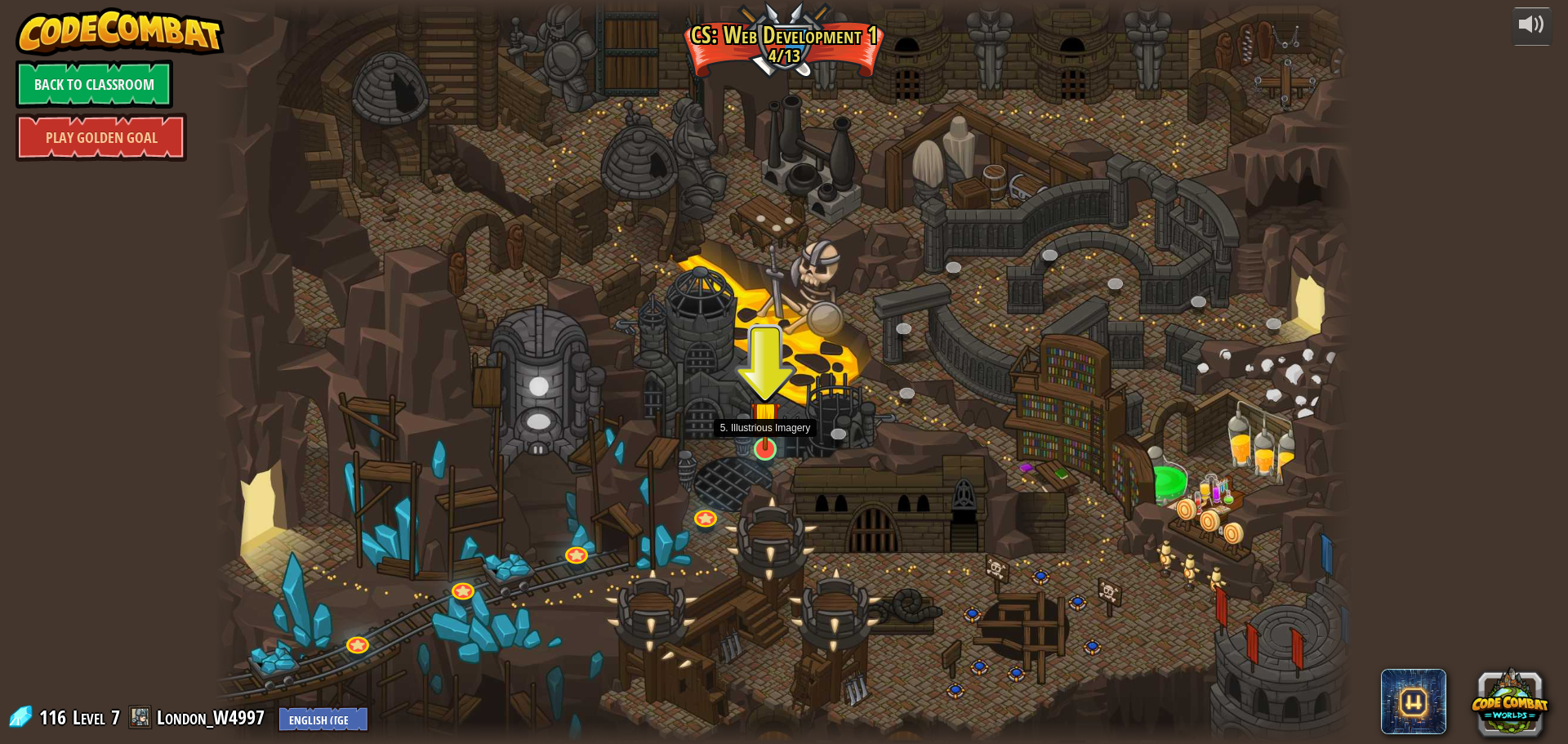
click at [762, 434] on img at bounding box center [765, 416] width 31 height 70
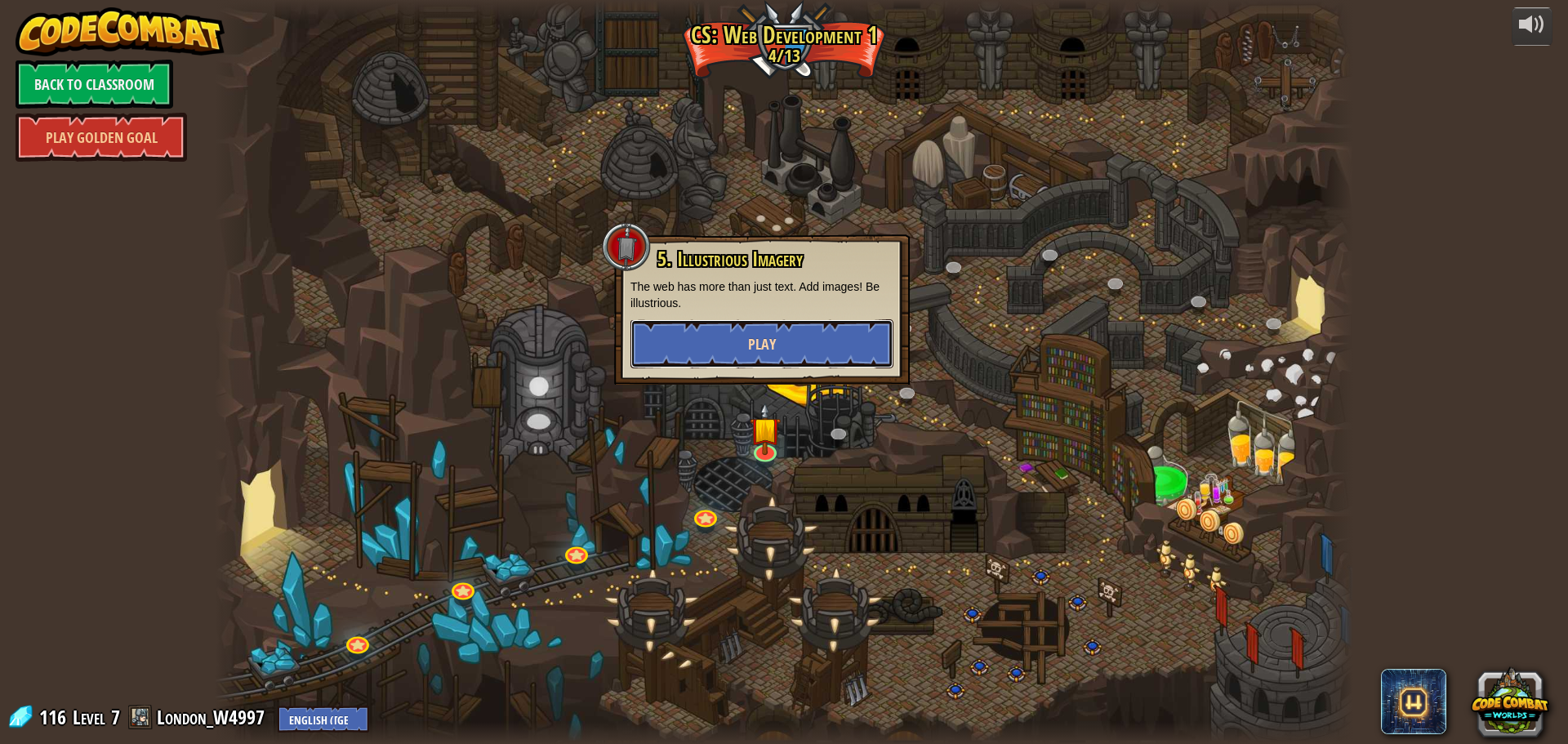
click at [711, 343] on button "Play" at bounding box center [762, 344] width 263 height 49
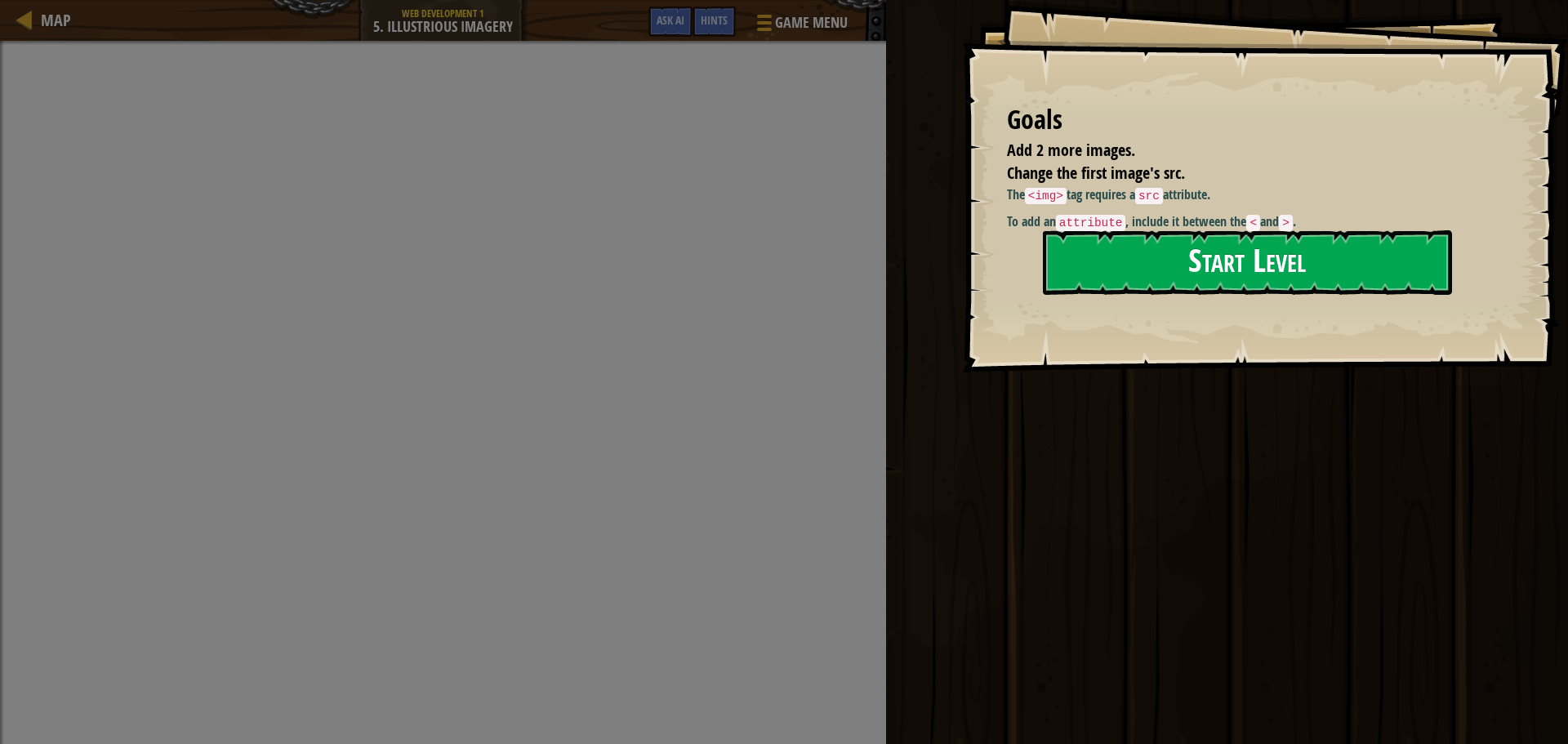
click at [1196, 268] on button "Start Level" at bounding box center [1248, 262] width 410 height 64
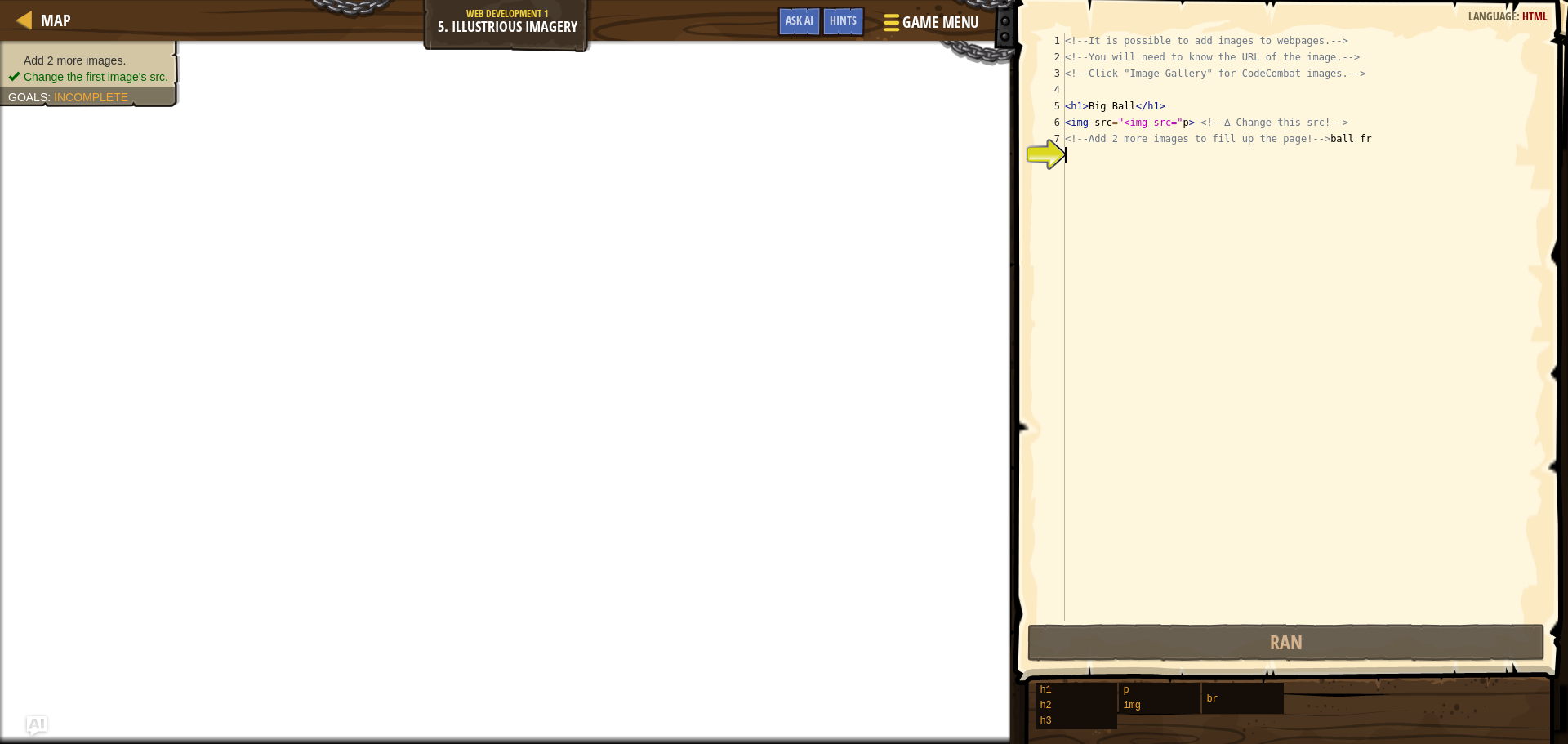
click at [908, 7] on button "Game Menu" at bounding box center [930, 25] width 119 height 40
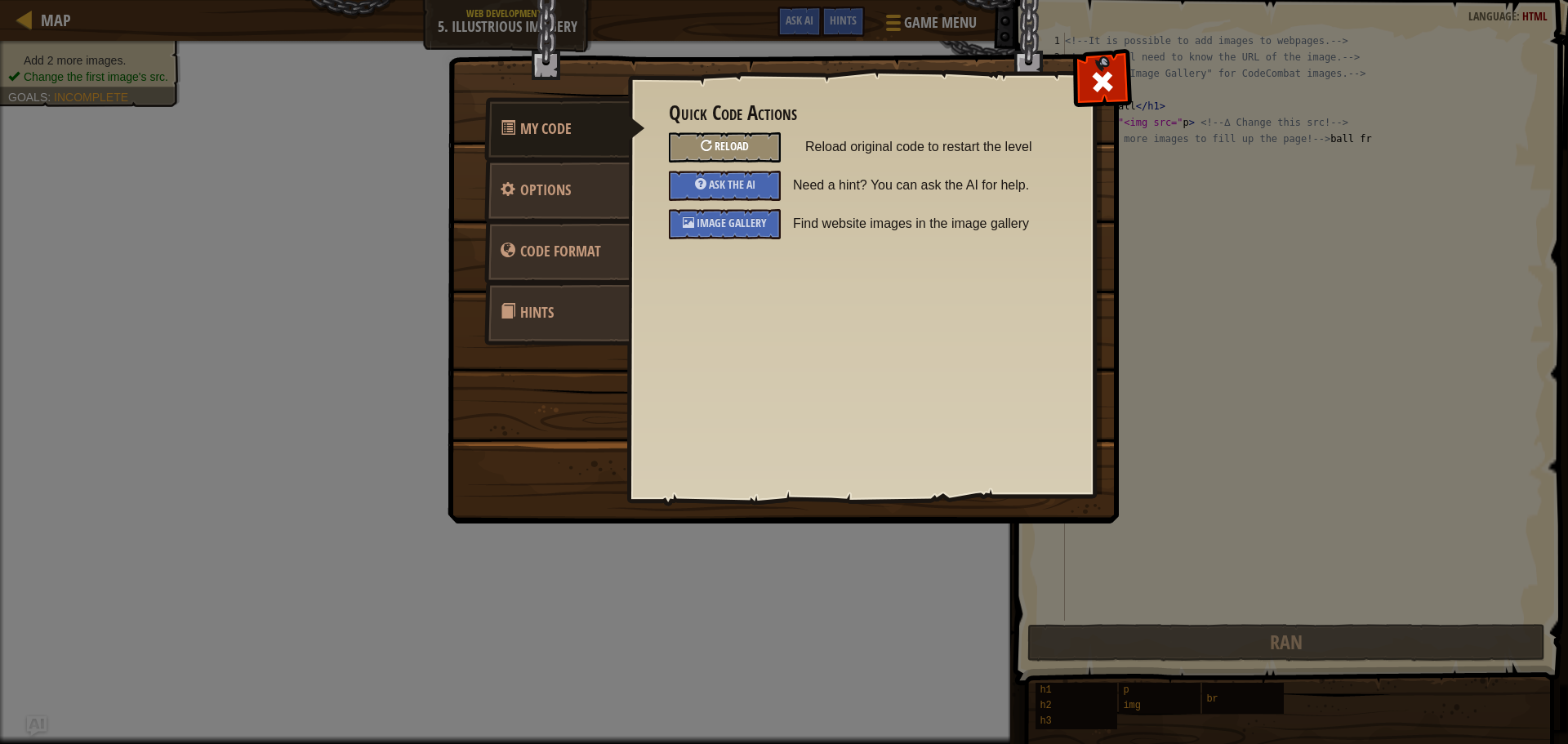
click at [738, 147] on span "Reload" at bounding box center [731, 146] width 34 height 16
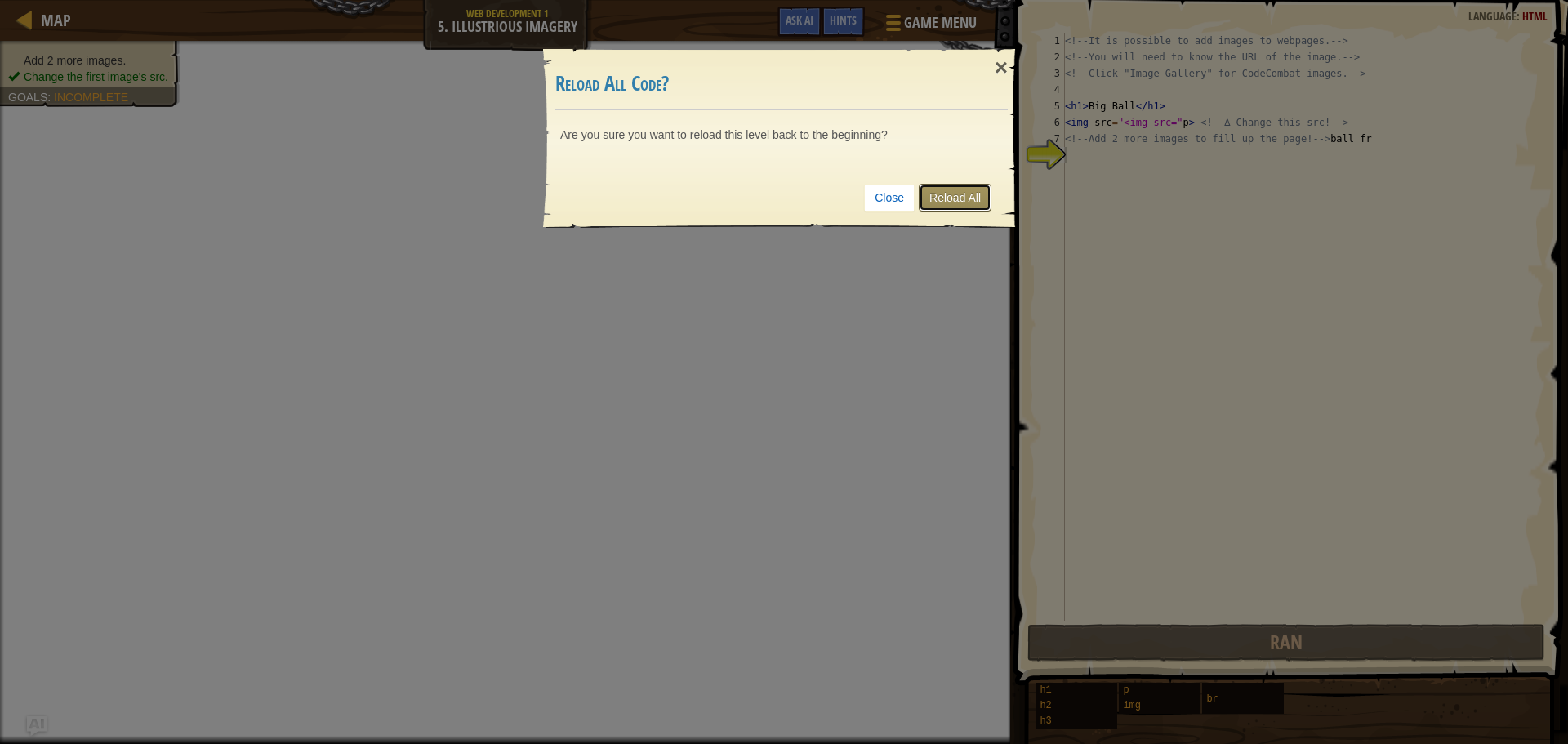
click at [963, 200] on link "Reload All" at bounding box center [955, 198] width 72 height 28
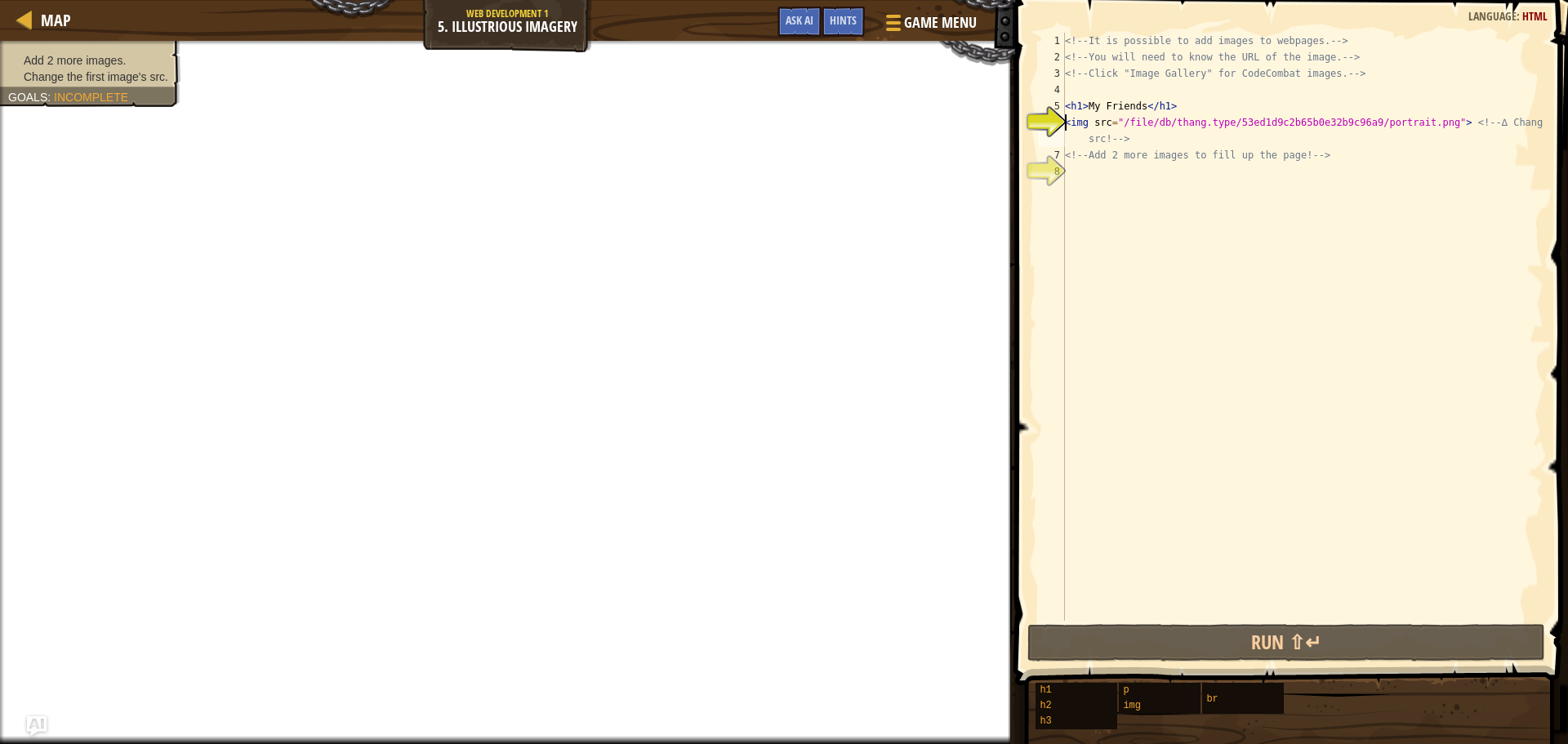
type textarea "<img src="/file/db/thang.type/53ed1d9c2b65b0e32b9c96a9/portrait.png"> <!-- ∆ Ch…"
click at [933, 10] on button "Game Menu" at bounding box center [930, 25] width 119 height 40
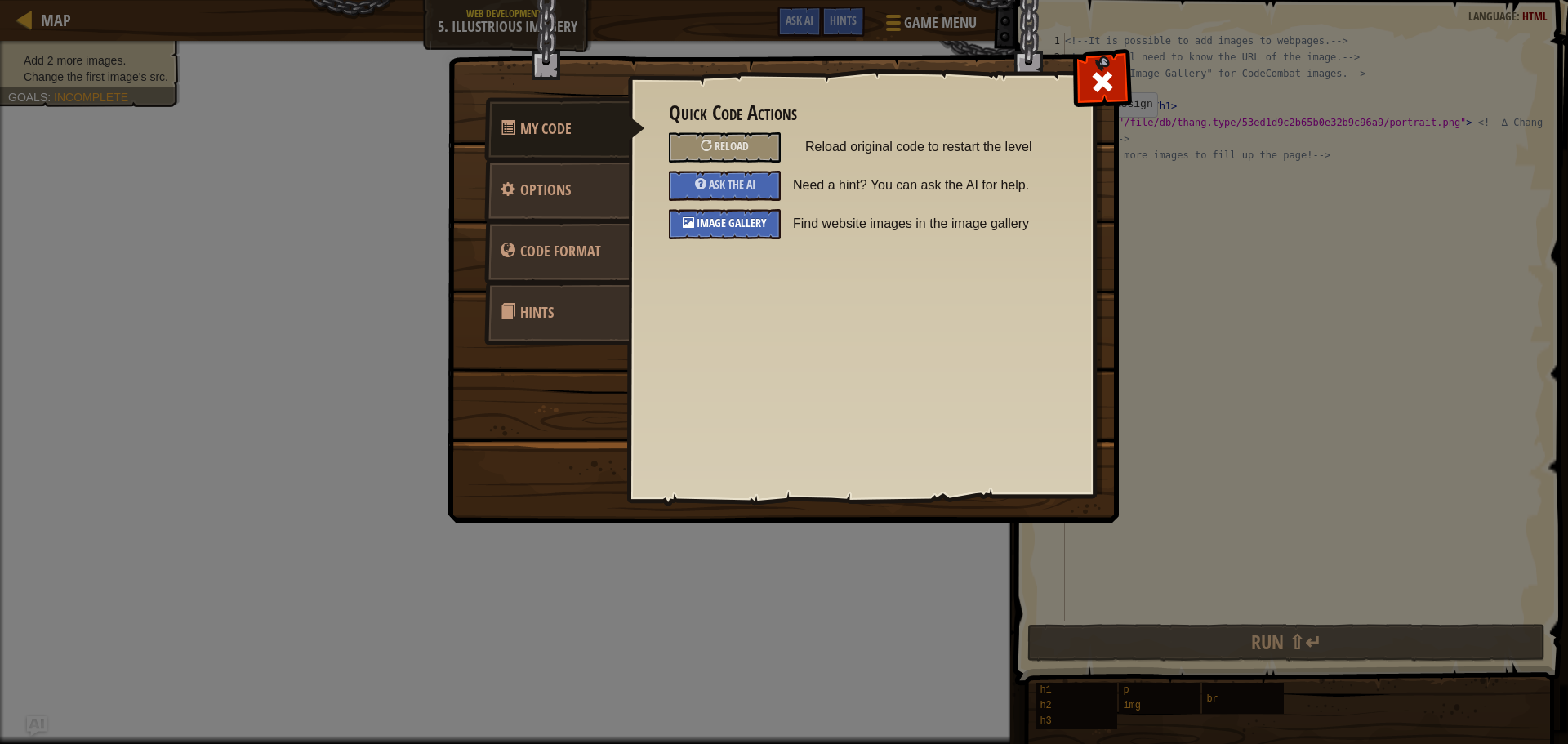
click at [713, 231] on div "Image Gallery" at bounding box center [725, 224] width 111 height 31
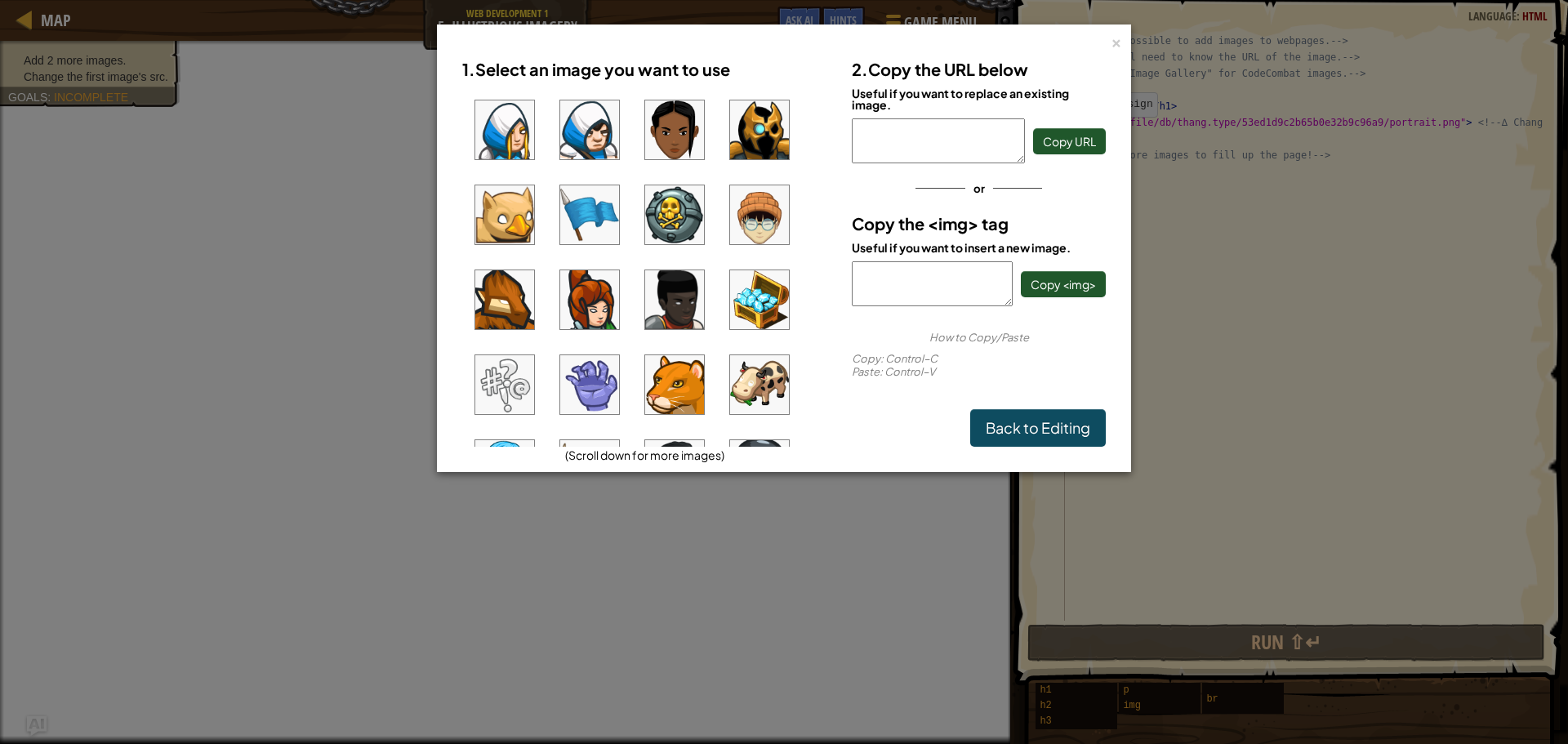
click at [668, 212] on img at bounding box center [674, 215] width 59 height 59
drag, startPoint x: 859, startPoint y: 125, endPoint x: 891, endPoint y: 135, distance: 33.5
click at [891, 135] on textarea "[URL][DOMAIN_NAME]" at bounding box center [938, 141] width 173 height 45
click at [916, 144] on textarea "[URL][DOMAIN_NAME]" at bounding box center [938, 141] width 173 height 45
drag, startPoint x: 853, startPoint y: 121, endPoint x: 928, endPoint y: 150, distance: 80.4
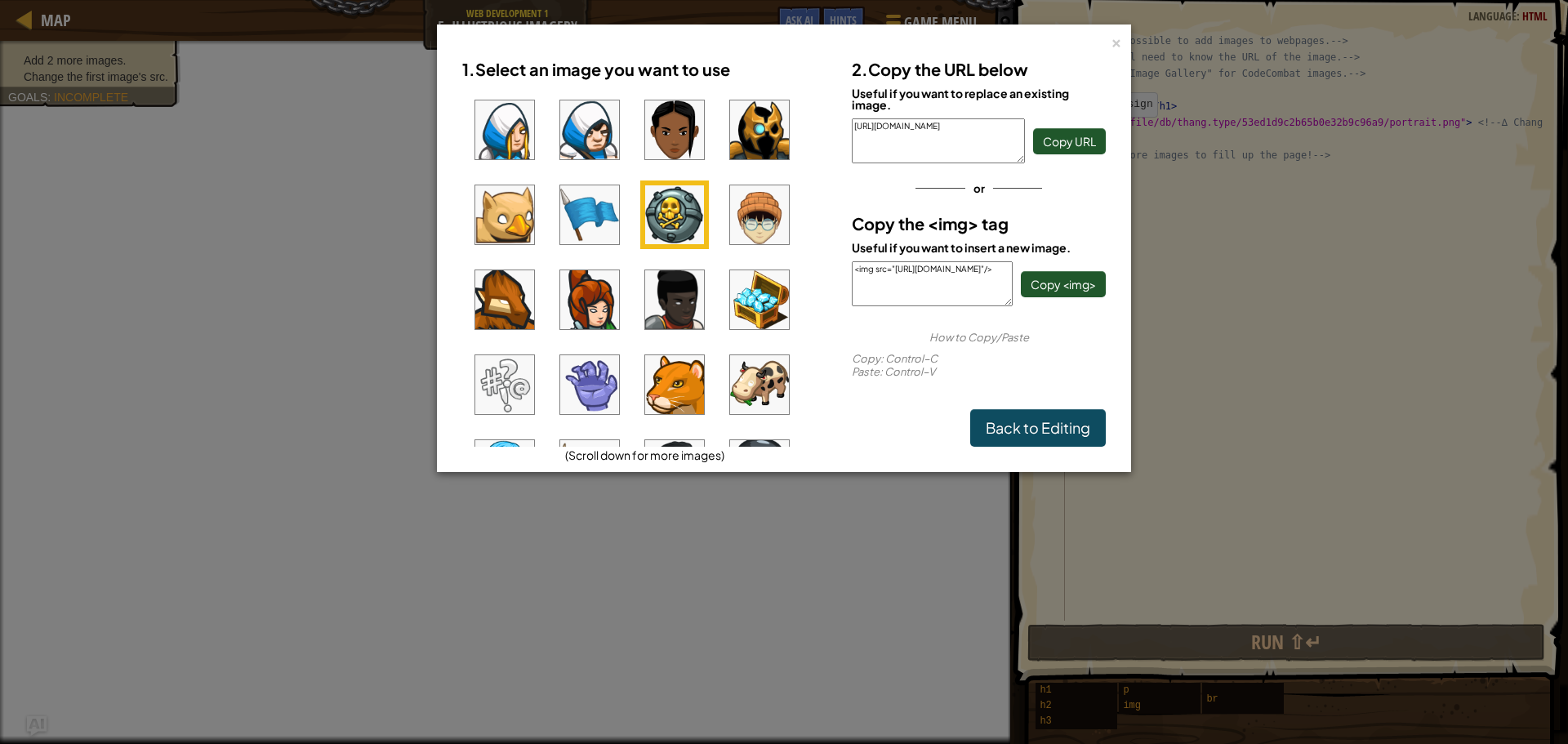
click at [928, 150] on textarea "[URL][DOMAIN_NAME]" at bounding box center [938, 141] width 173 height 45
click at [1114, 38] on div "×" at bounding box center [1117, 40] width 11 height 17
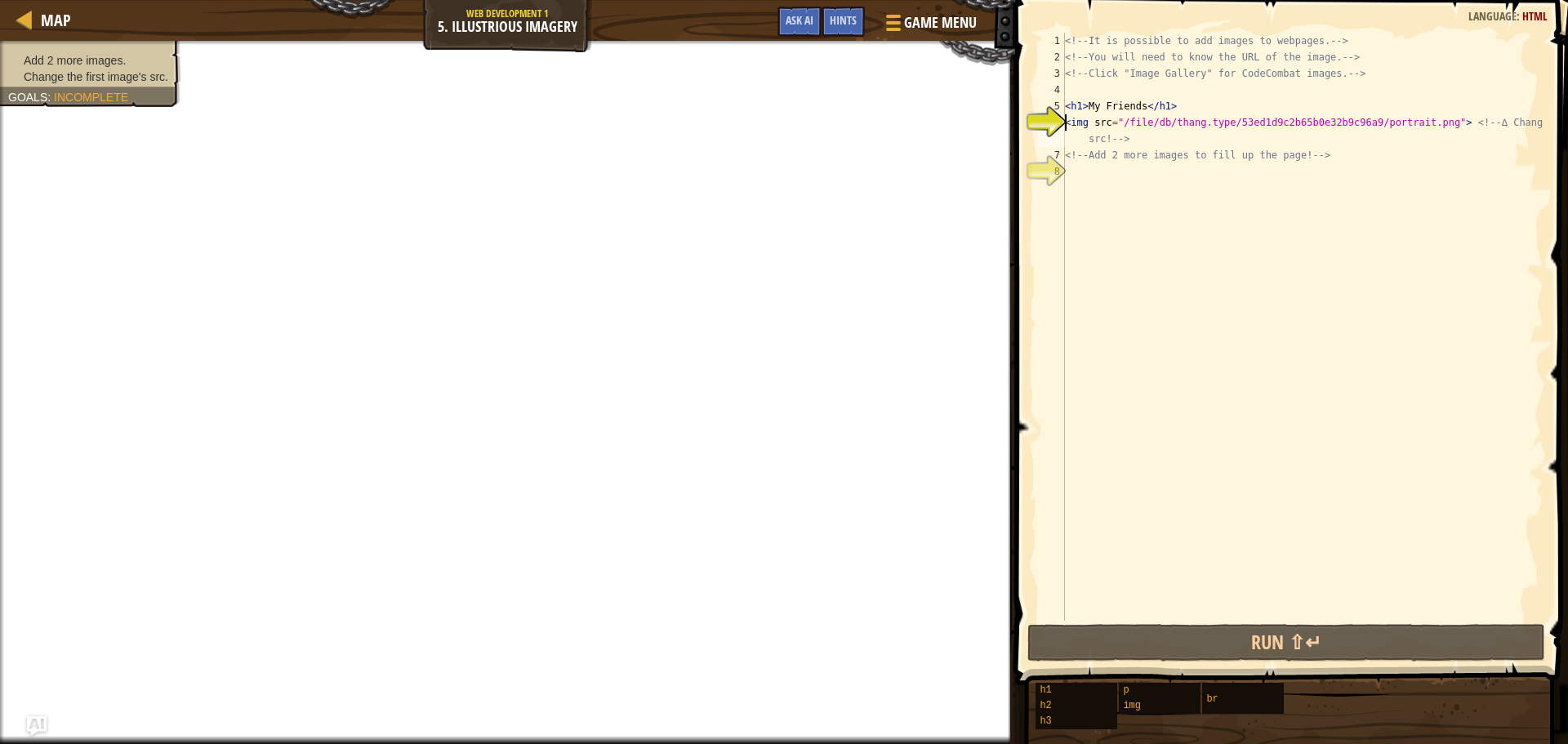
click at [1079, 172] on div "<!-- It is possible to add images to webpages. --> <!-- You will need to know t…" at bounding box center [1302, 343] width 482 height 620
type textarea "<"
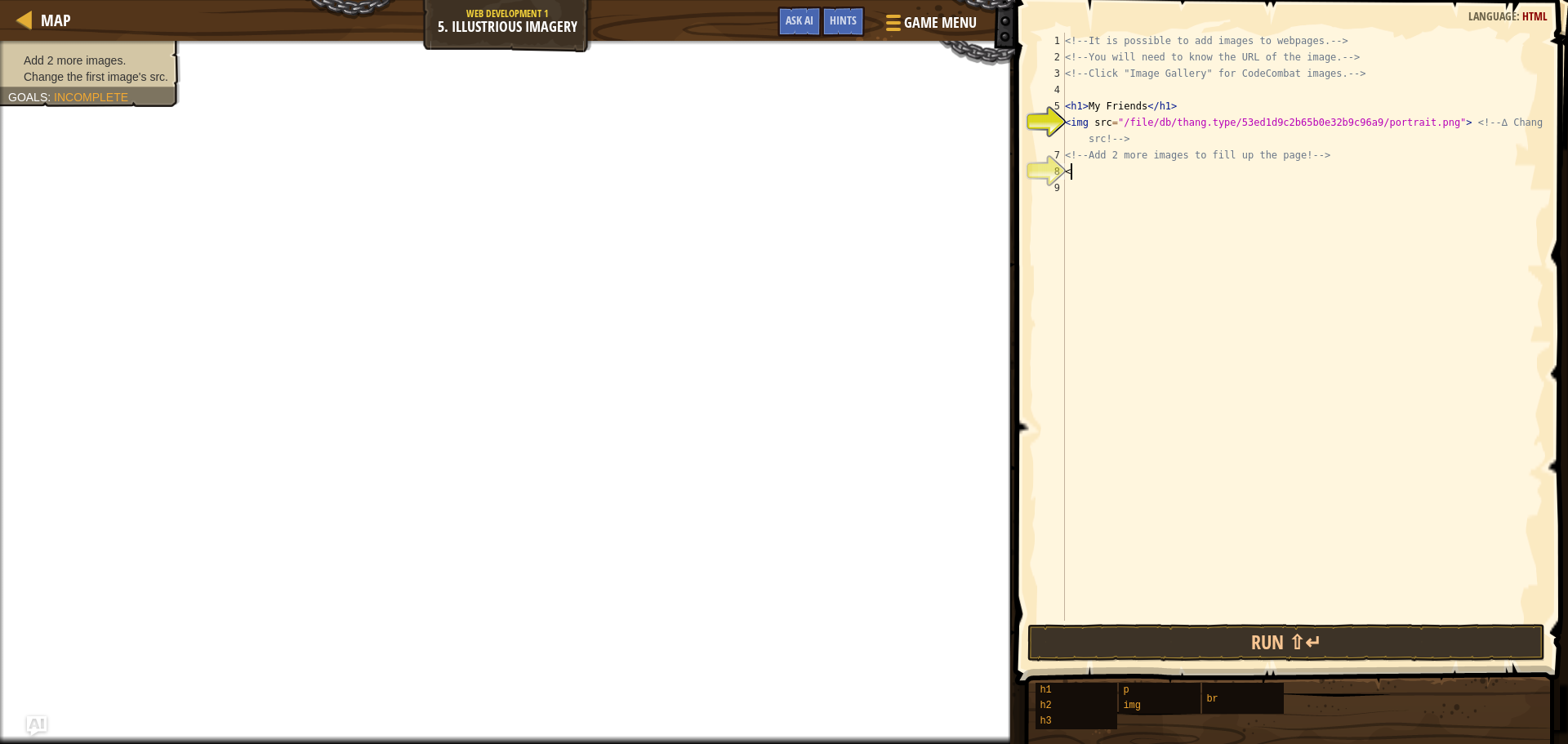
scroll to position [7, 0]
click at [1140, 109] on div "<!-- It is possible to add images to webpages. --> <!-- You will need to know t…" at bounding box center [1302, 343] width 482 height 620
type textarea "<h1>Your mom</h1>"
click at [1091, 177] on div "<!-- It is possible to add images to webpages. --> <!-- You will need to know t…" at bounding box center [1302, 343] width 482 height 620
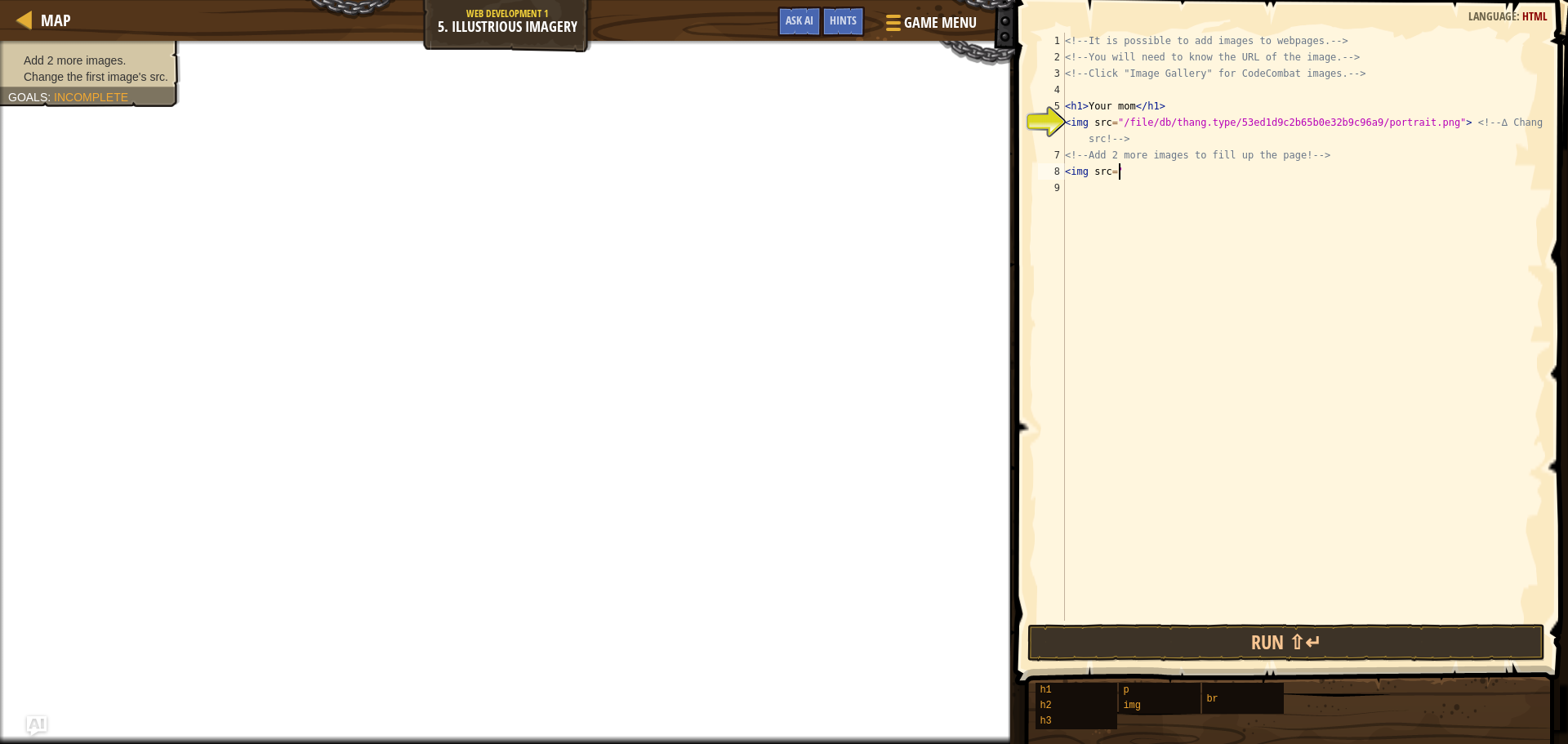
scroll to position [7, 4]
paste textarea "[URL][DOMAIN_NAME]"
click at [1127, 101] on div "<!-- It is possible to add images to webpages. --> <!-- You will need to know t…" at bounding box center [1302, 343] width 482 height 620
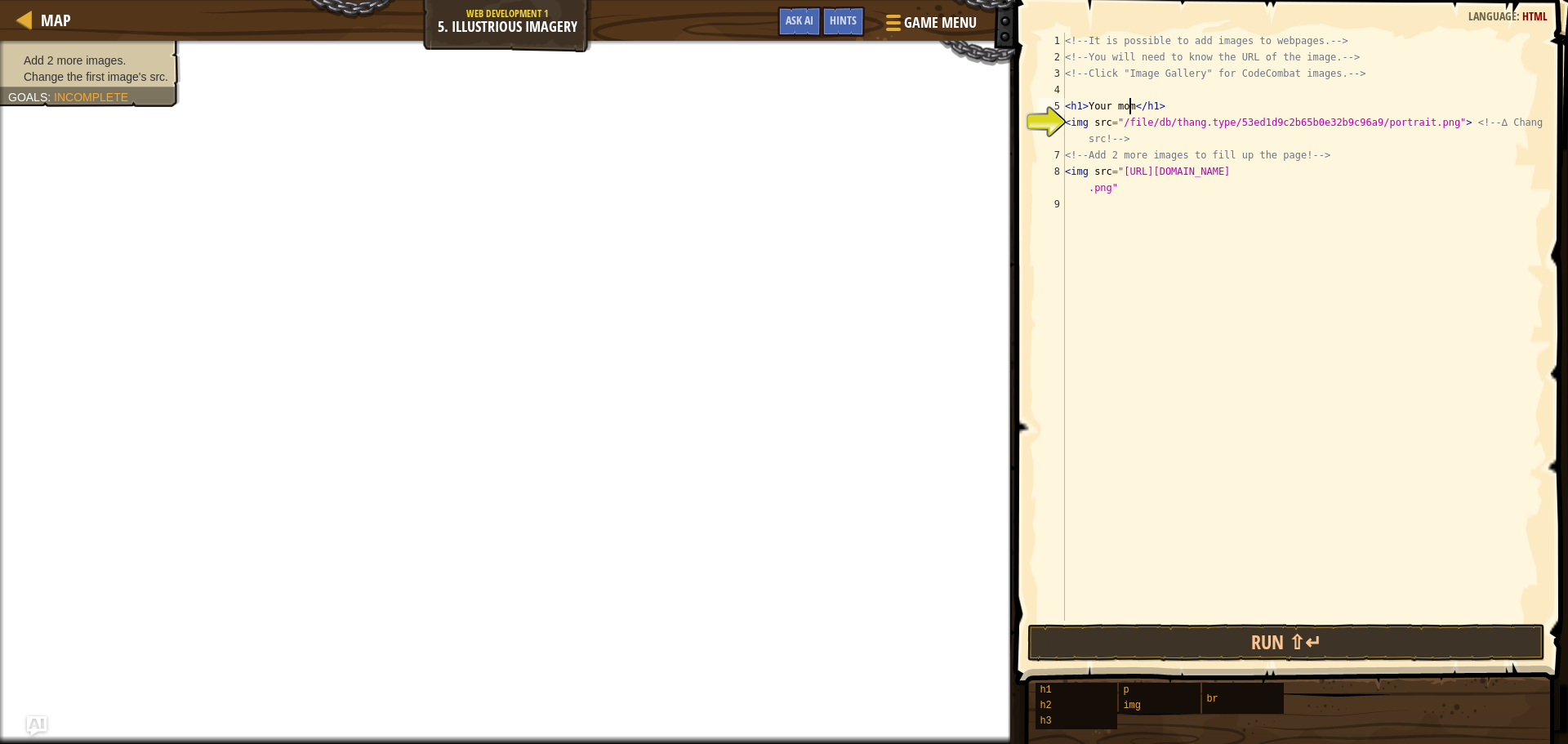
click at [1129, 101] on div "<!-- It is possible to add images to webpages. --> <!-- You will need to know t…" at bounding box center [1302, 343] width 482 height 620
type textarea "<h1>Big Balls</h1>"
click at [1097, 220] on div "<!-- It is possible to add images to webpages. --> <!-- You will need to know t…" at bounding box center [1302, 343] width 482 height 620
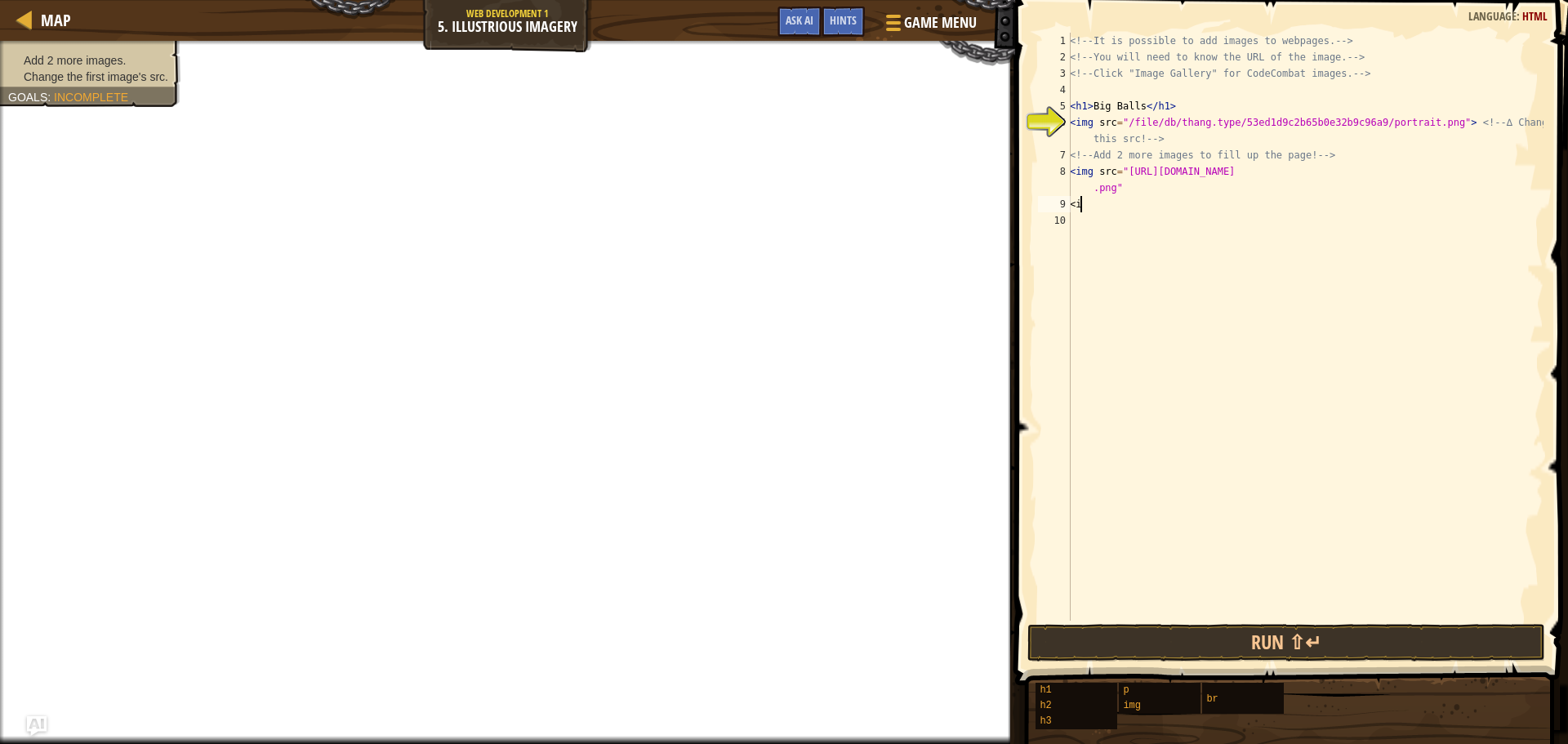
scroll to position [7, 0]
type textarea "<"
